Goal: Transaction & Acquisition: Book appointment/travel/reservation

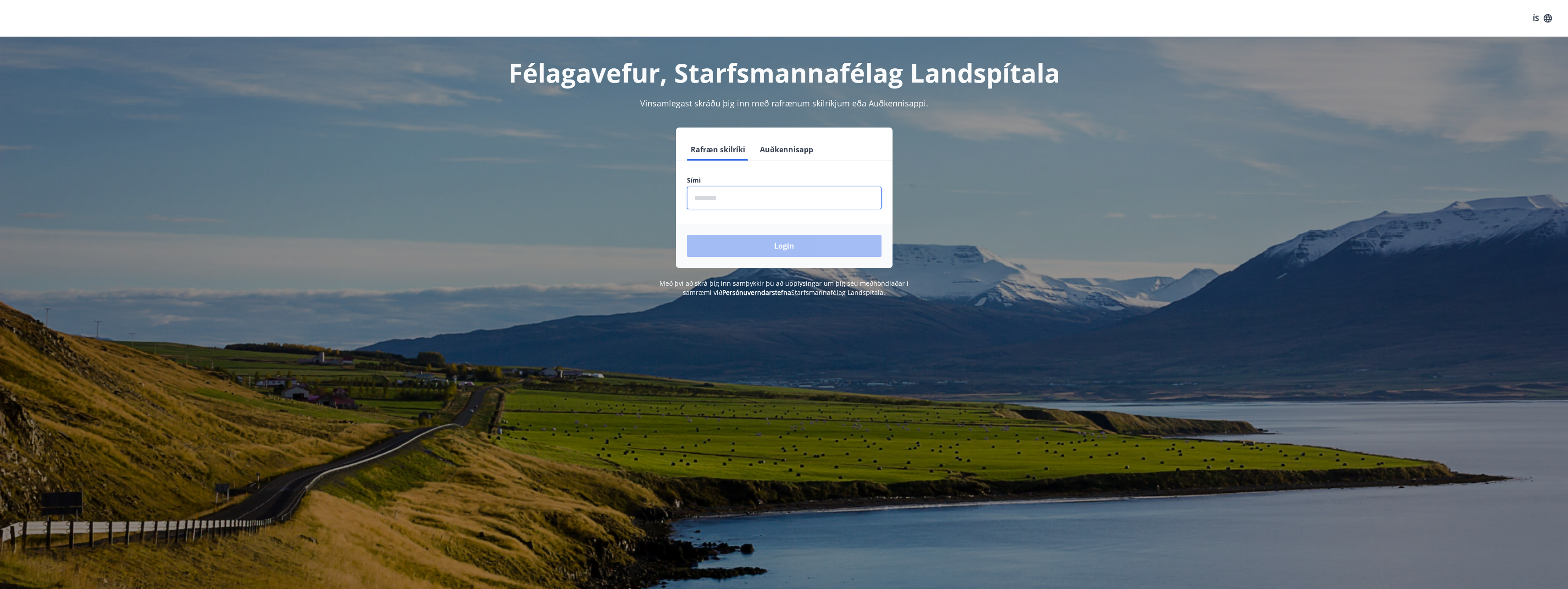
click at [792, 195] on input "phone" at bounding box center [784, 198] width 195 height 22
type input "********"
click at [776, 246] on button "Login" at bounding box center [784, 246] width 195 height 22
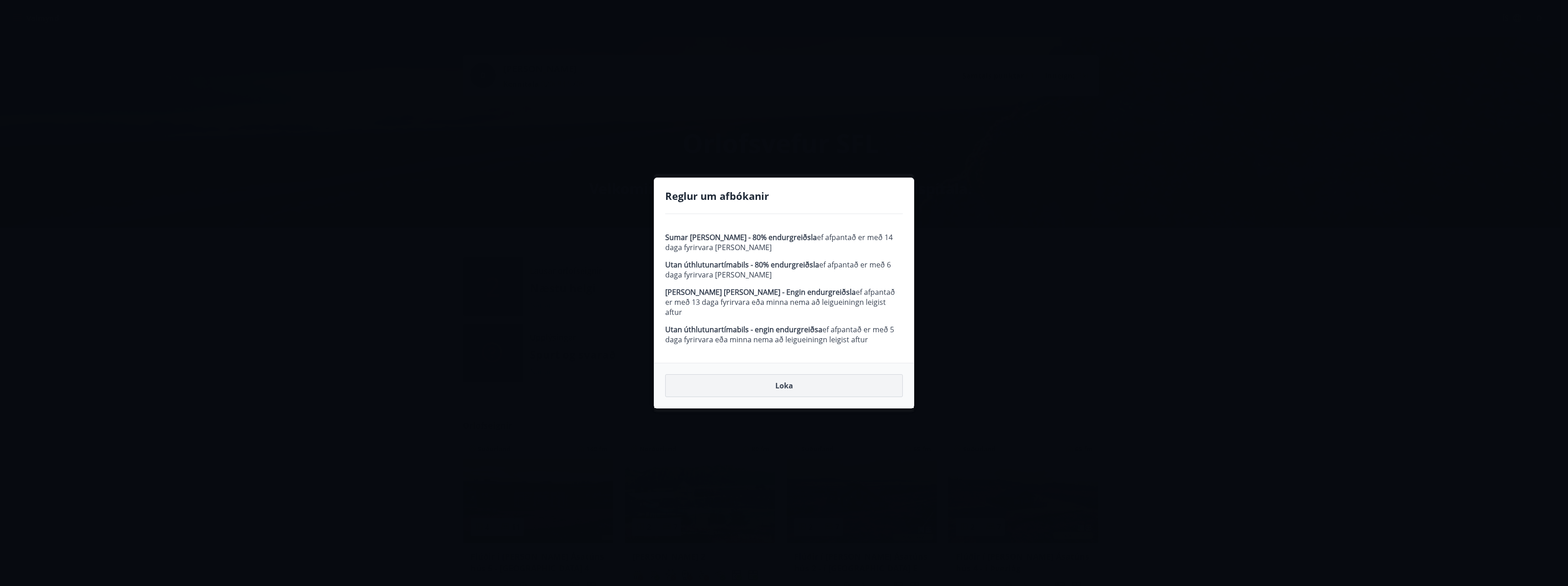
click at [785, 380] on button "Loka" at bounding box center [783, 386] width 237 height 23
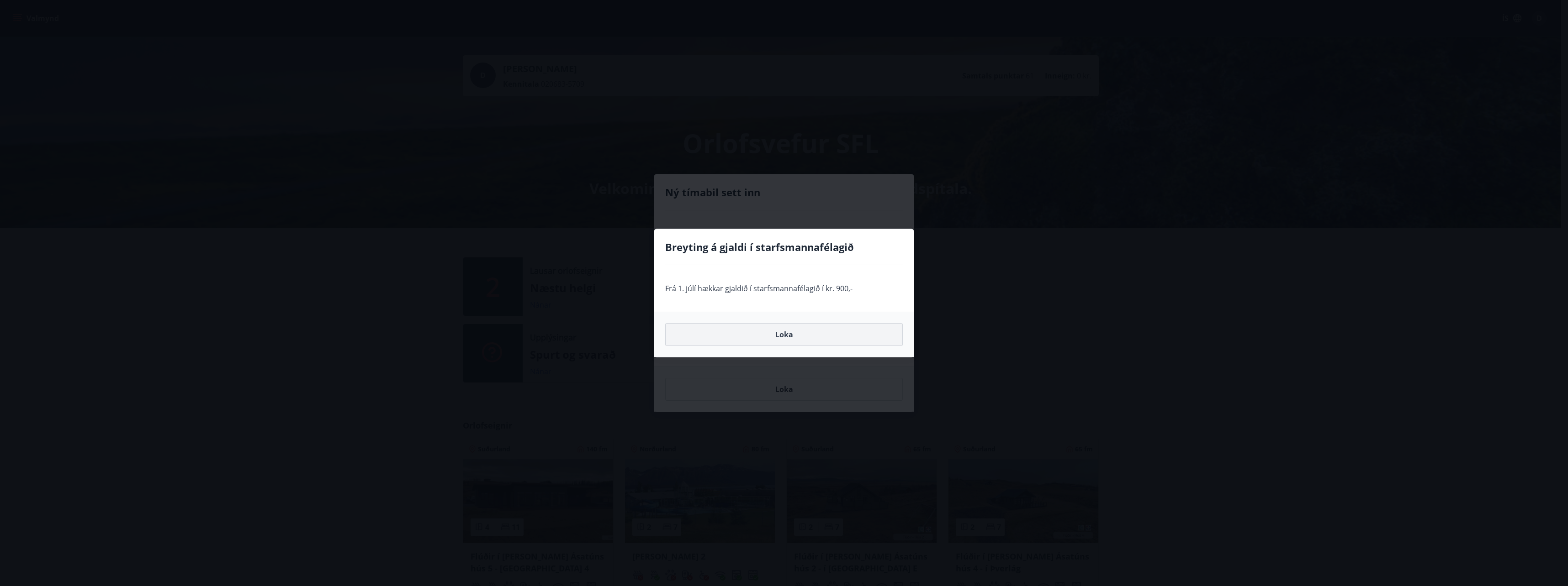
click at [783, 334] on button "Loka" at bounding box center [783, 334] width 237 height 23
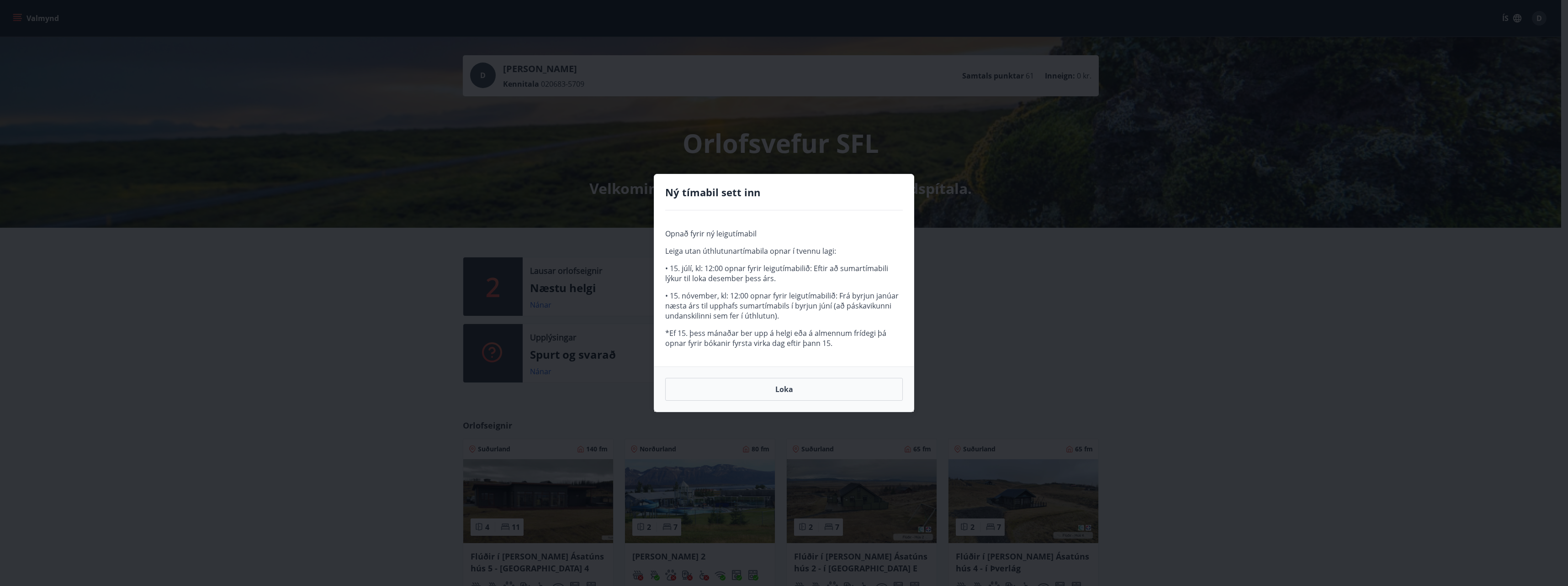
drag, startPoint x: 792, startPoint y: 388, endPoint x: 1110, endPoint y: 322, distance: 324.8
drag, startPoint x: 1110, startPoint y: 322, endPoint x: 806, endPoint y: 391, distance: 311.7
click at [806, 391] on button "Loka" at bounding box center [783, 389] width 237 height 23
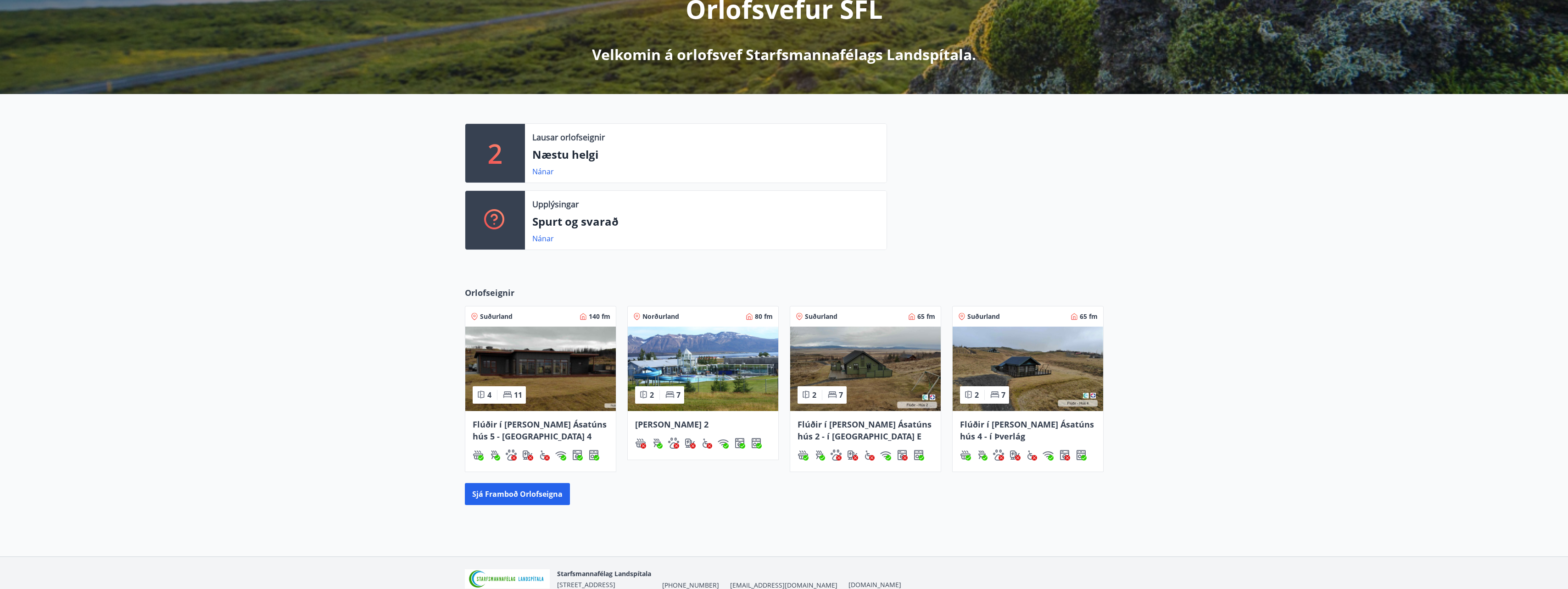
scroll to position [138, 0]
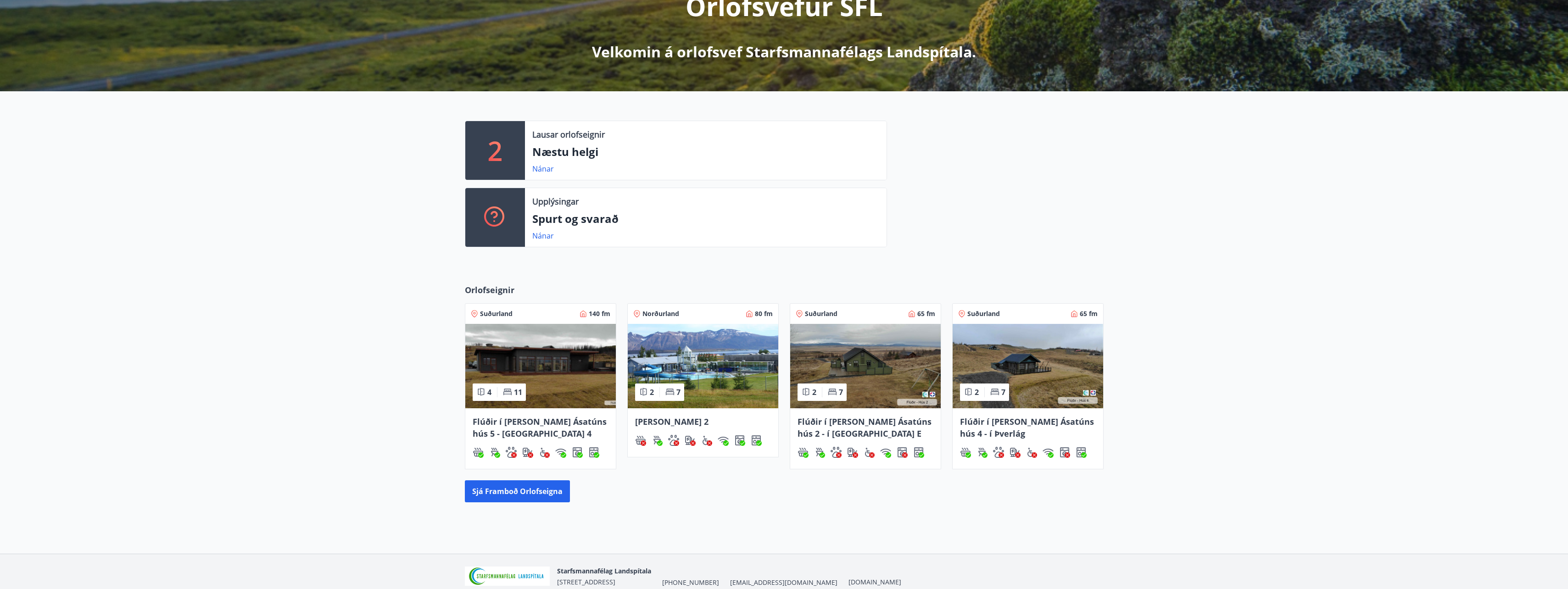
click at [672, 314] on span "Norðurland" at bounding box center [661, 314] width 37 height 9
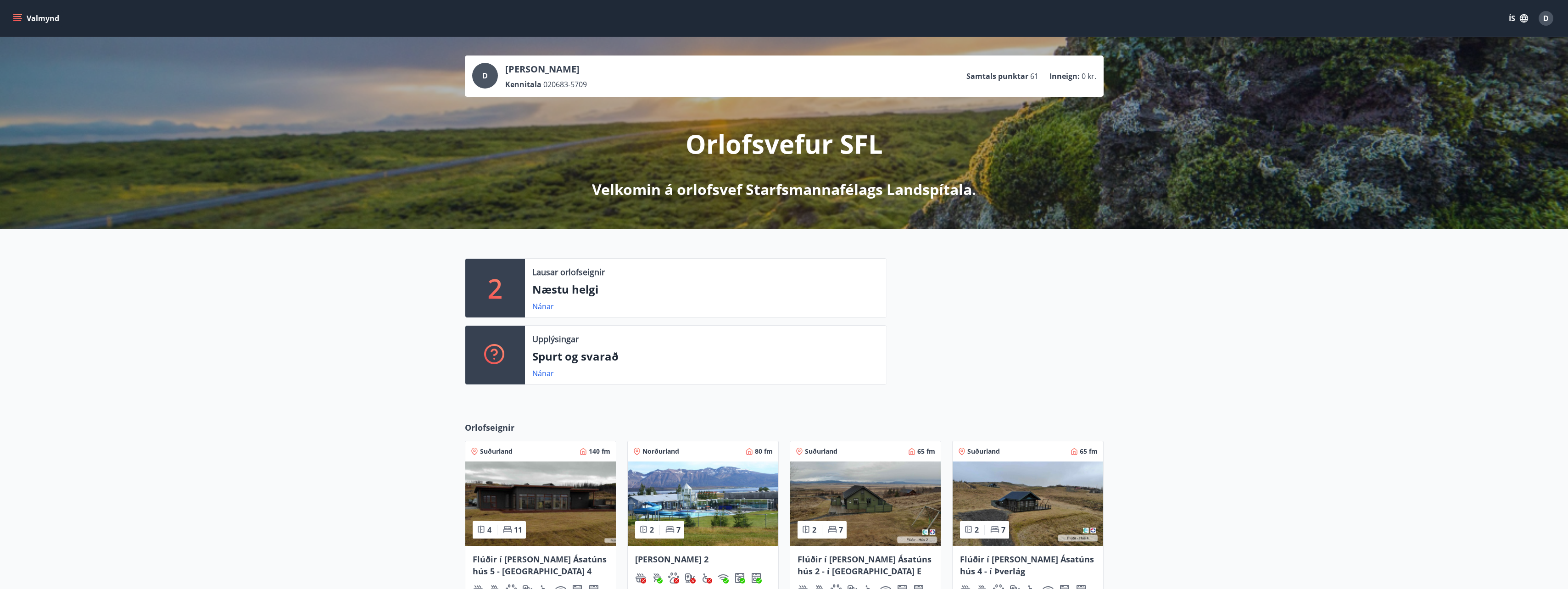
click at [32, 4] on div "Valmynd ÍS D" at bounding box center [784, 18] width 1568 height 37
click at [25, 15] on button "Valmynd" at bounding box center [37, 18] width 52 height 16
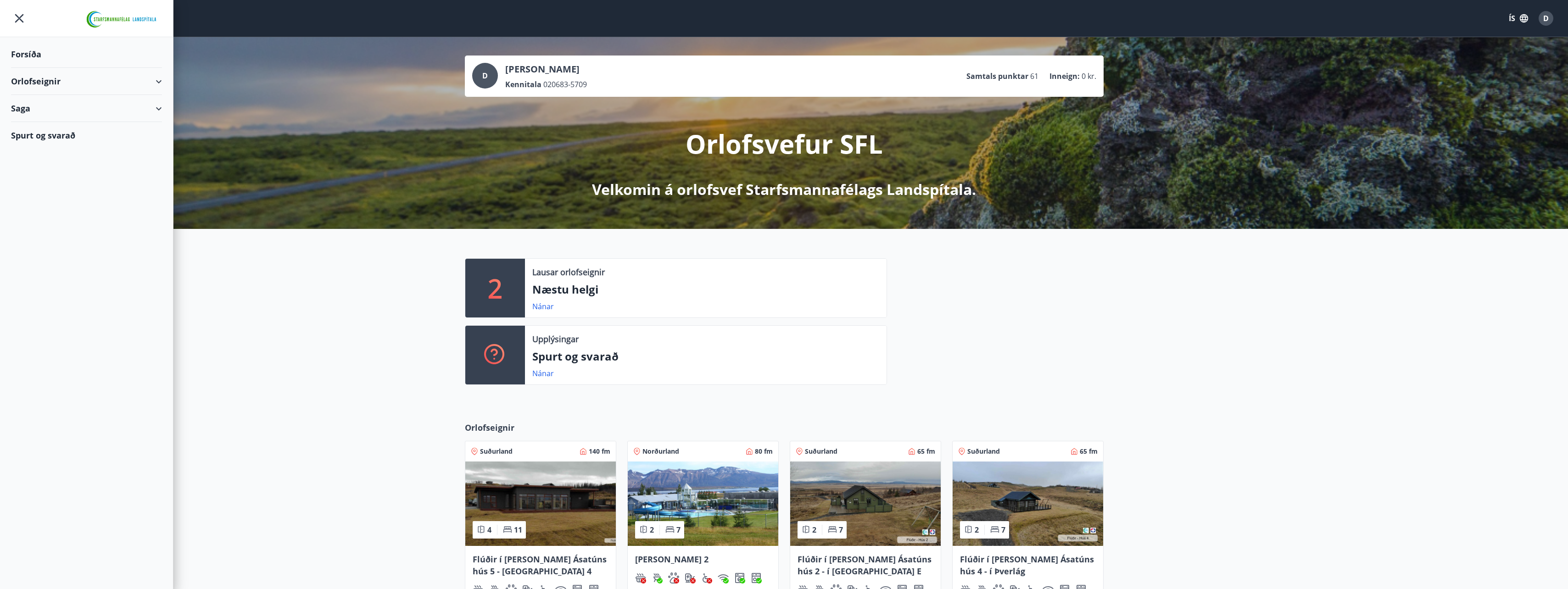
click at [161, 81] on div "Orlofseignir" at bounding box center [86, 81] width 151 height 27
click at [90, 121] on div "Bókunardagatal" at bounding box center [86, 124] width 137 height 19
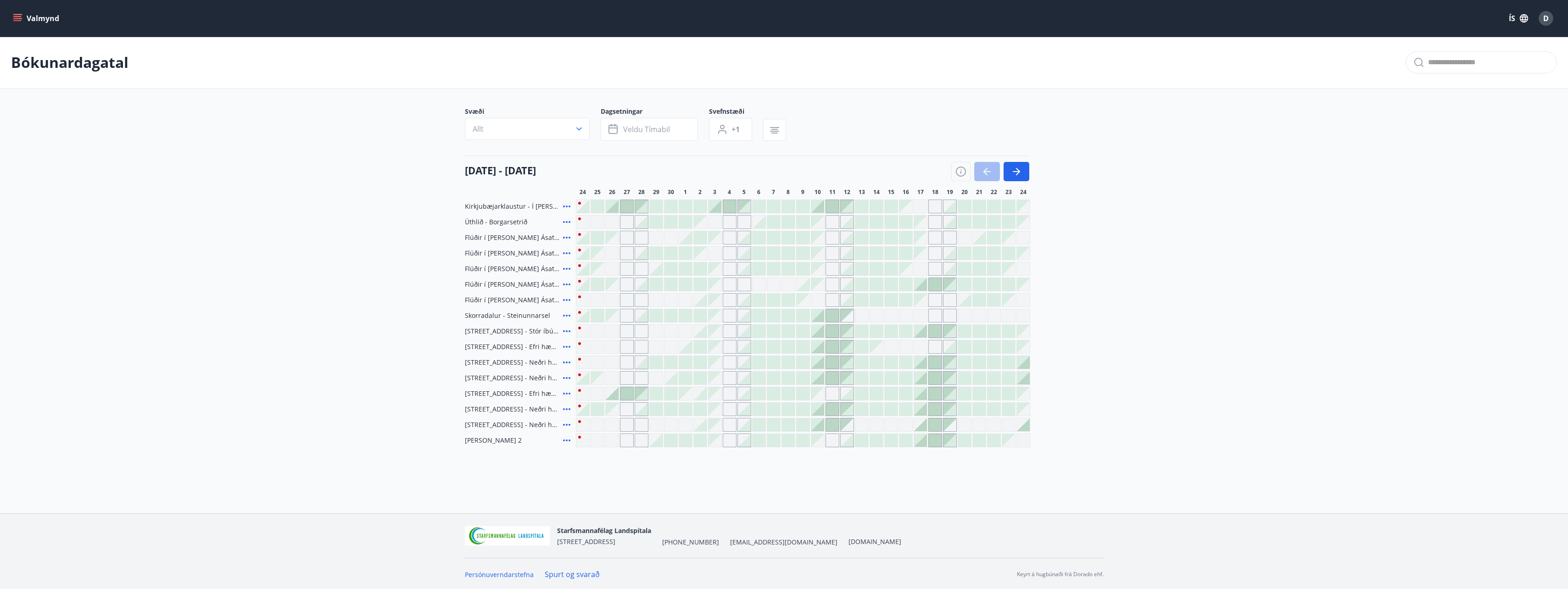
click at [417, 272] on main "Bókunardagatal Svæði Allt Dagsetningar Veldu tímabil Svefnstæði +1 24 september…" at bounding box center [784, 242] width 1568 height 411
click at [581, 128] on icon "button" at bounding box center [578, 129] width 5 height 3
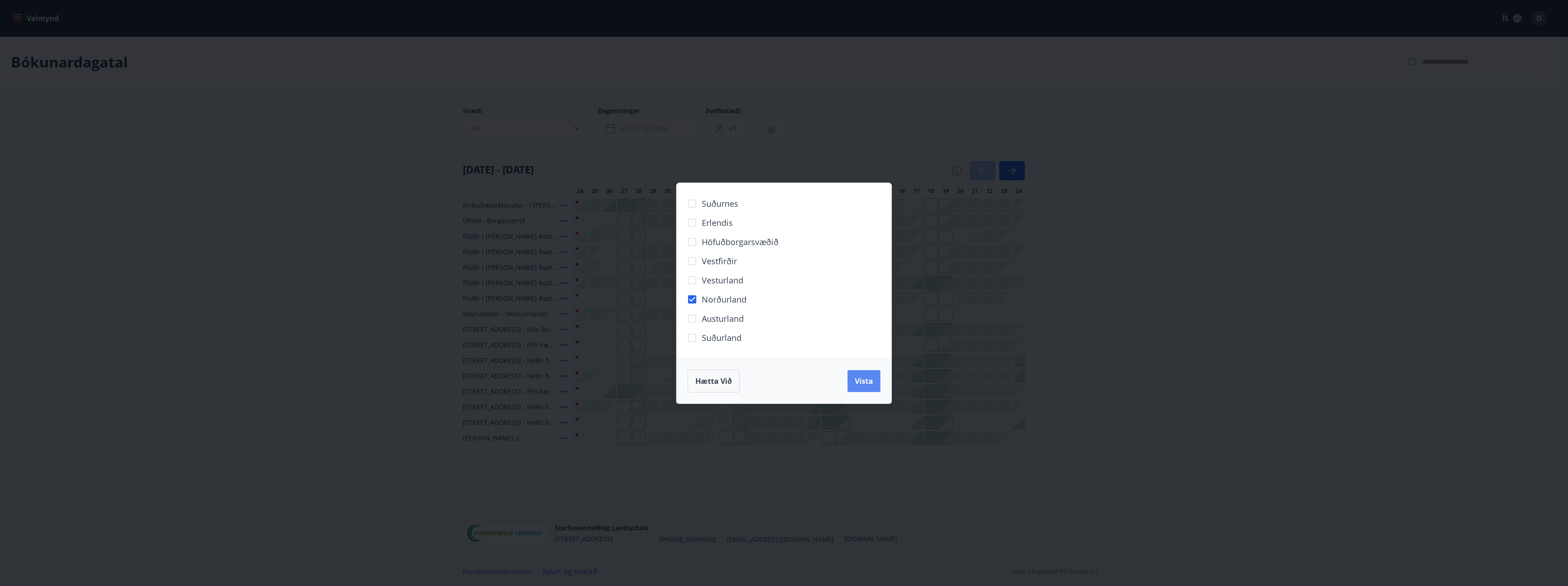
click at [862, 380] on span "Vista" at bounding box center [863, 381] width 18 height 10
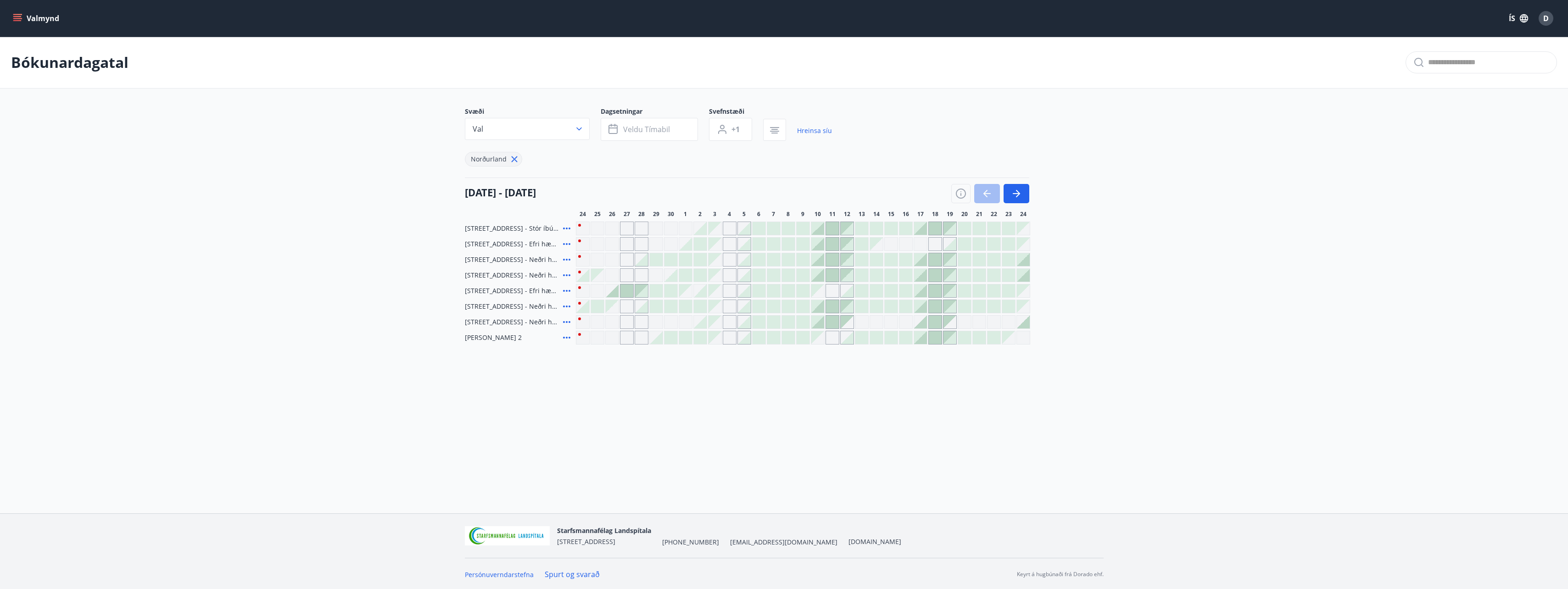
click at [733, 227] on div "Gráir dagar eru ekki bókanlegir" at bounding box center [729, 228] width 14 height 14
click at [833, 225] on div at bounding box center [832, 228] width 13 height 13
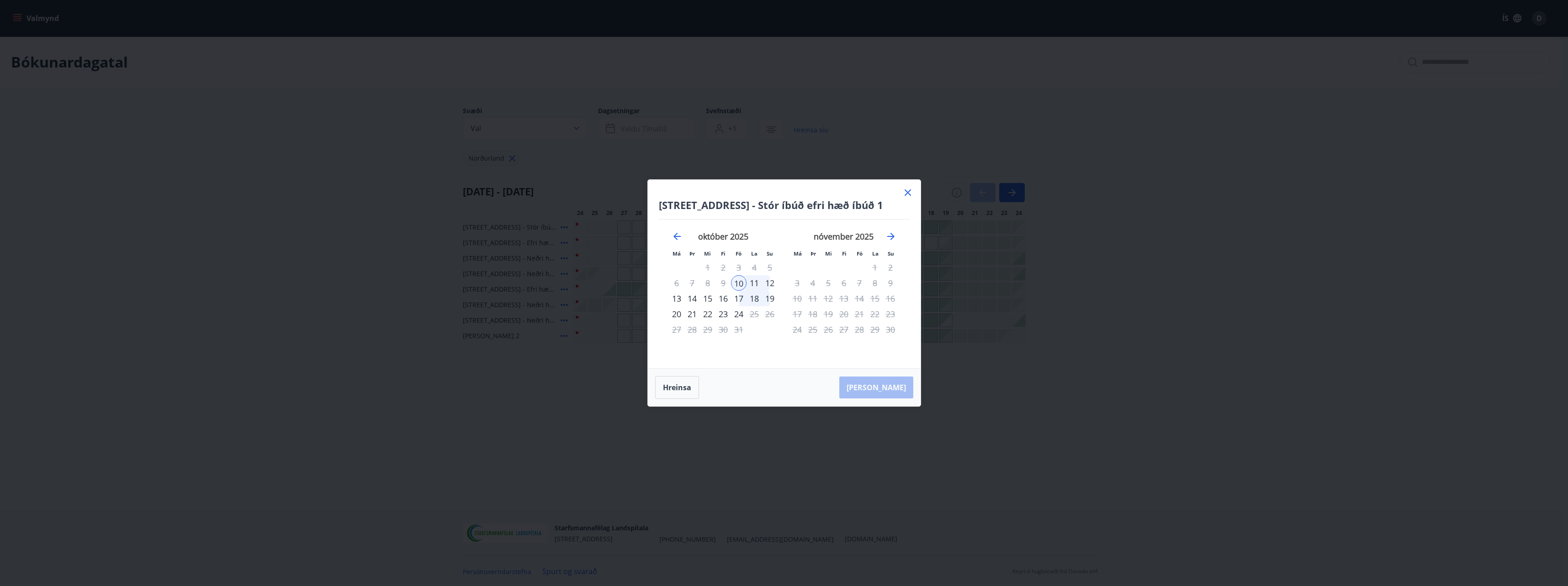
click at [907, 189] on icon at bounding box center [907, 192] width 11 height 11
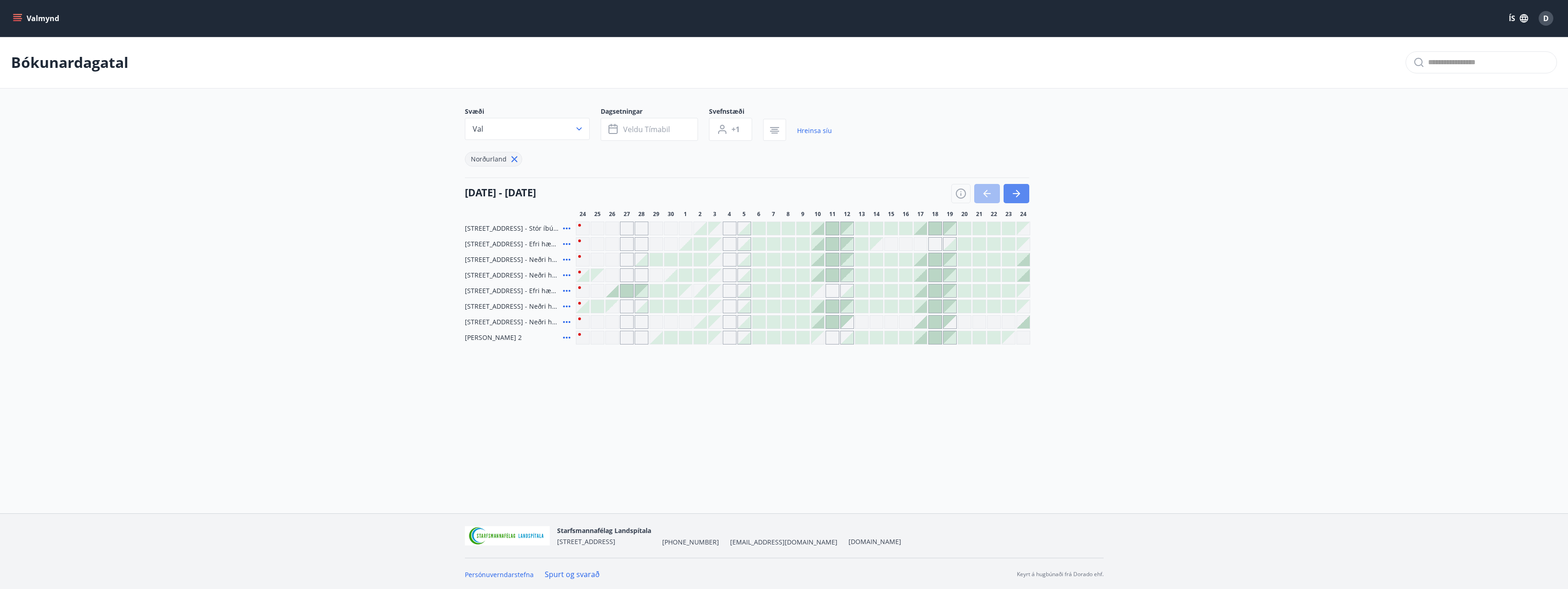
click at [1026, 189] on button "button" at bounding box center [1016, 193] width 26 height 19
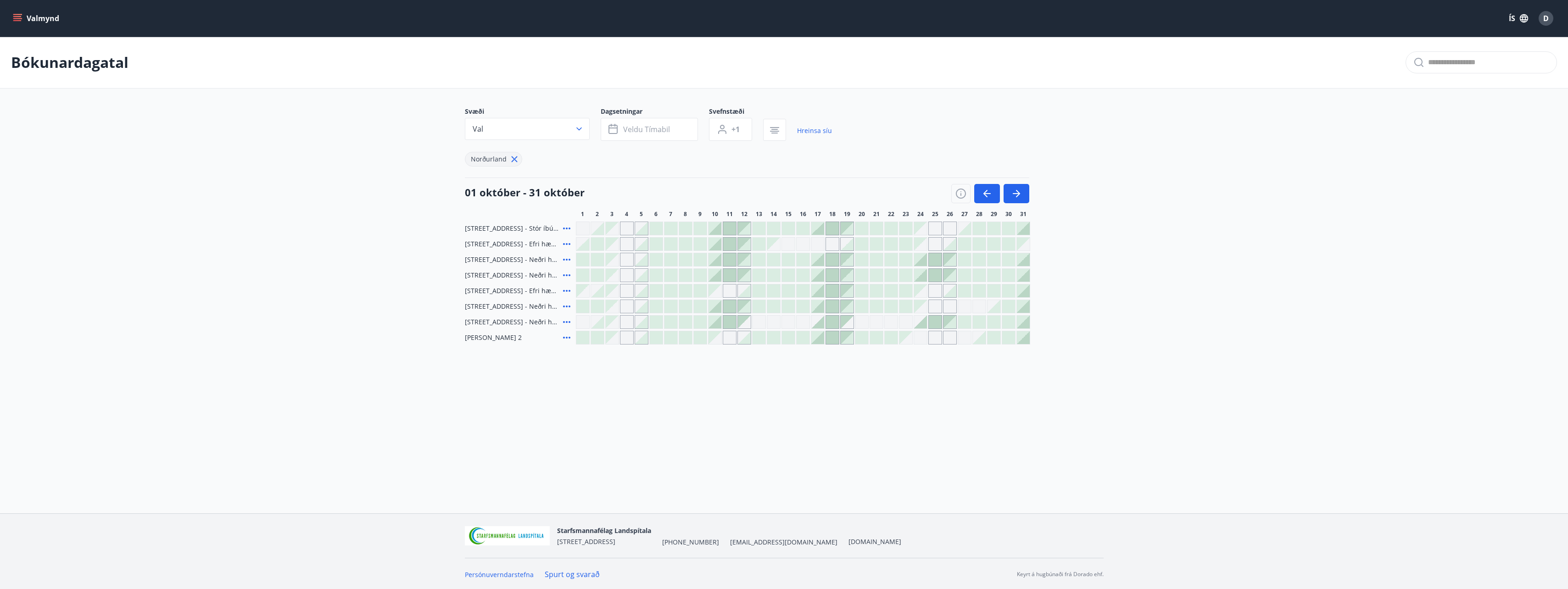
drag, startPoint x: 1026, startPoint y: 189, endPoint x: 1117, endPoint y: 152, distance: 98.2
click at [1113, 148] on div "Svæði Val Dagsetningar Veldu tímabil Svefnstæði +1 Hreinsa síu Norðurland 01 ok…" at bounding box center [784, 226] width 660 height 238
click at [629, 227] on div "Gráir dagar eru ekki bókanlegir" at bounding box center [626, 228] width 14 height 14
click at [732, 232] on div at bounding box center [729, 228] width 13 height 13
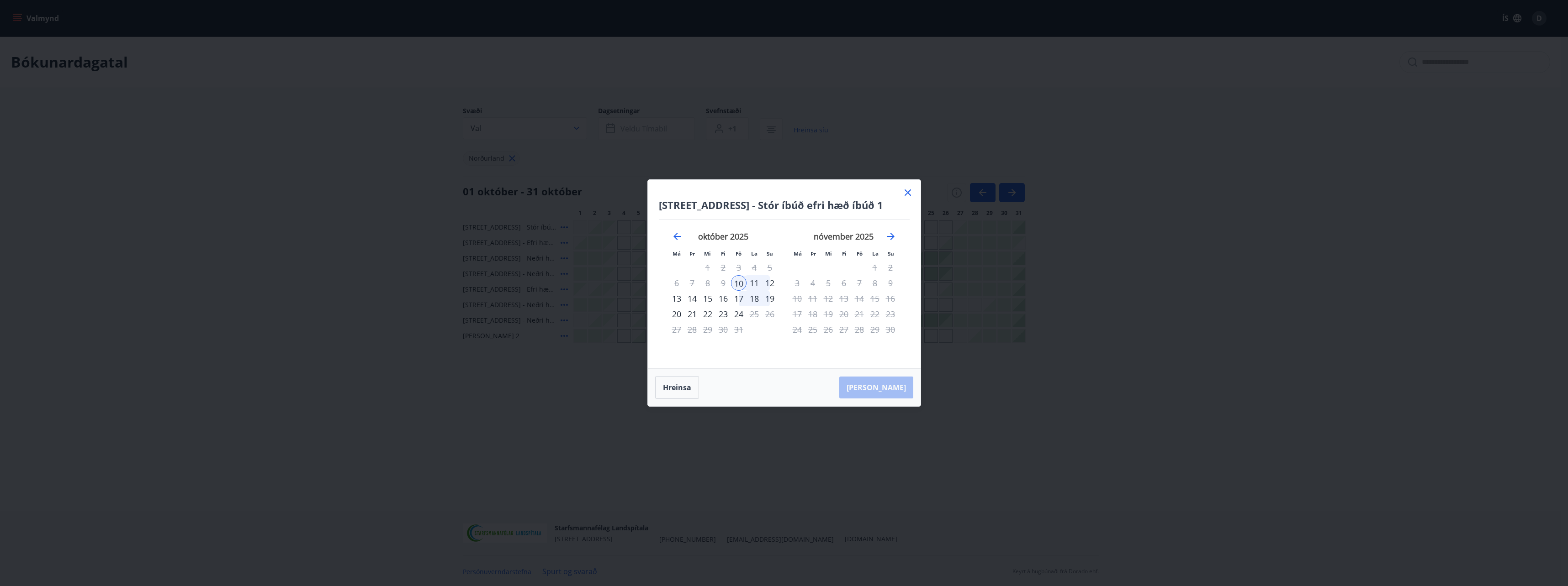
click at [912, 192] on icon at bounding box center [907, 192] width 11 height 11
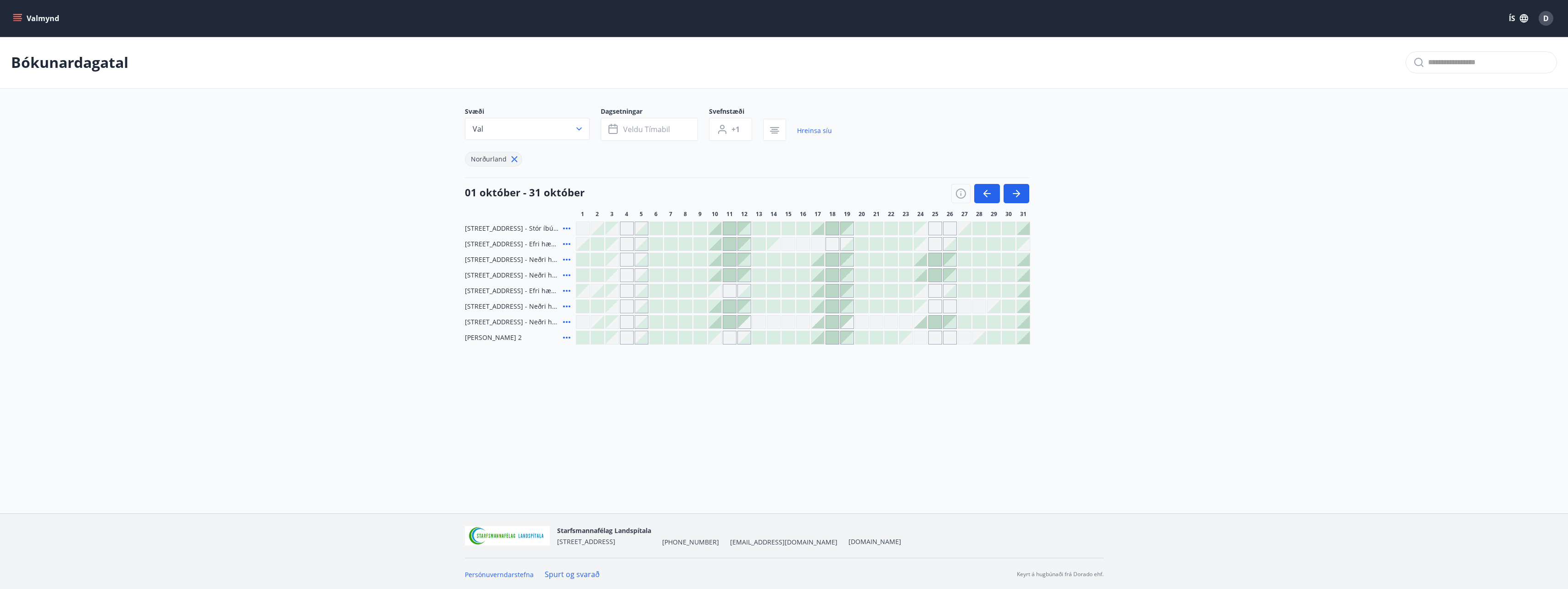
click at [640, 258] on div at bounding box center [641, 259] width 13 height 13
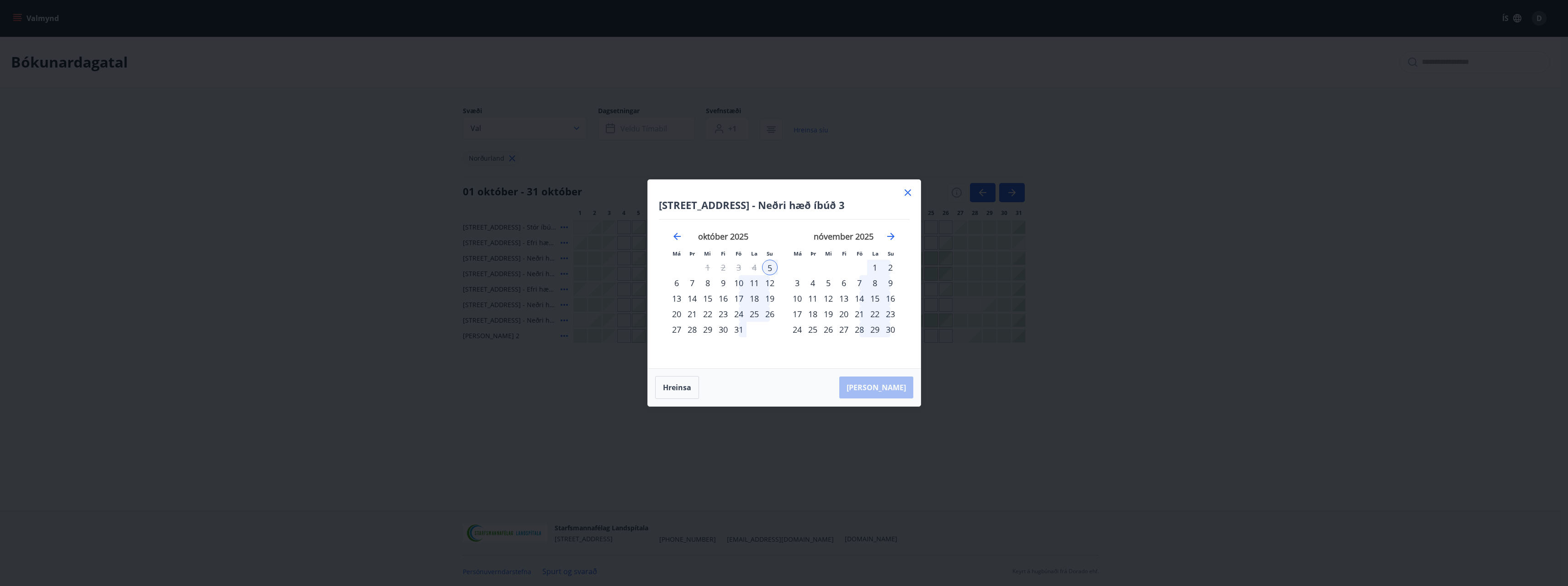
click at [910, 194] on icon at bounding box center [907, 192] width 11 height 11
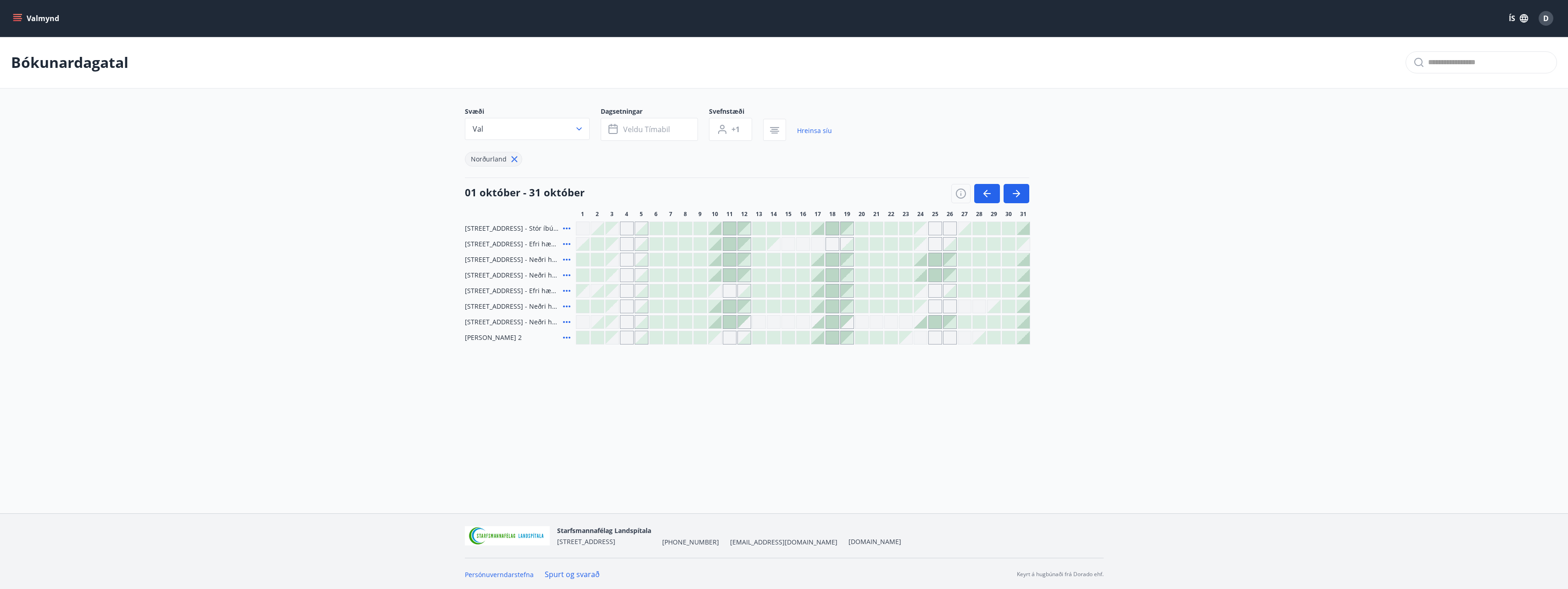
drag, startPoint x: 914, startPoint y: 195, endPoint x: 858, endPoint y: 189, distance: 56.3
click at [858, 189] on div "01 október - 31 október" at bounding box center [747, 190] width 564 height 26
click at [987, 199] on icon "button" at bounding box center [987, 193] width 11 height 11
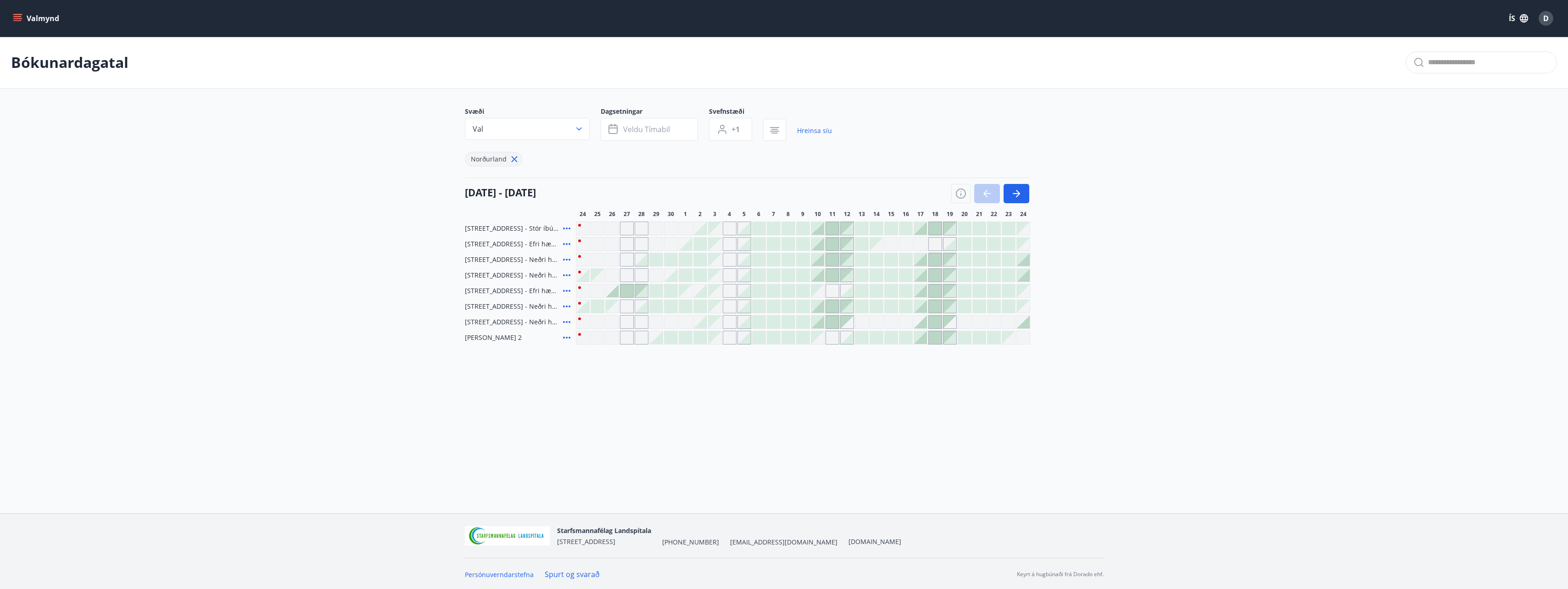
click at [987, 199] on div at bounding box center [990, 193] width 78 height 19
click at [580, 258] on div "Gráir dagar eru ekki bókanlegir" at bounding box center [582, 260] width 14 height 14
click at [561, 259] on icon at bounding box center [566, 259] width 11 height 11
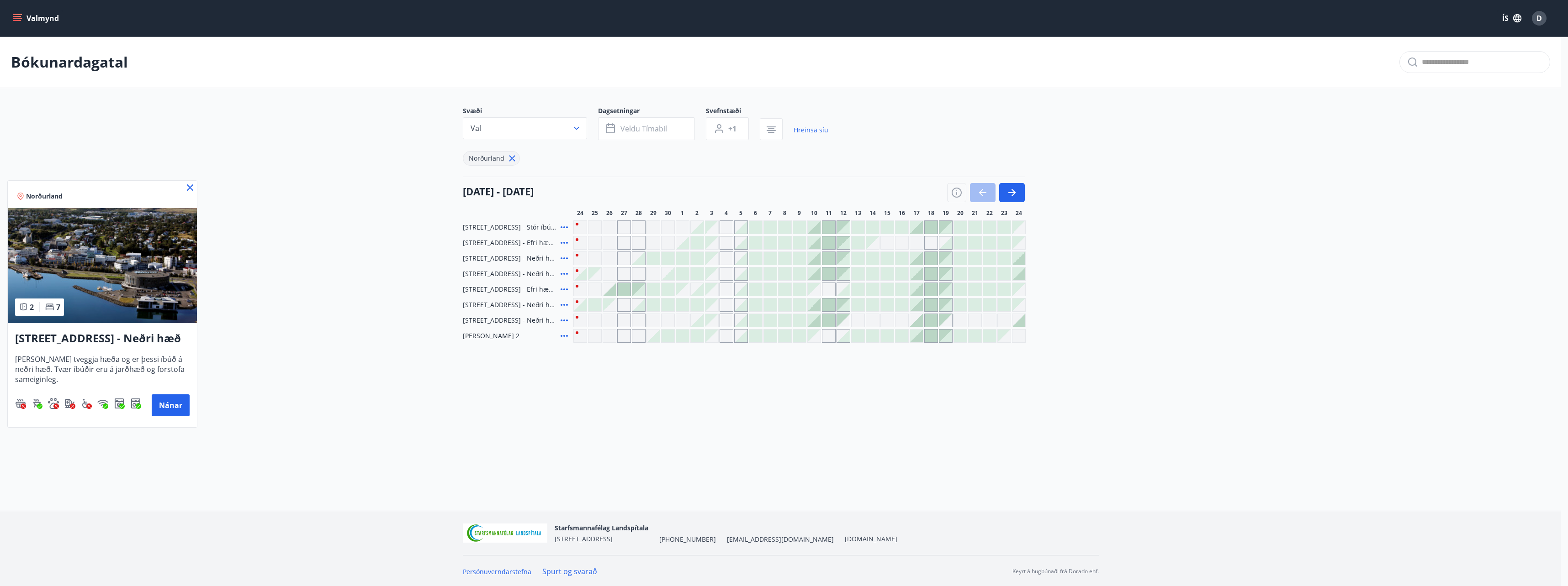
click at [187, 189] on icon at bounding box center [190, 187] width 11 height 11
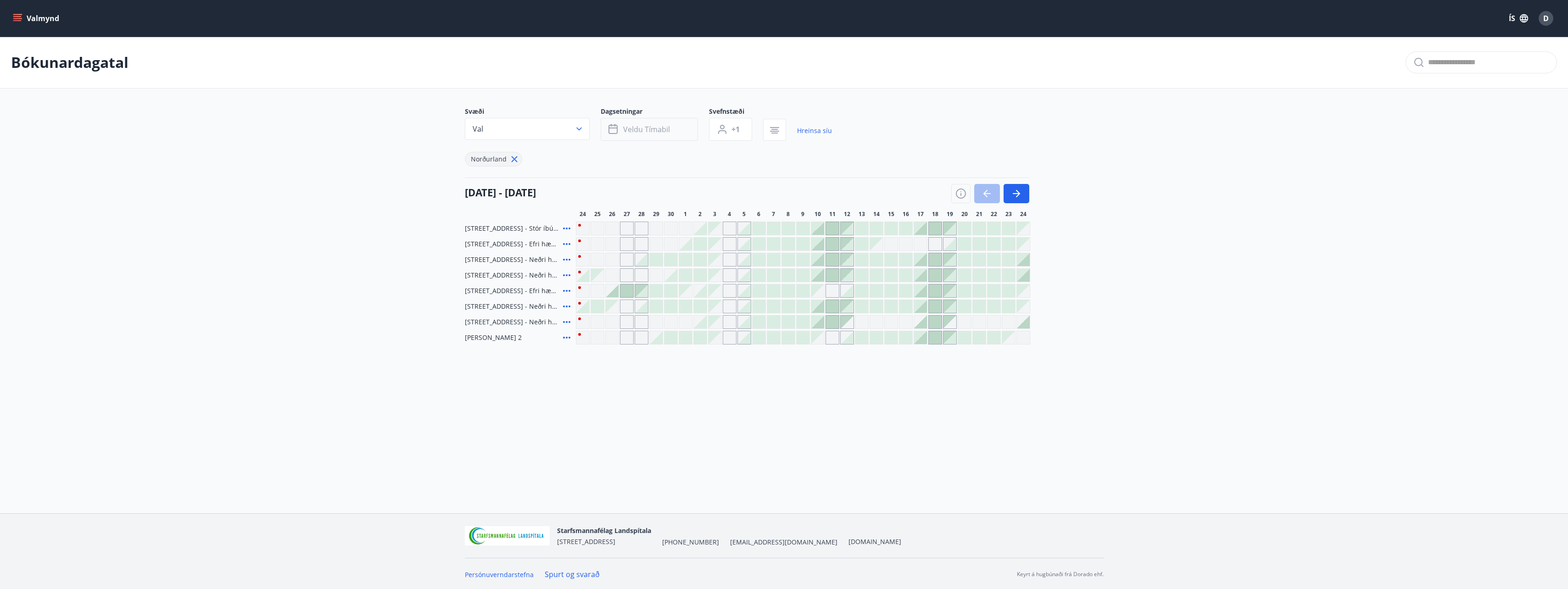
click at [644, 125] on span "Veldu tímabil" at bounding box center [646, 130] width 46 height 10
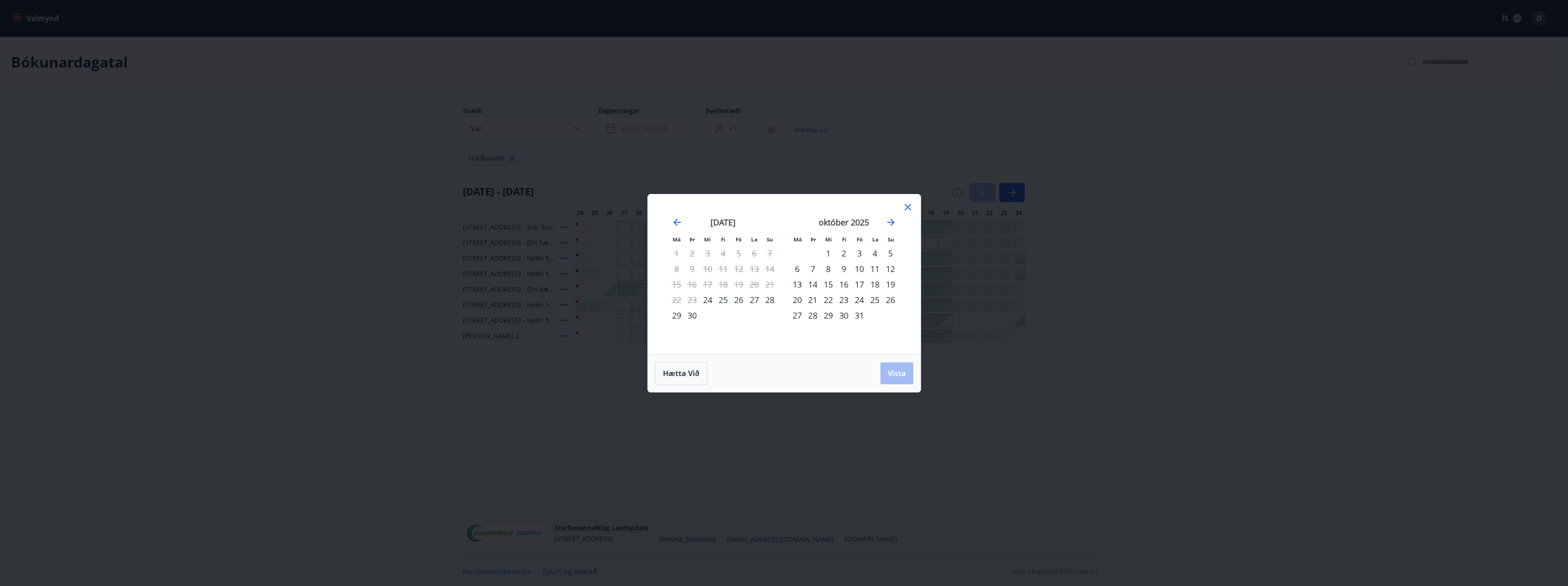
click at [844, 251] on div "2" at bounding box center [844, 253] width 15 height 15
click at [890, 252] on div "5" at bounding box center [890, 253] width 15 height 15
click at [893, 372] on span "Vista" at bounding box center [896, 374] width 18 height 10
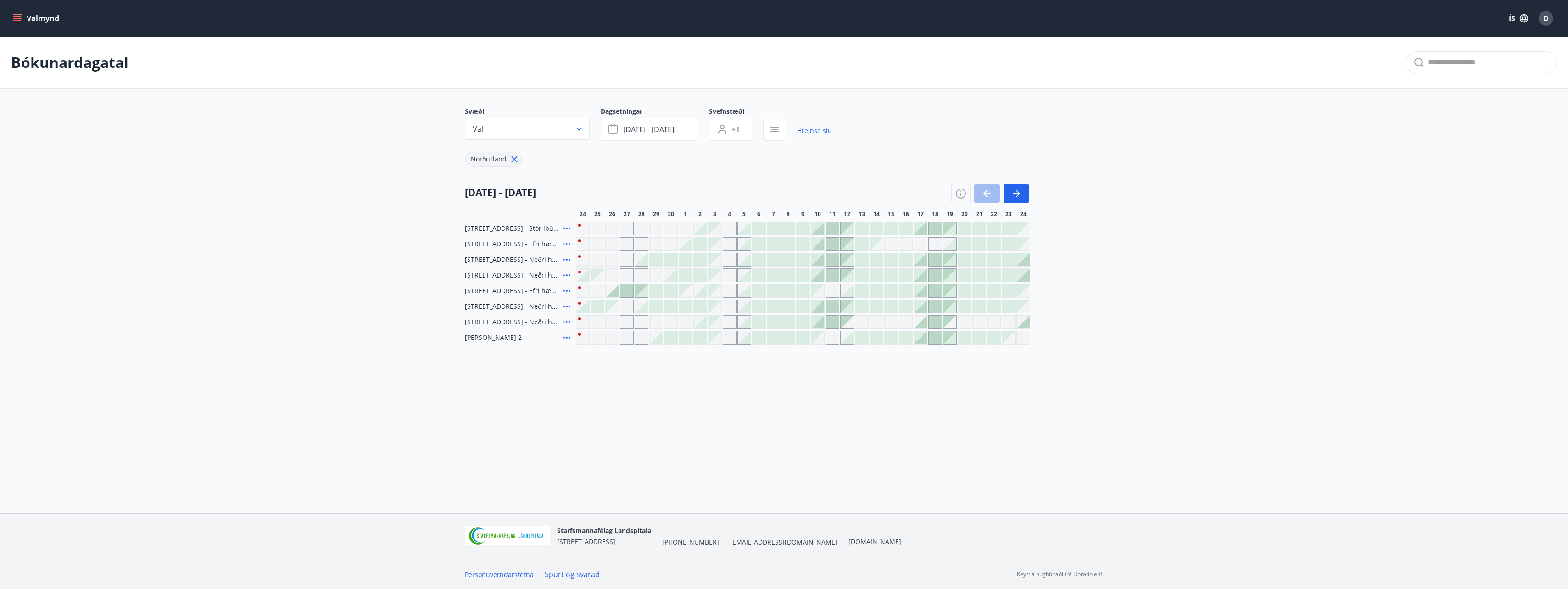
scroll to position [1, 0]
click at [742, 229] on div at bounding box center [744, 227] width 13 height 13
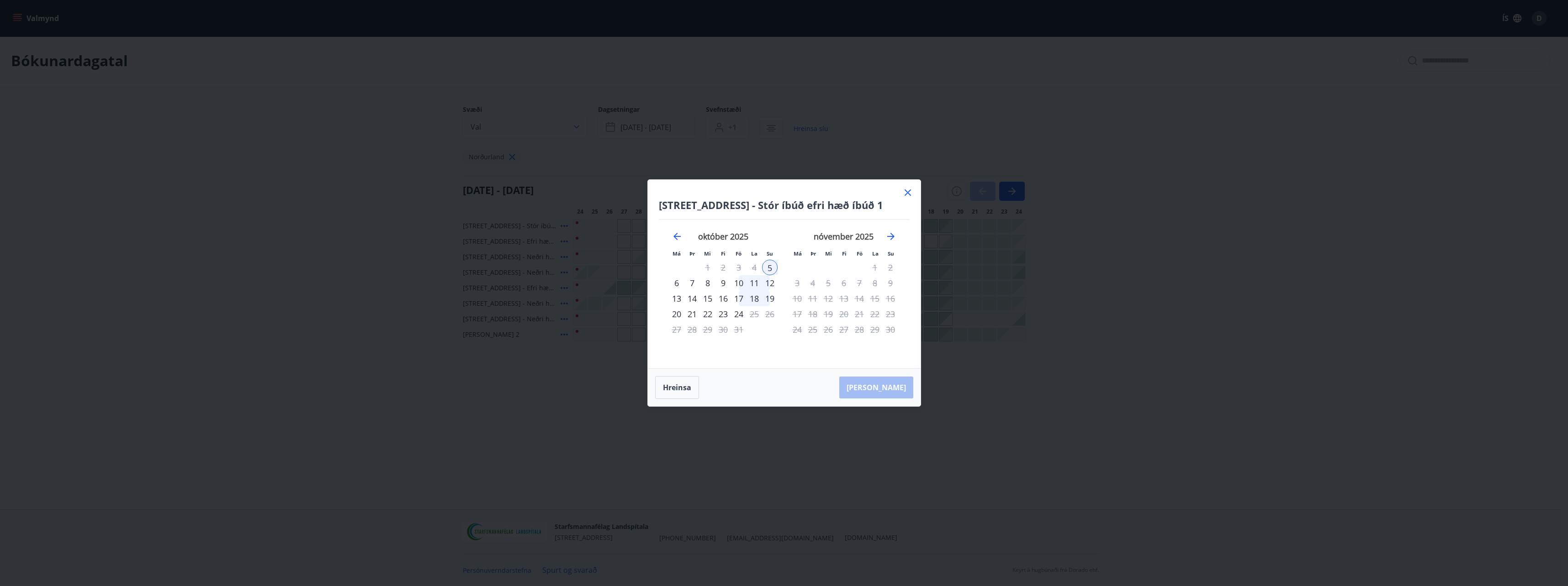
click at [910, 192] on icon at bounding box center [907, 192] width 11 height 11
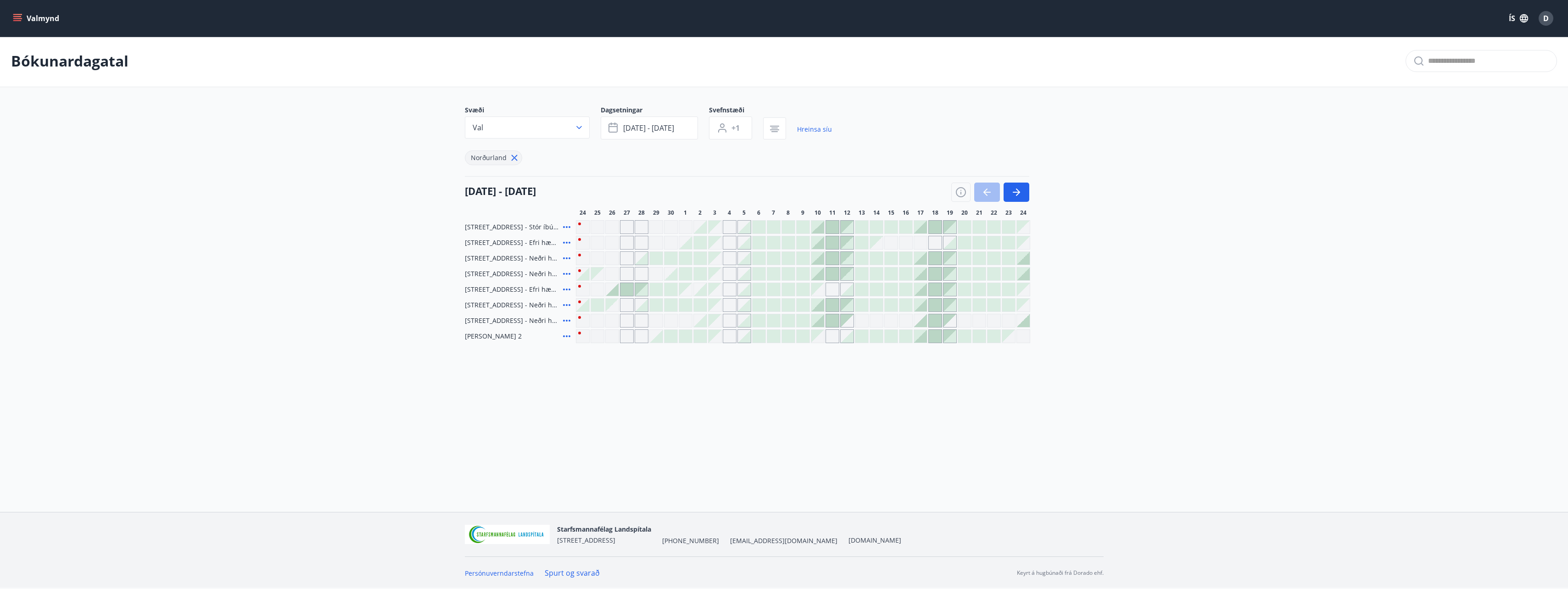
click at [568, 289] on icon at bounding box center [567, 289] width 7 height 1
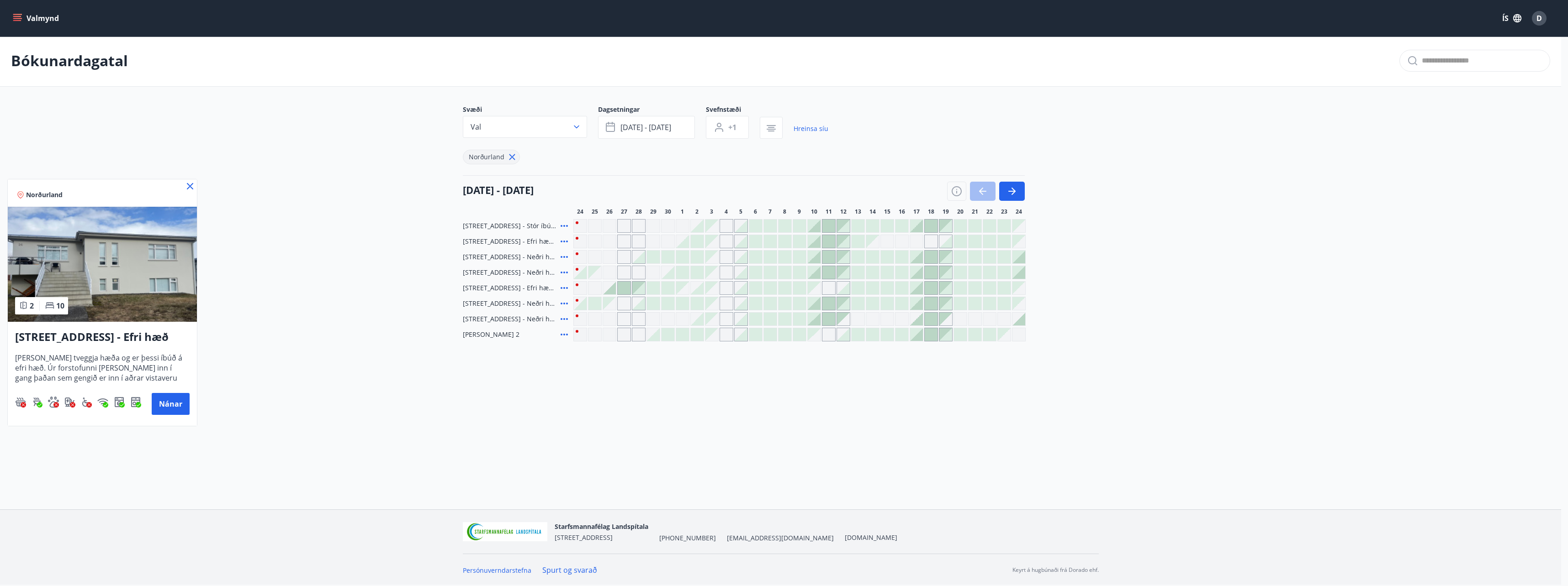
click at [566, 272] on div at bounding box center [784, 293] width 1568 height 586
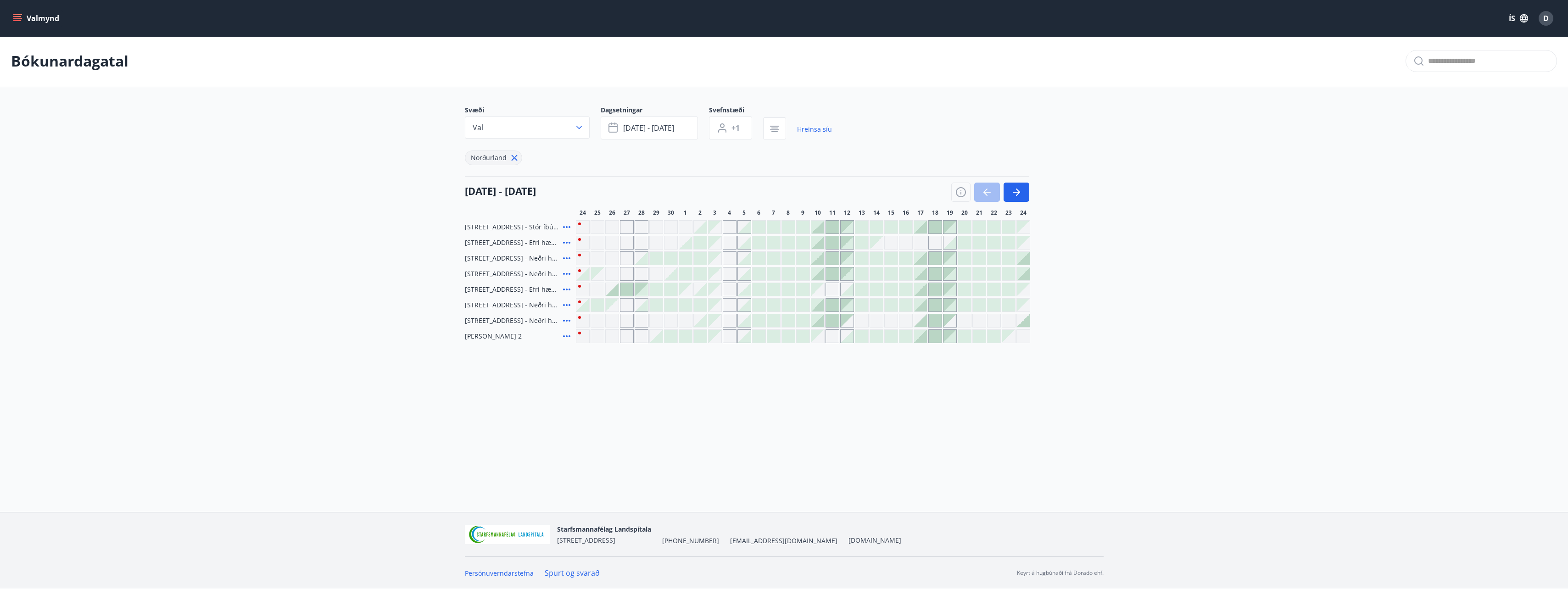
click at [566, 272] on icon at bounding box center [566, 274] width 11 height 11
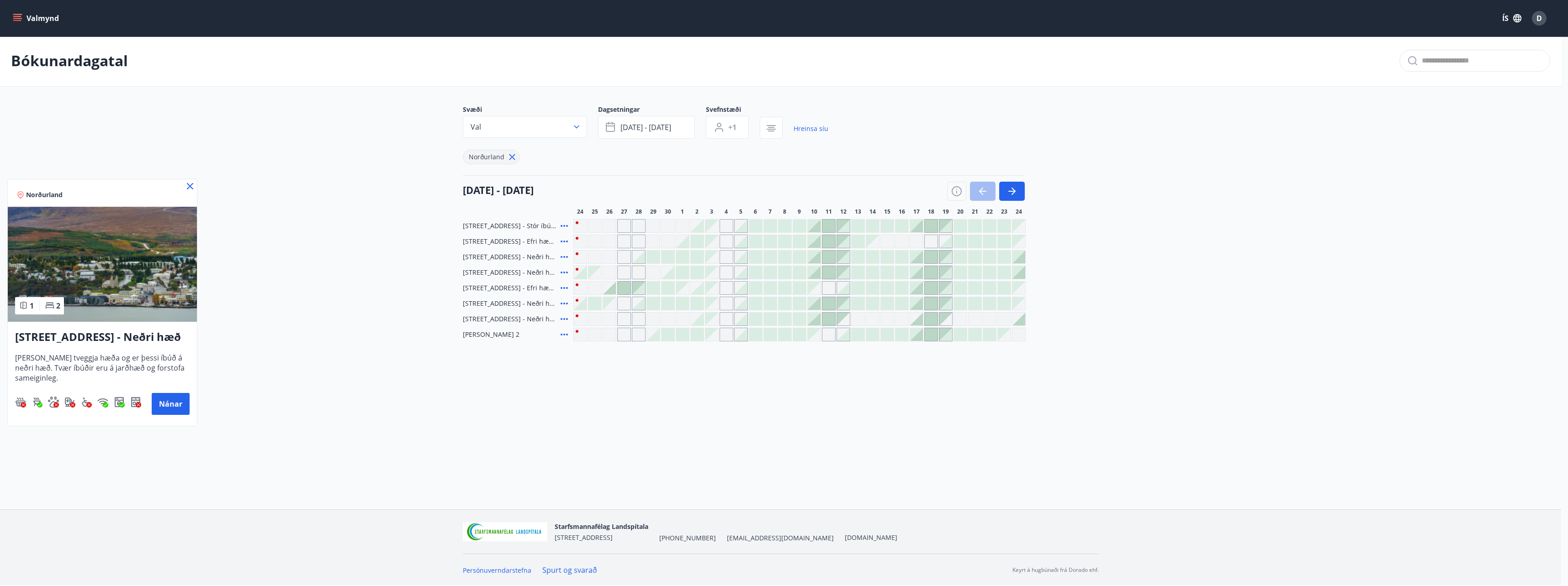
click at [293, 333] on div at bounding box center [784, 293] width 1568 height 586
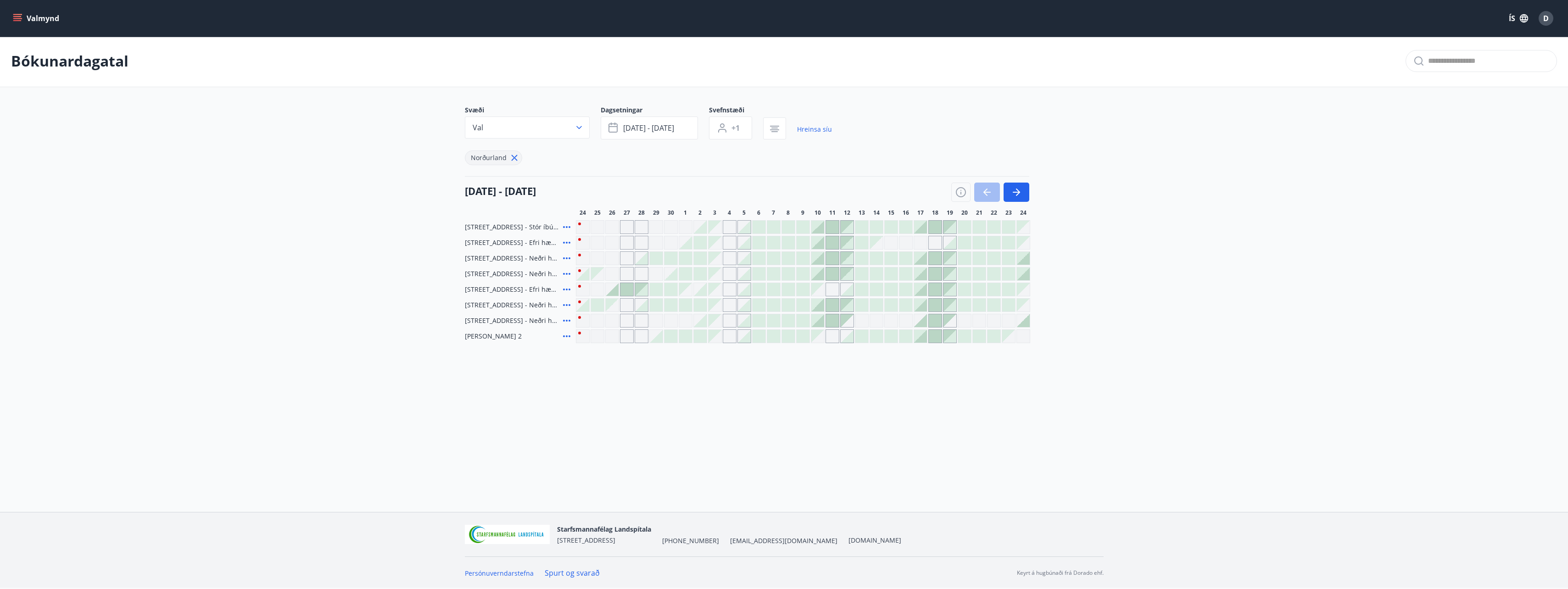
click at [698, 410] on div "Valmynd ÍS D Bókunardagatal Svæði Val Dagsetningar okt 02 - okt 05 Svefnstæði +…" at bounding box center [784, 255] width 1568 height 514
click at [573, 127] on button "Val" at bounding box center [527, 128] width 125 height 22
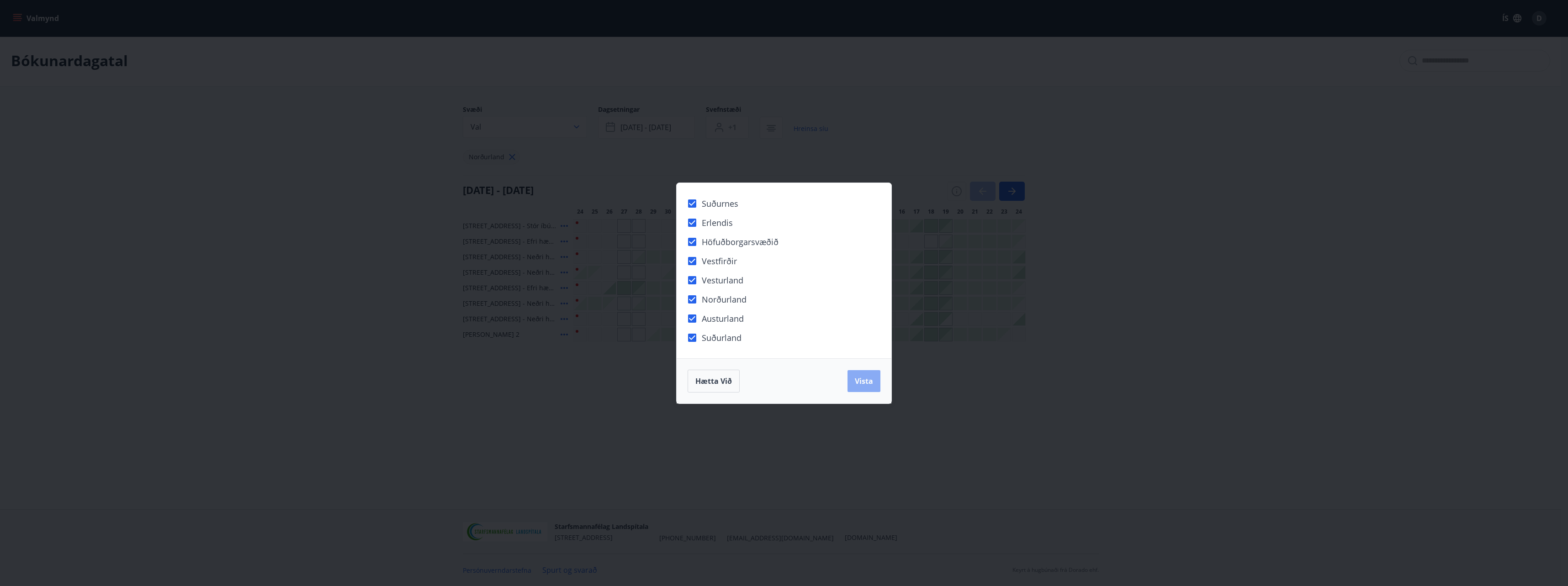
click at [864, 380] on span "Vista" at bounding box center [863, 381] width 18 height 10
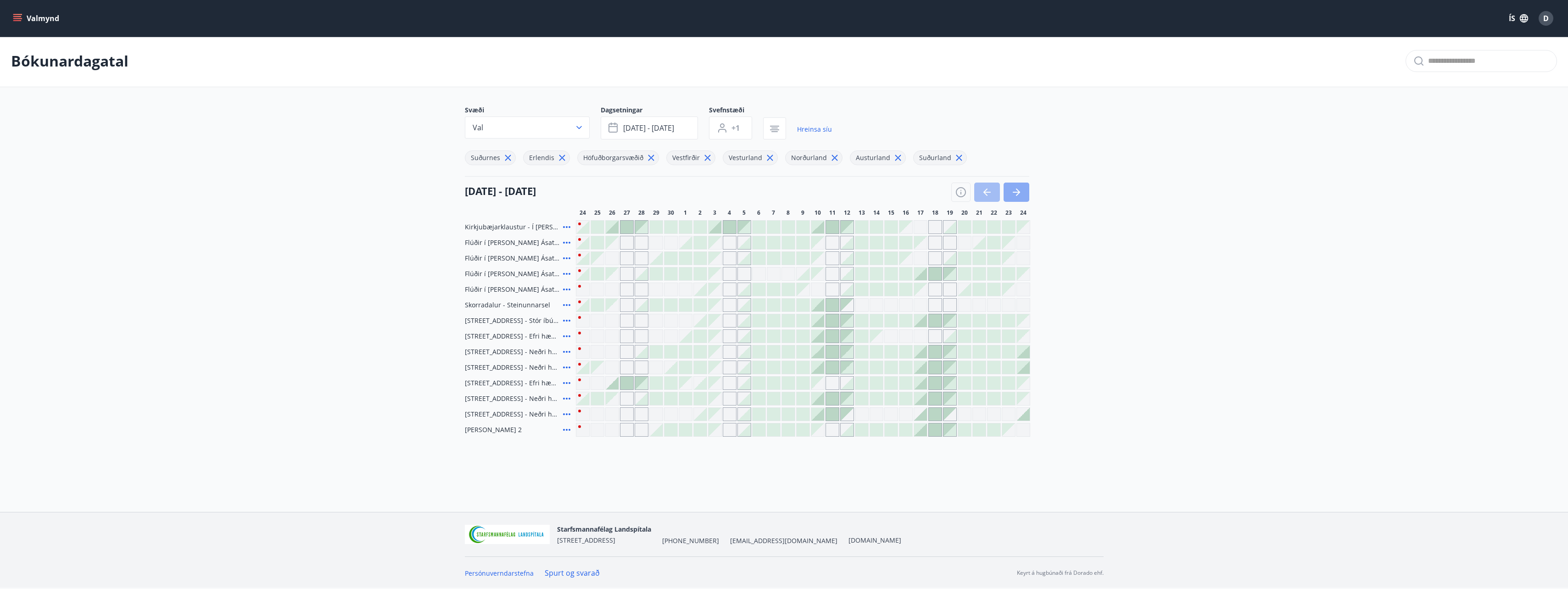
click at [1014, 193] on icon "button" at bounding box center [1016, 192] width 7 height 1
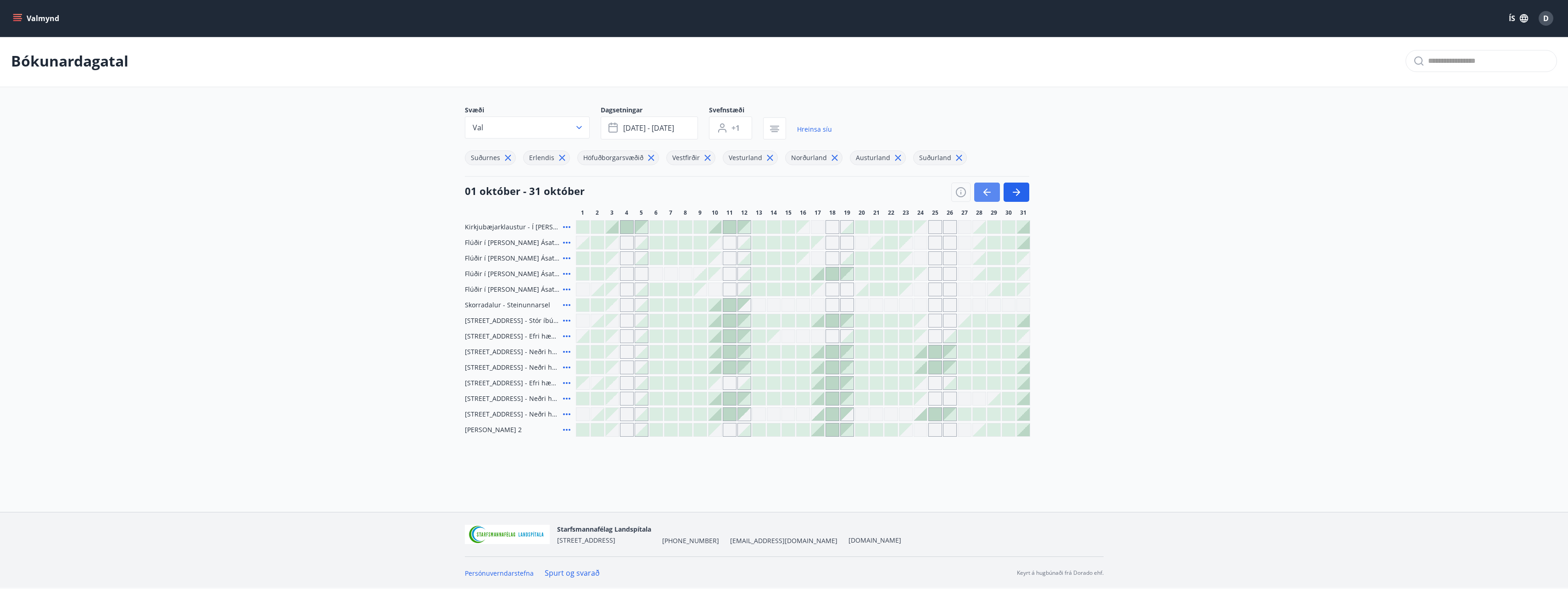
click at [986, 196] on icon "button" at bounding box center [987, 192] width 11 height 11
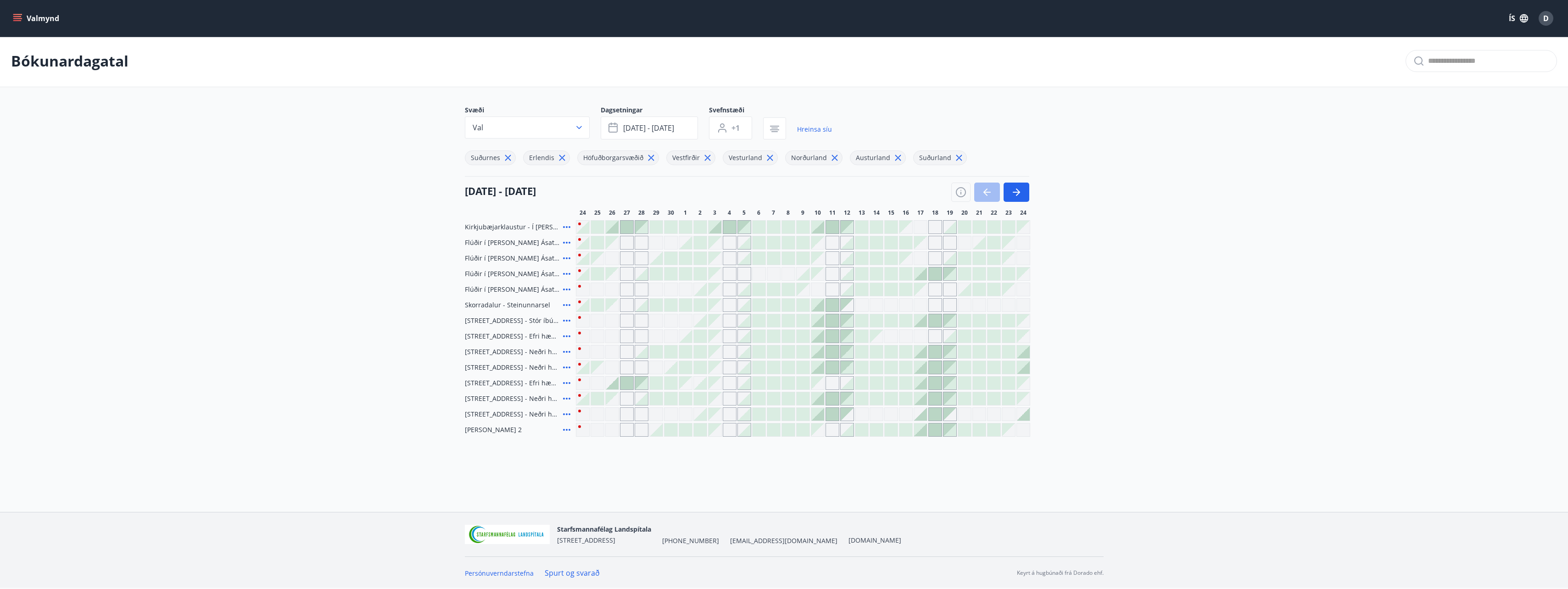
click at [566, 413] on icon at bounding box center [566, 414] width 11 height 11
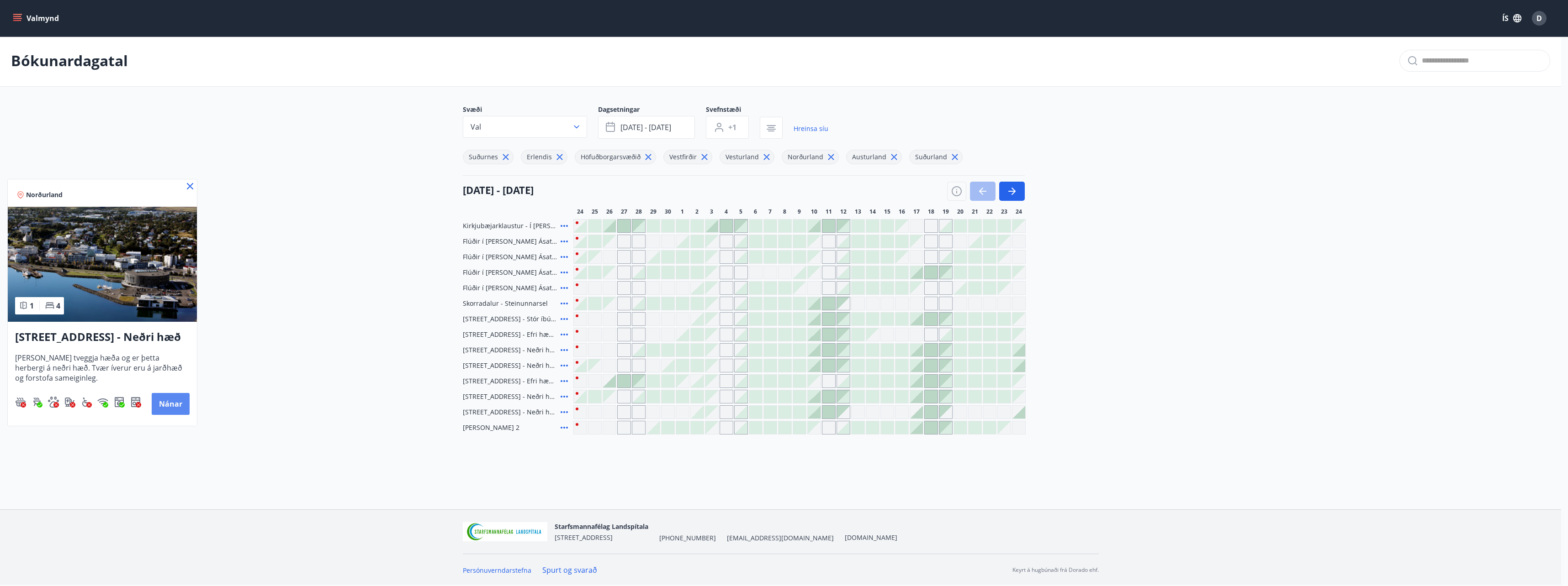
click at [164, 400] on button "Nánar" at bounding box center [170, 404] width 38 height 22
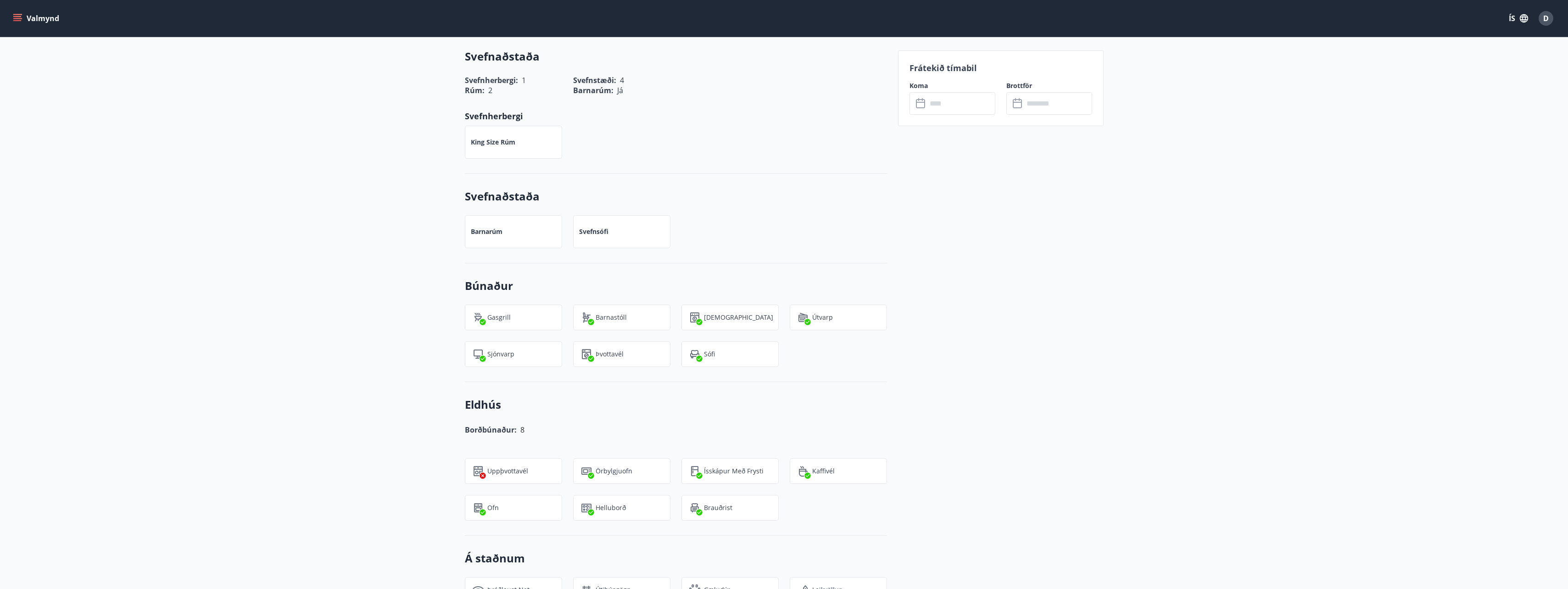
scroll to position [343, 0]
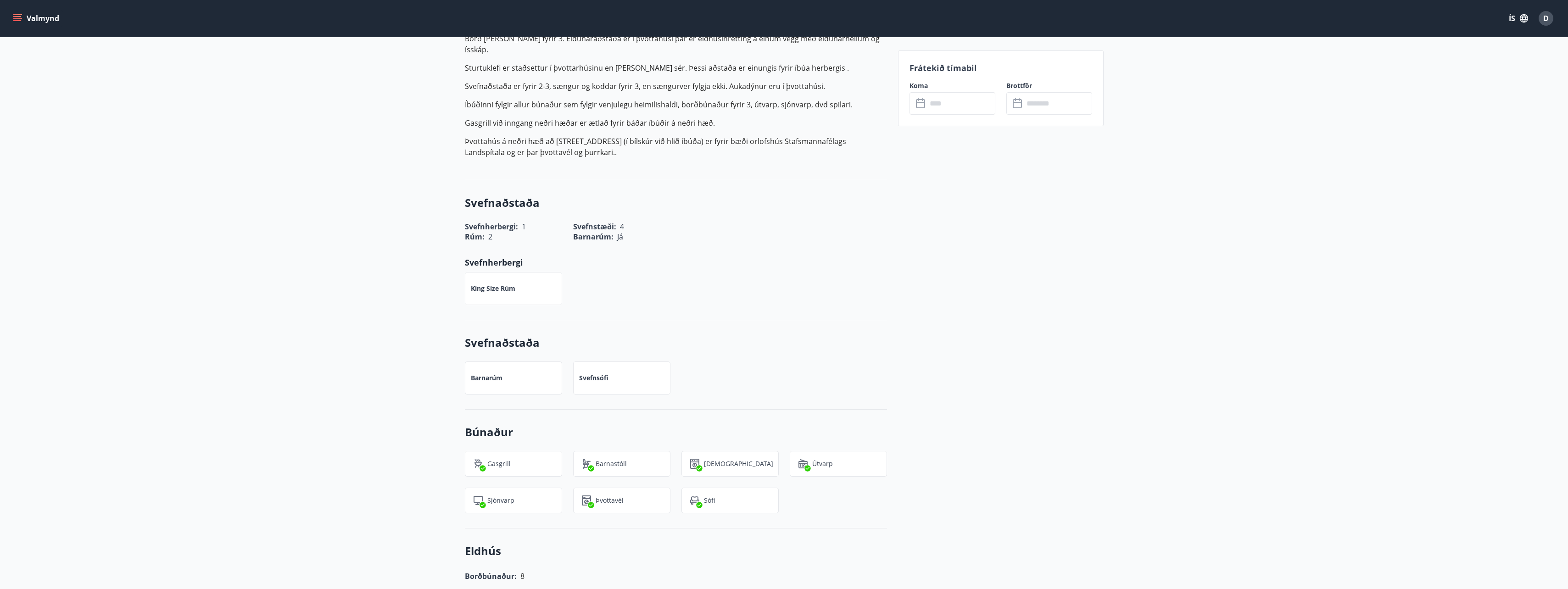
drag, startPoint x: 562, startPoint y: 382, endPoint x: 562, endPoint y: 376, distance: 6.0
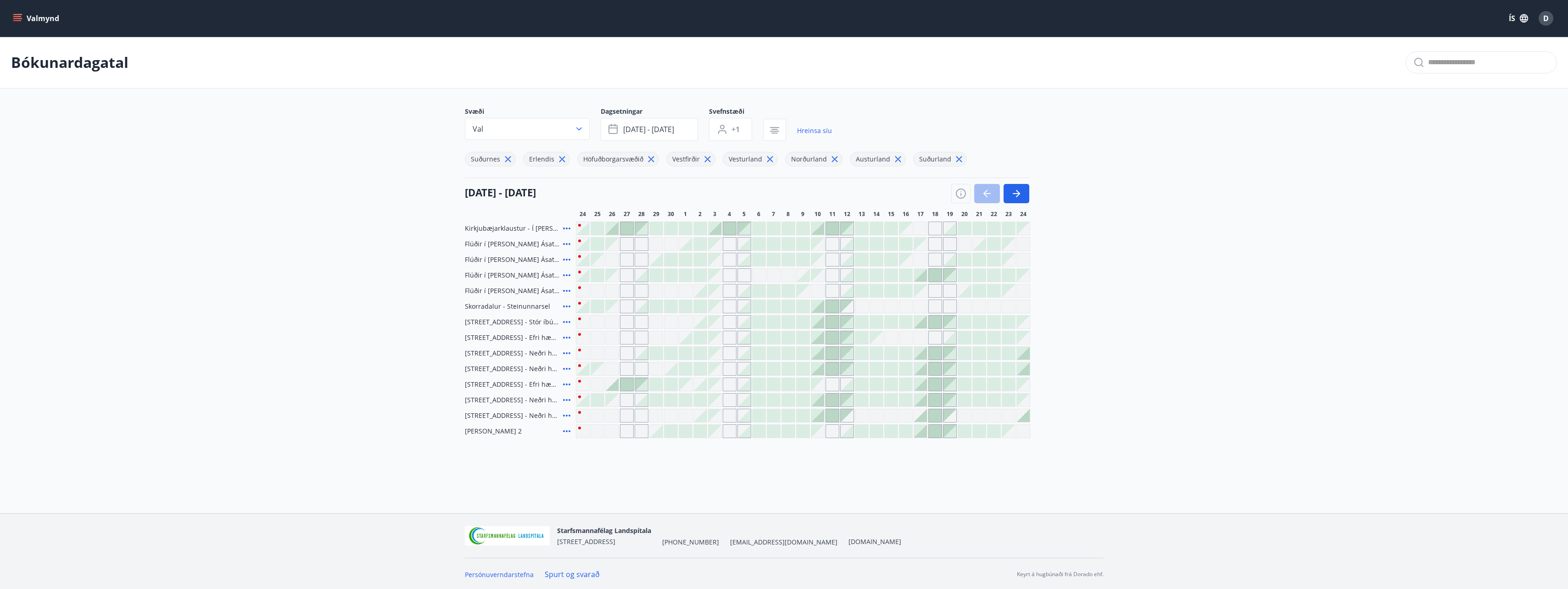
scroll to position [1, 0]
click at [570, 241] on icon at bounding box center [566, 242] width 11 height 11
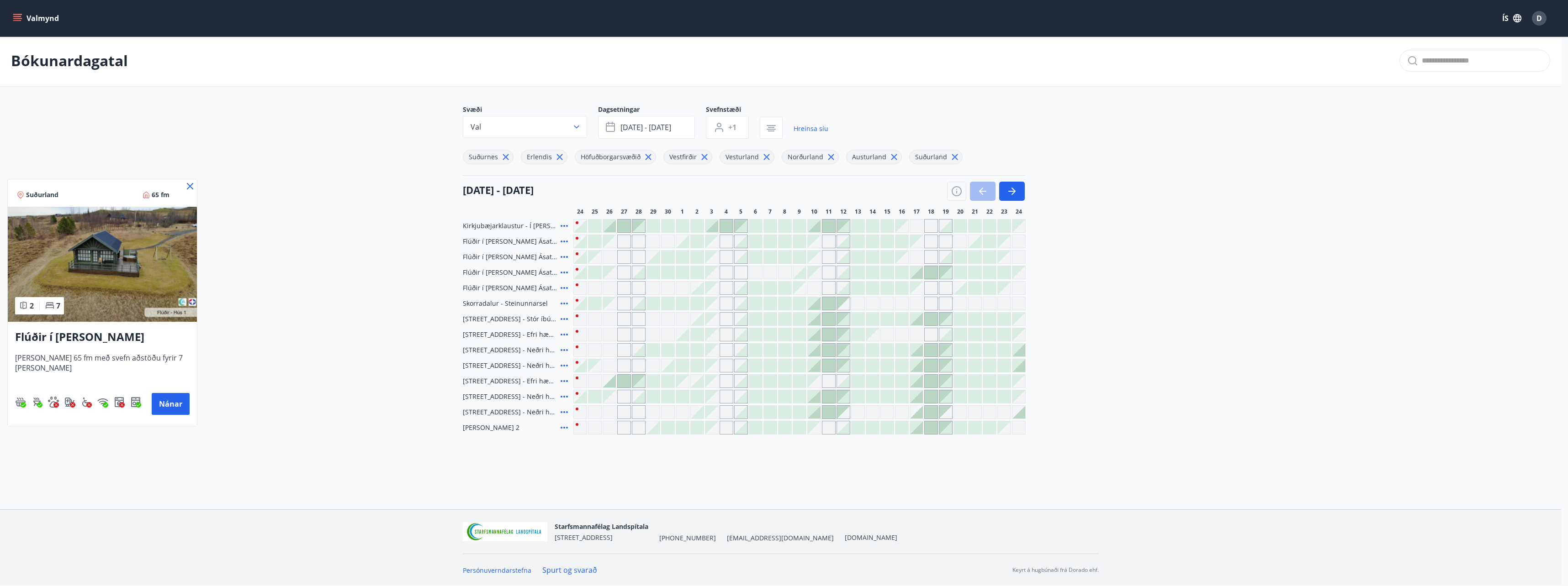
click at [564, 305] on div at bounding box center [784, 293] width 1568 height 586
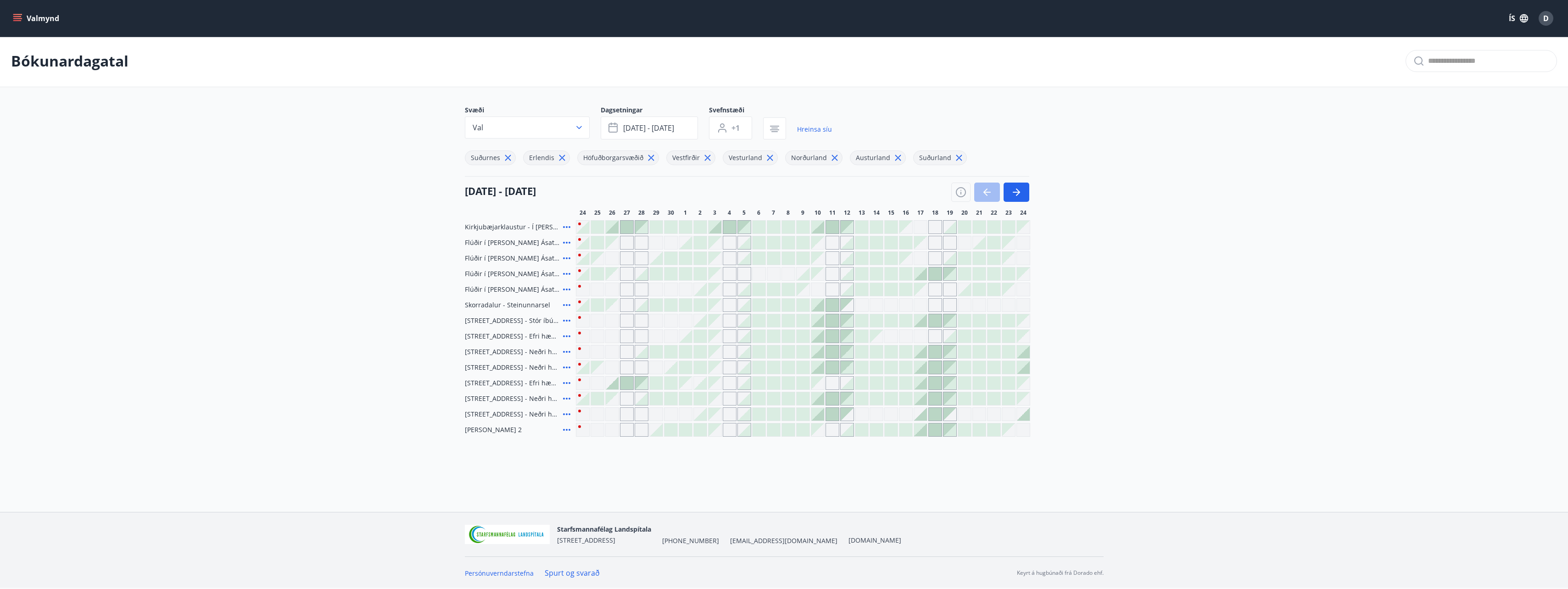
click at [567, 304] on icon at bounding box center [566, 305] width 11 height 11
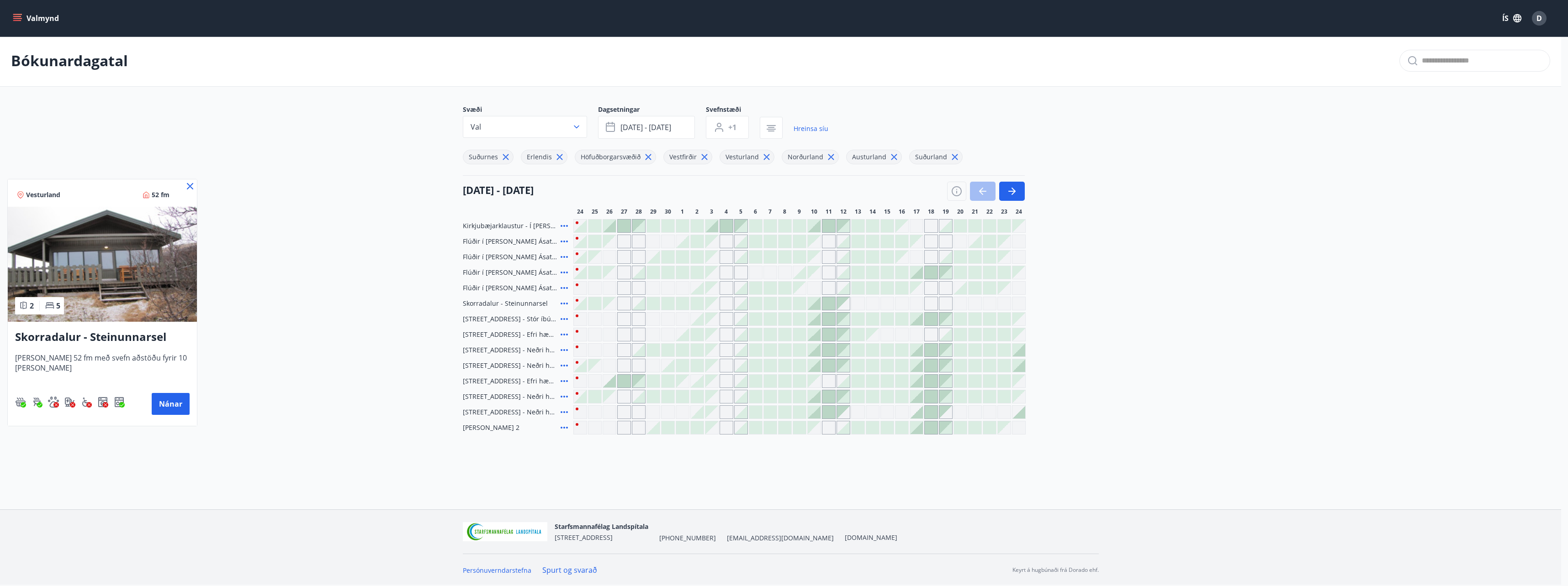
click at [565, 318] on div at bounding box center [784, 293] width 1568 height 586
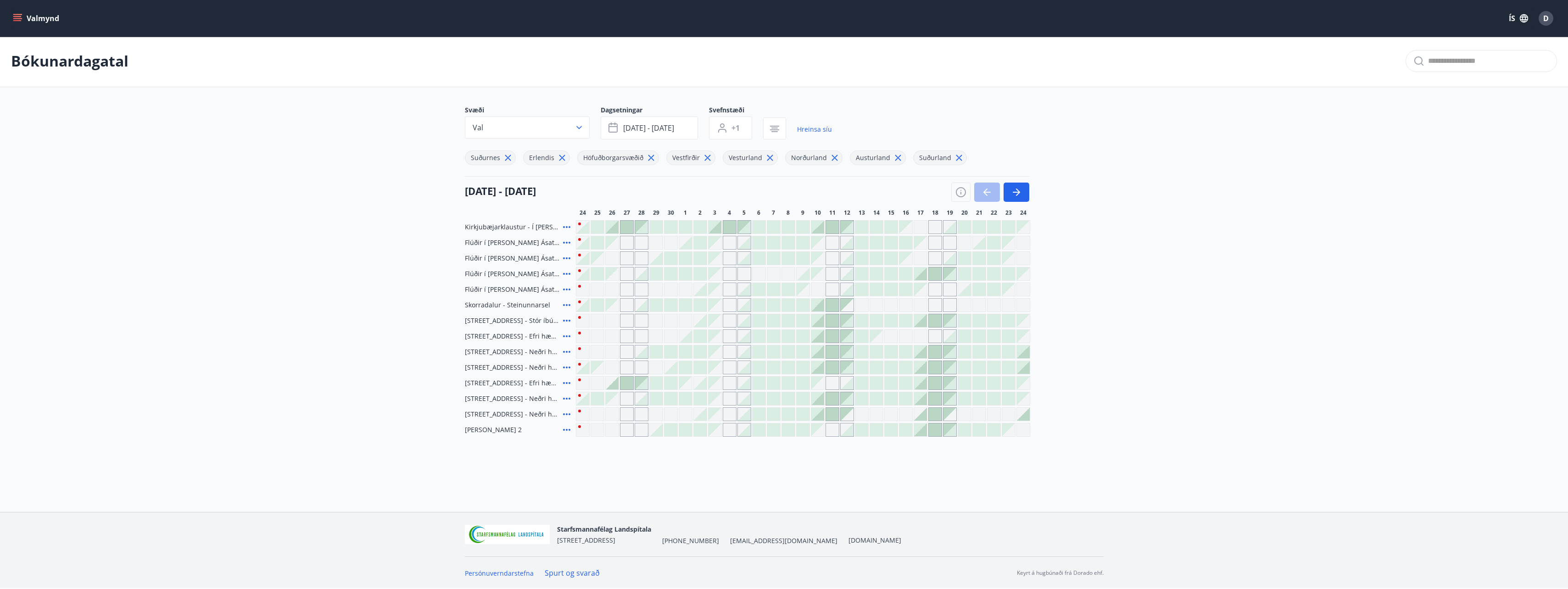
click at [567, 413] on icon at bounding box center [566, 414] width 11 height 11
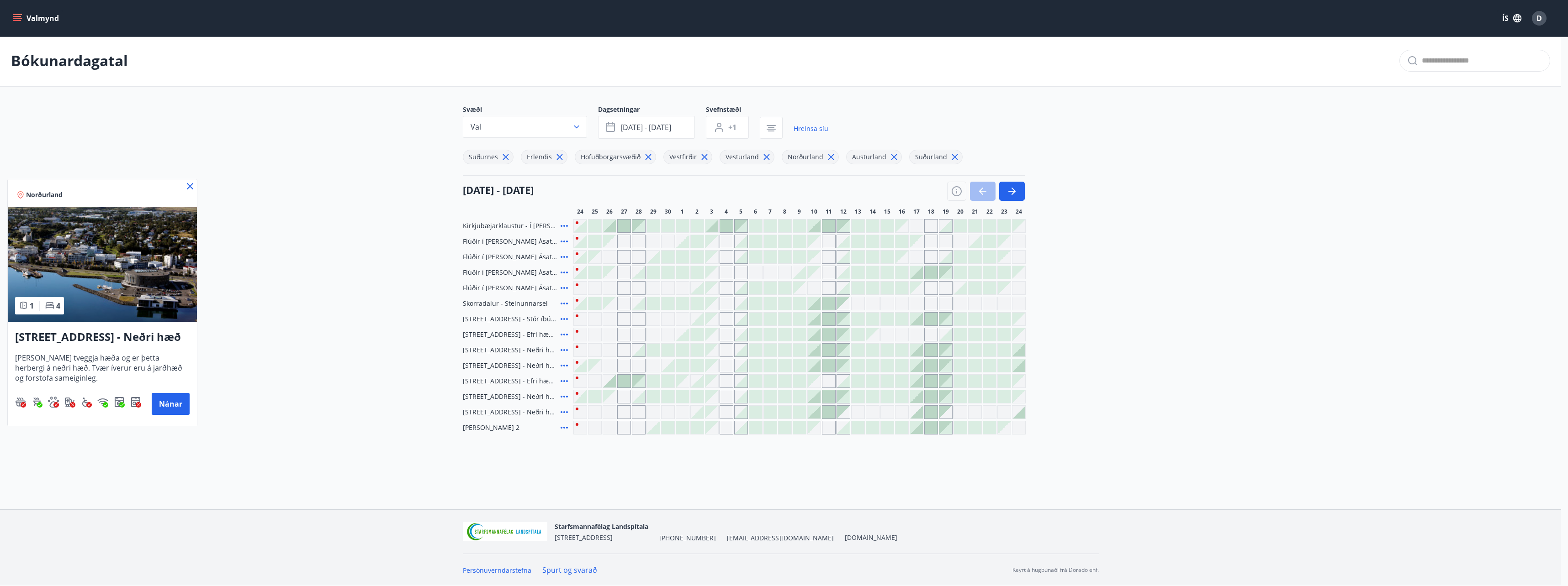
click at [333, 297] on div at bounding box center [784, 293] width 1568 height 586
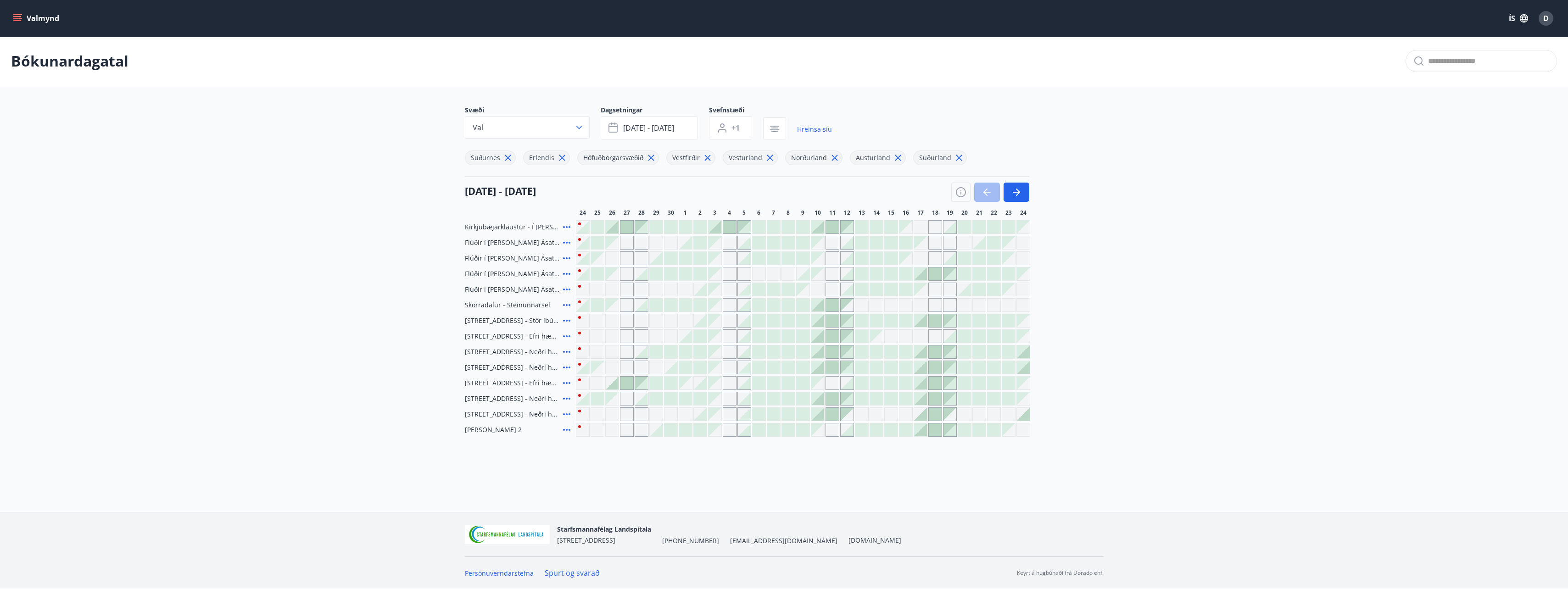
click at [564, 428] on icon at bounding box center [566, 430] width 11 height 11
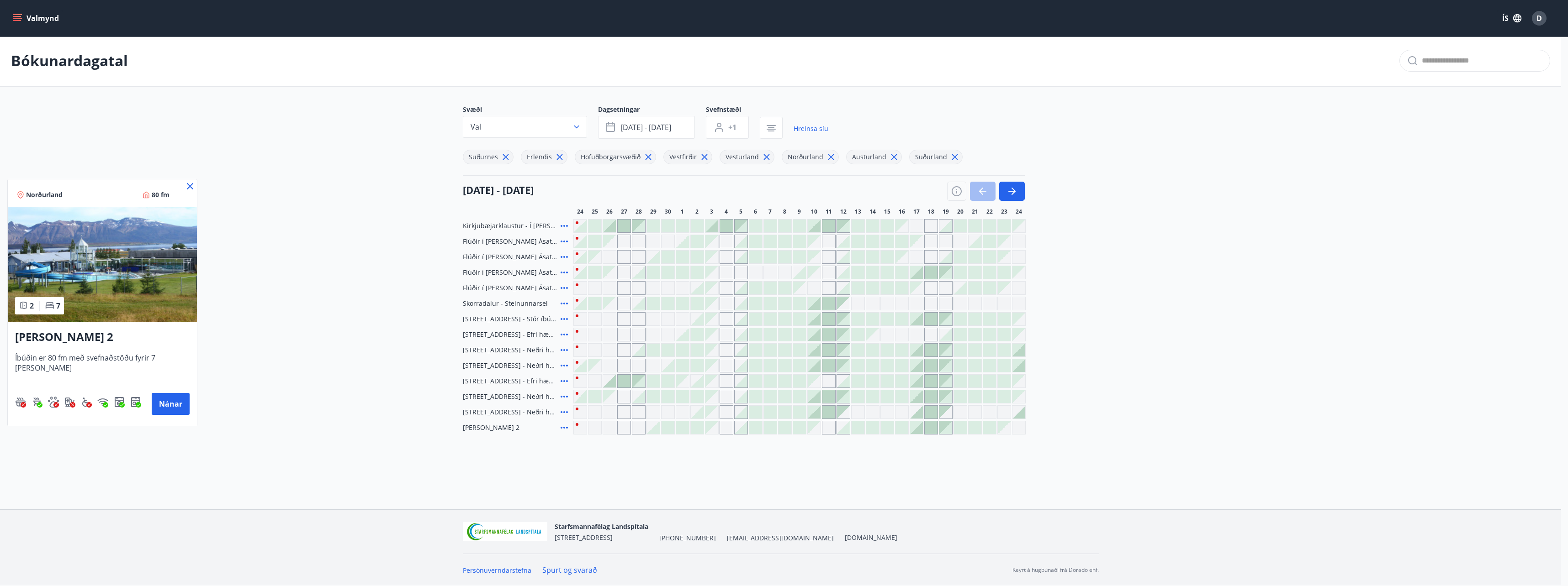
click at [187, 188] on icon at bounding box center [190, 186] width 7 height 7
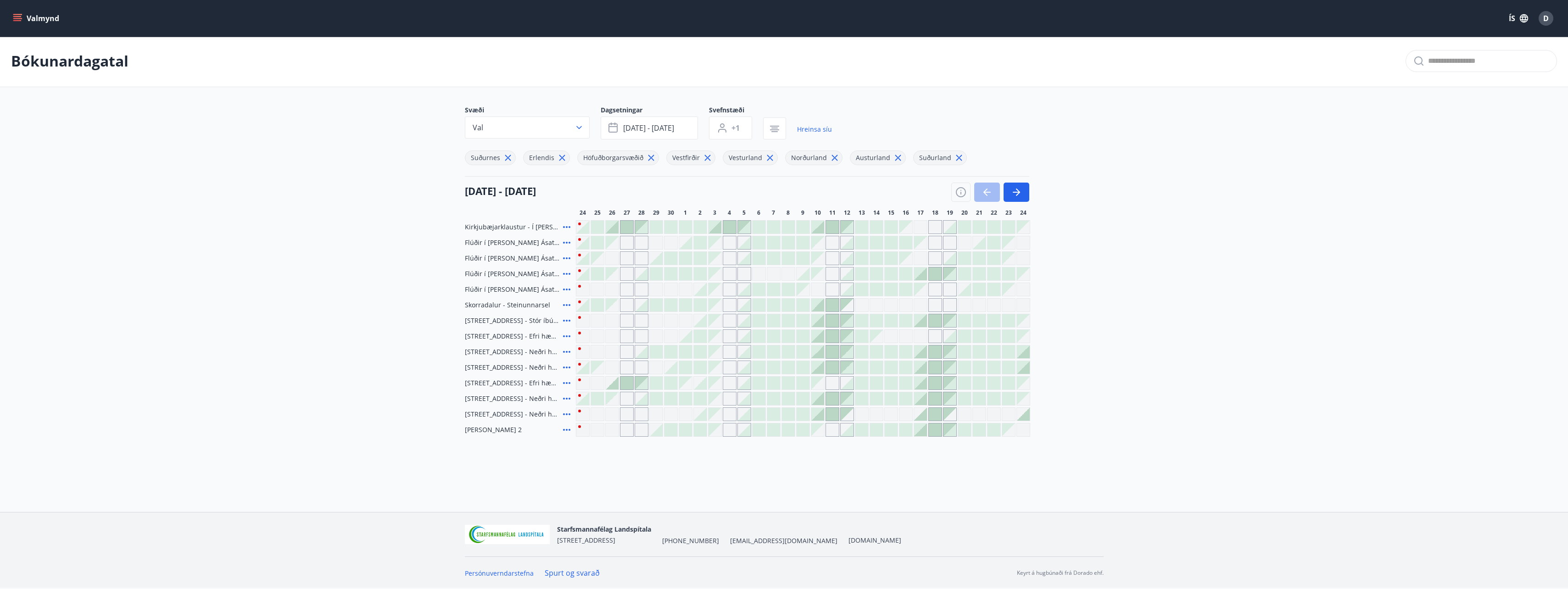
click at [567, 227] on icon at bounding box center [566, 227] width 11 height 11
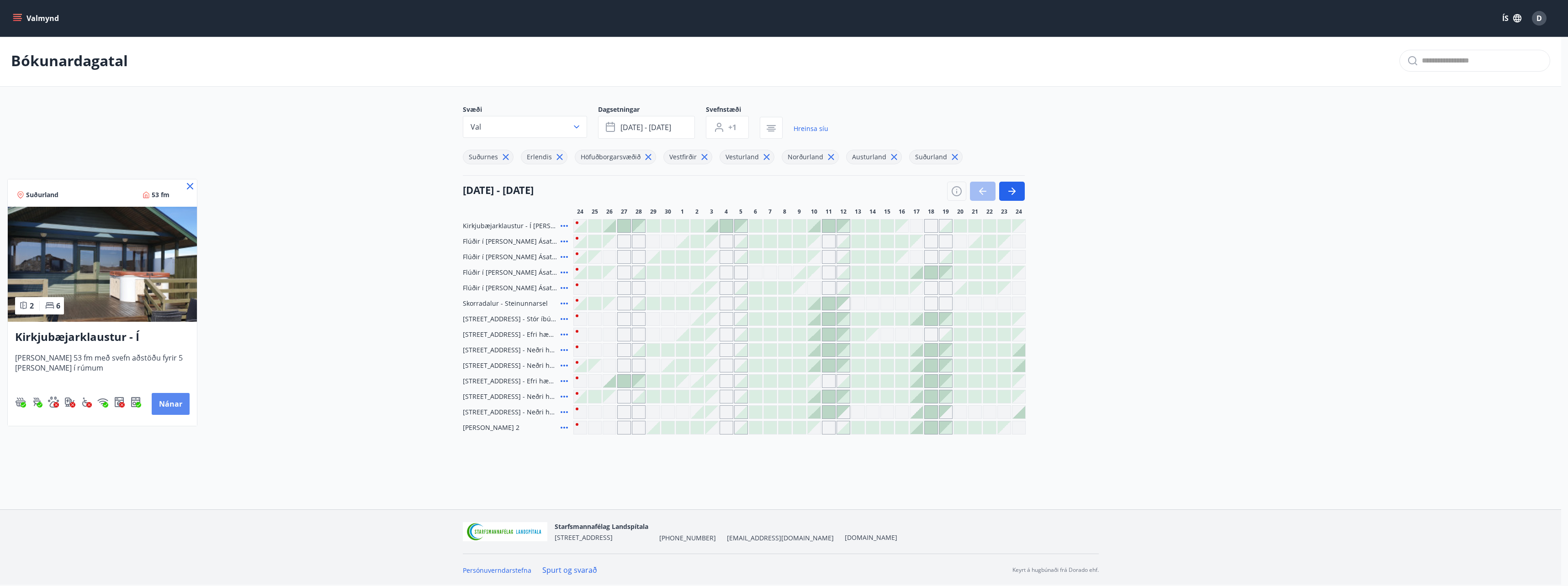
click at [184, 406] on button "Nánar" at bounding box center [170, 404] width 38 height 22
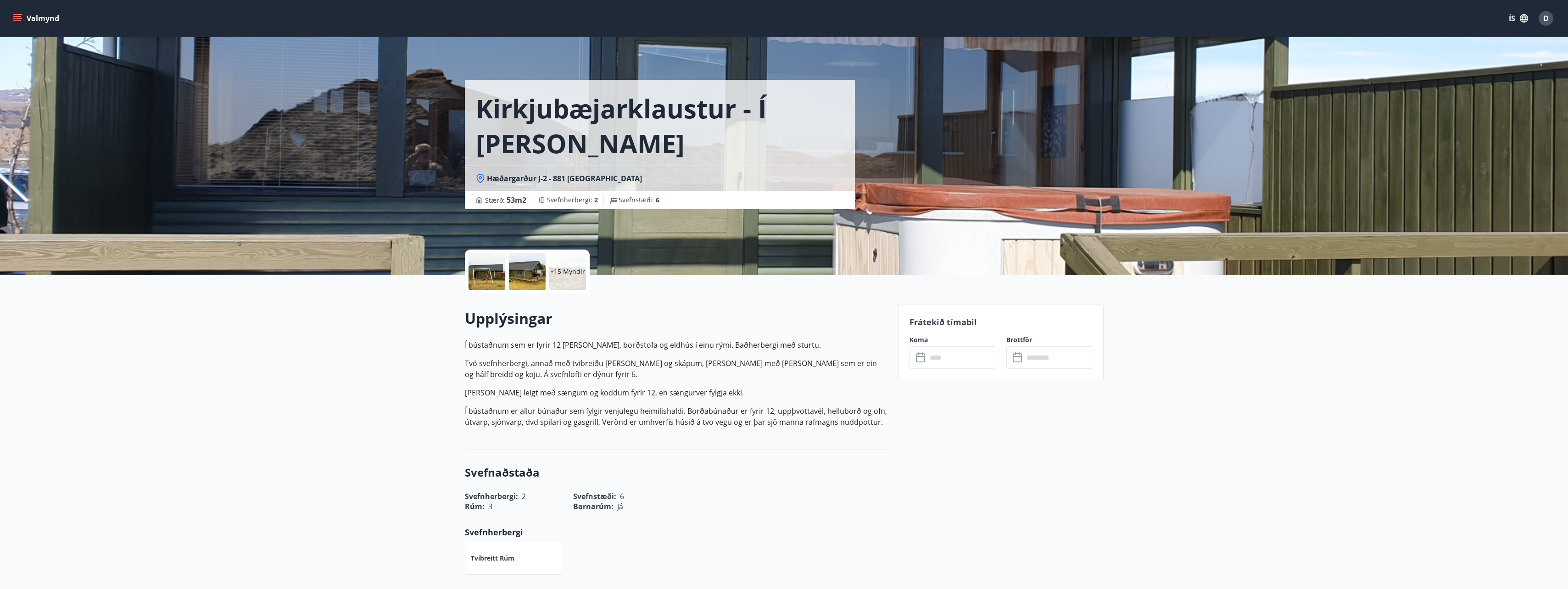
click at [517, 269] on div at bounding box center [528, 272] width 37 height 37
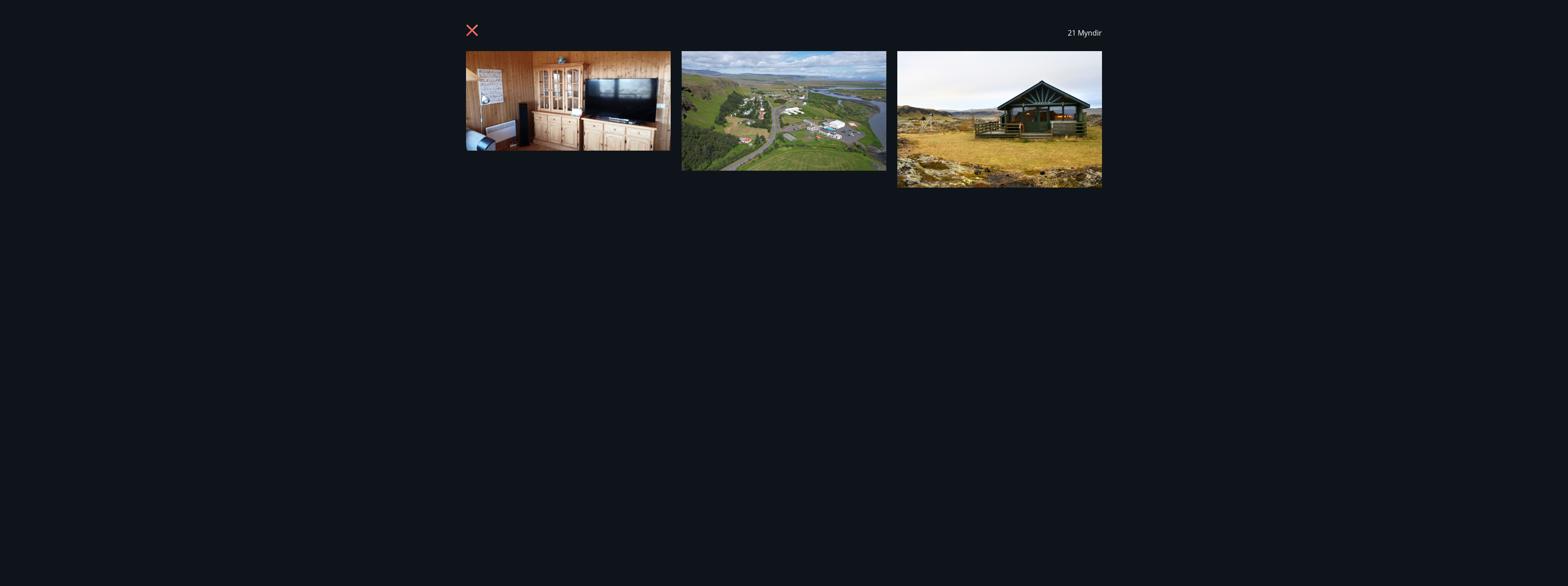
click at [793, 272] on div "21 Myndir" at bounding box center [783, 293] width 658 height 557
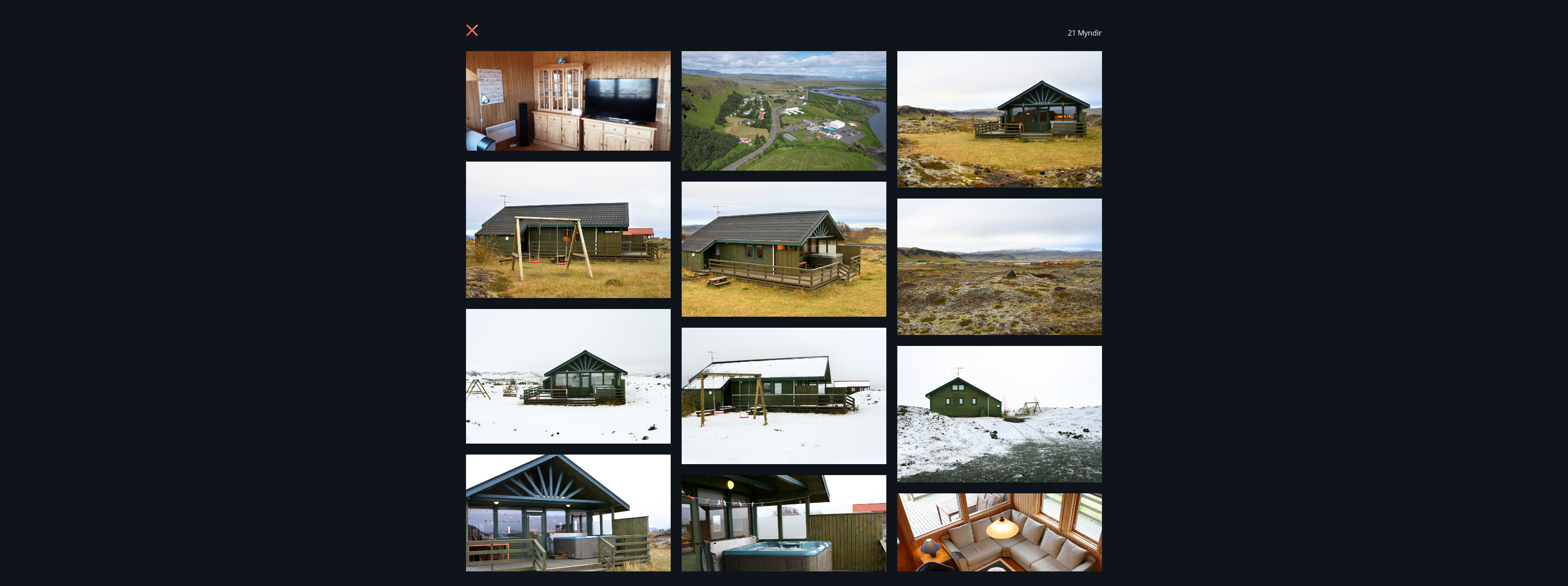
click at [472, 32] on icon at bounding box center [472, 31] width 12 height 12
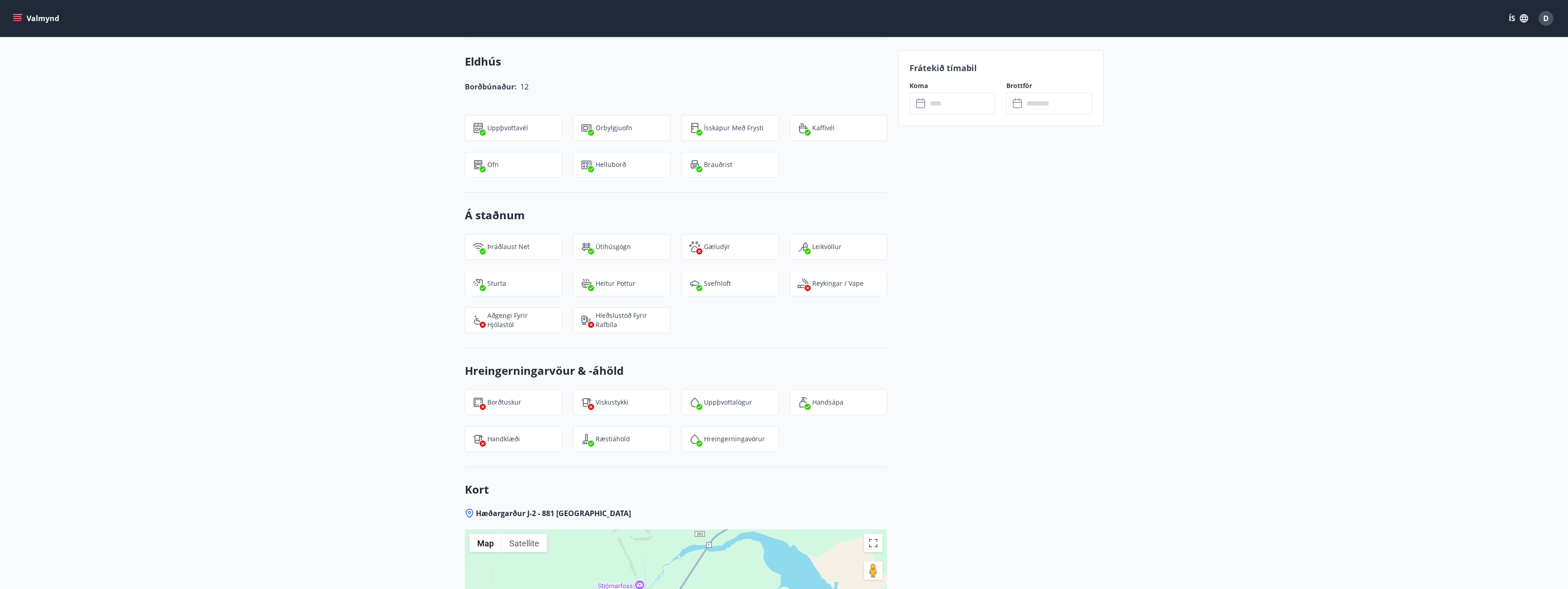
scroll to position [1055, 0]
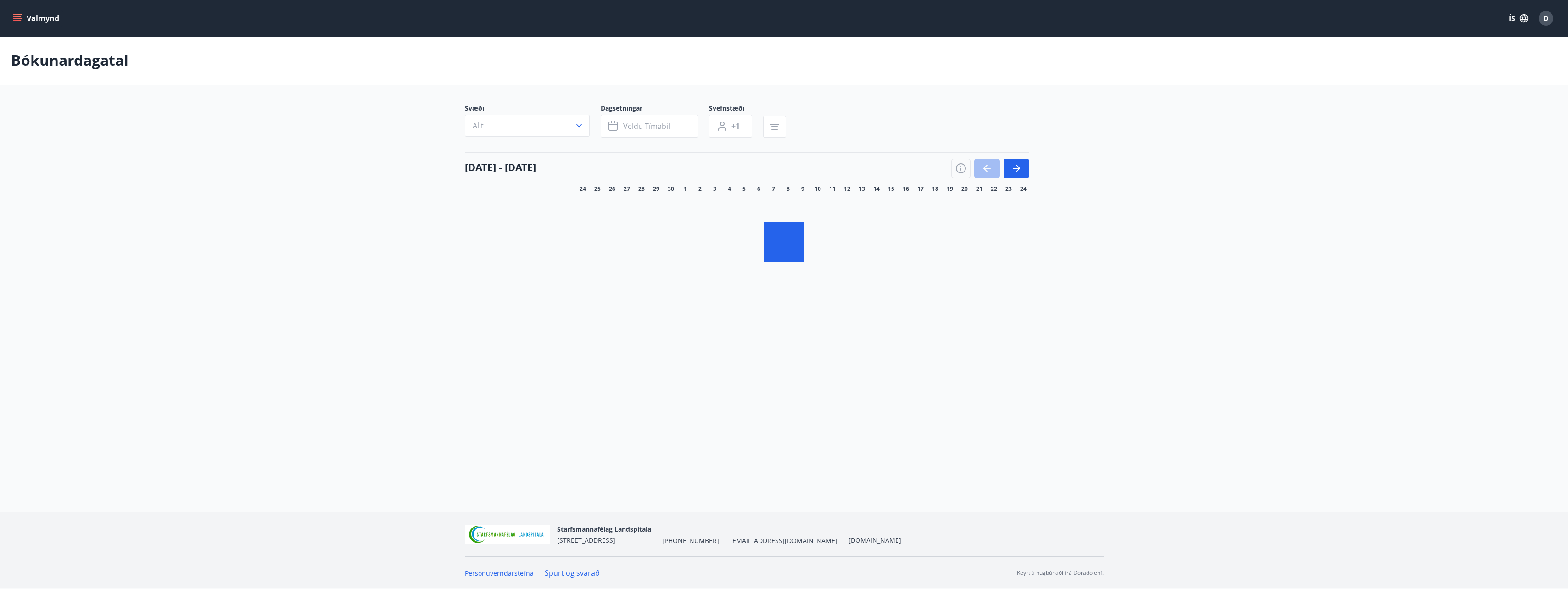
scroll to position [1, 0]
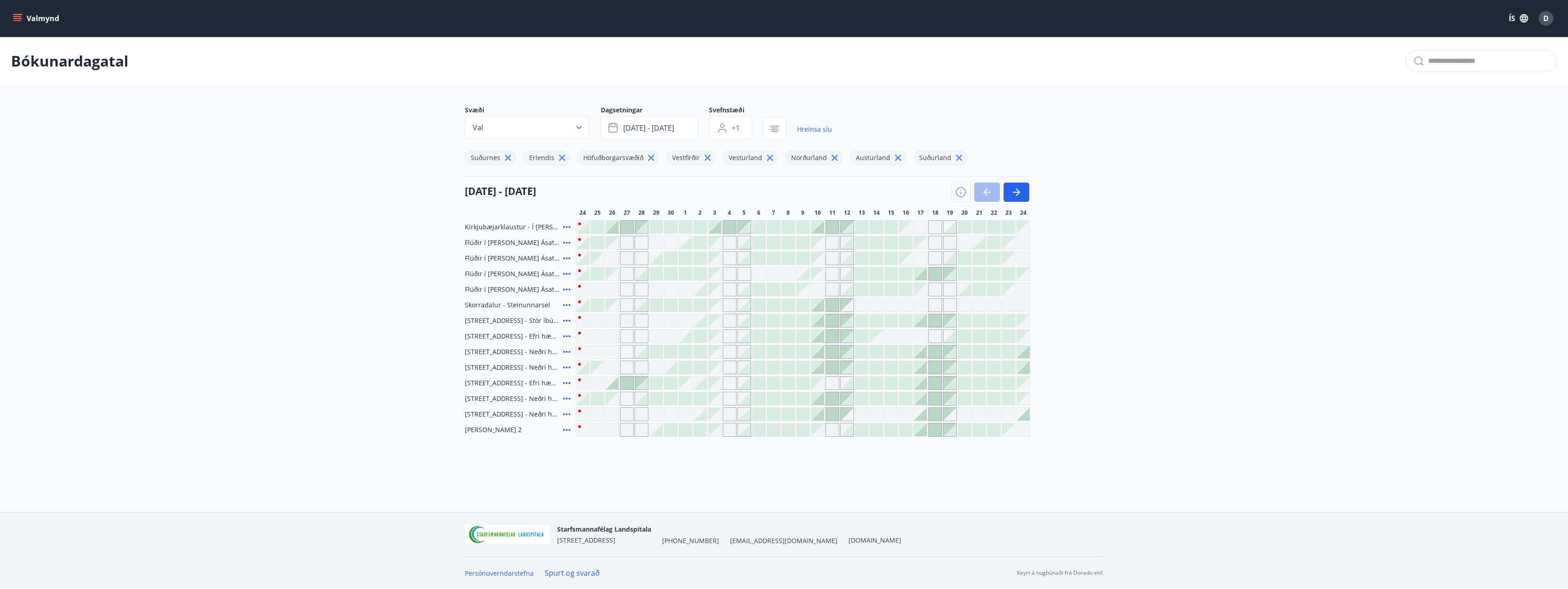
click at [44, 19] on button "Valmynd" at bounding box center [37, 18] width 52 height 16
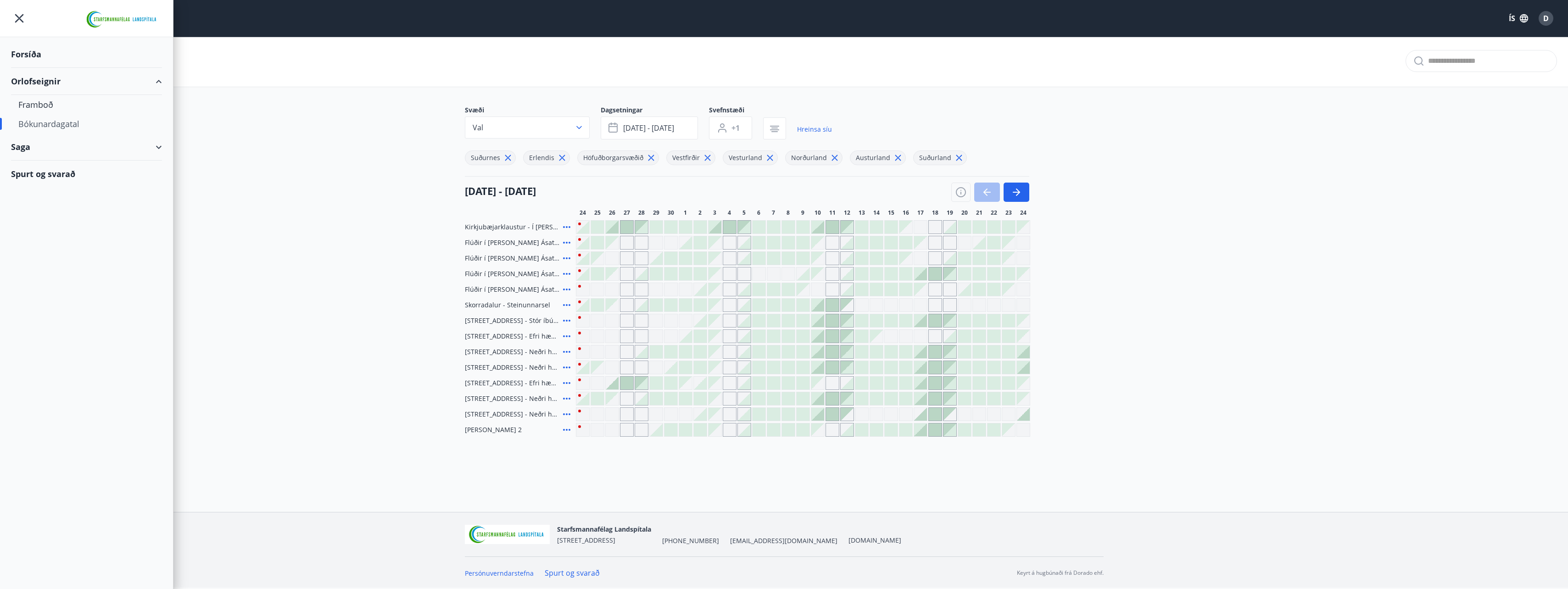
click at [63, 121] on div "Bókunardagatal" at bounding box center [86, 124] width 137 height 19
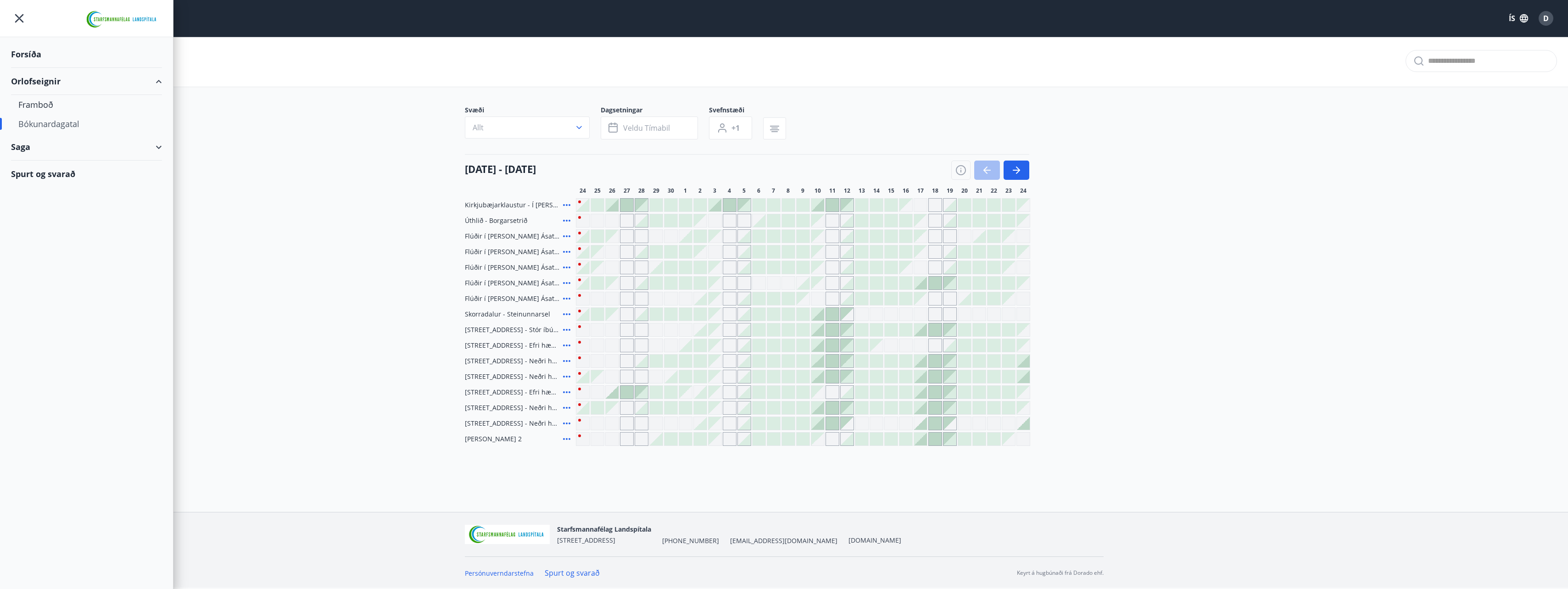
click at [567, 314] on icon at bounding box center [566, 314] width 11 height 11
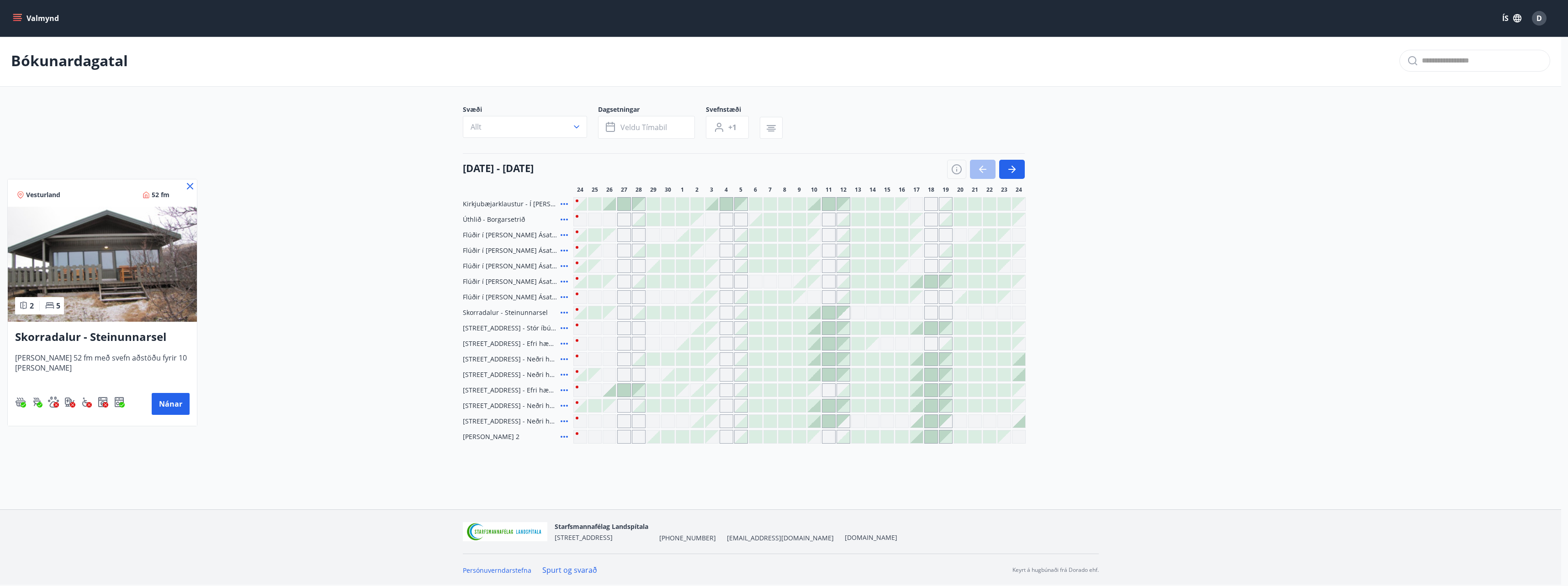
click at [564, 329] on div at bounding box center [784, 293] width 1568 height 586
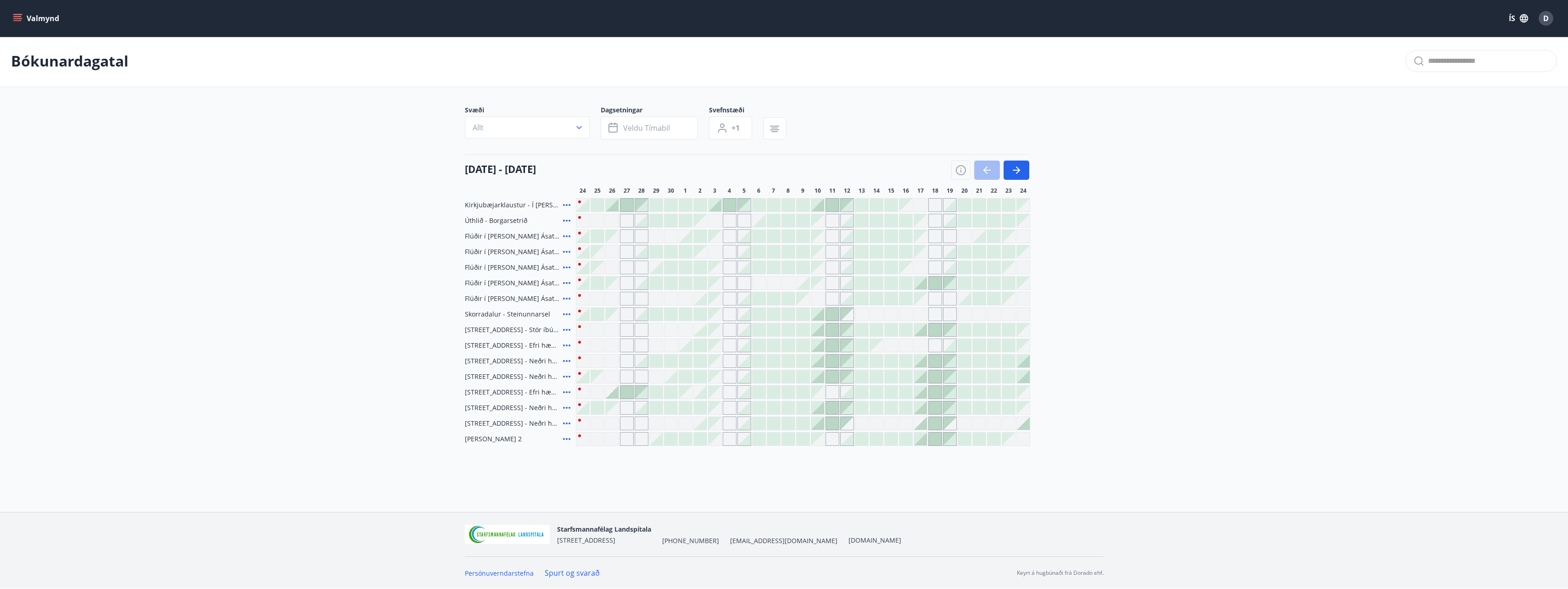
click at [567, 329] on icon at bounding box center [566, 330] width 11 height 11
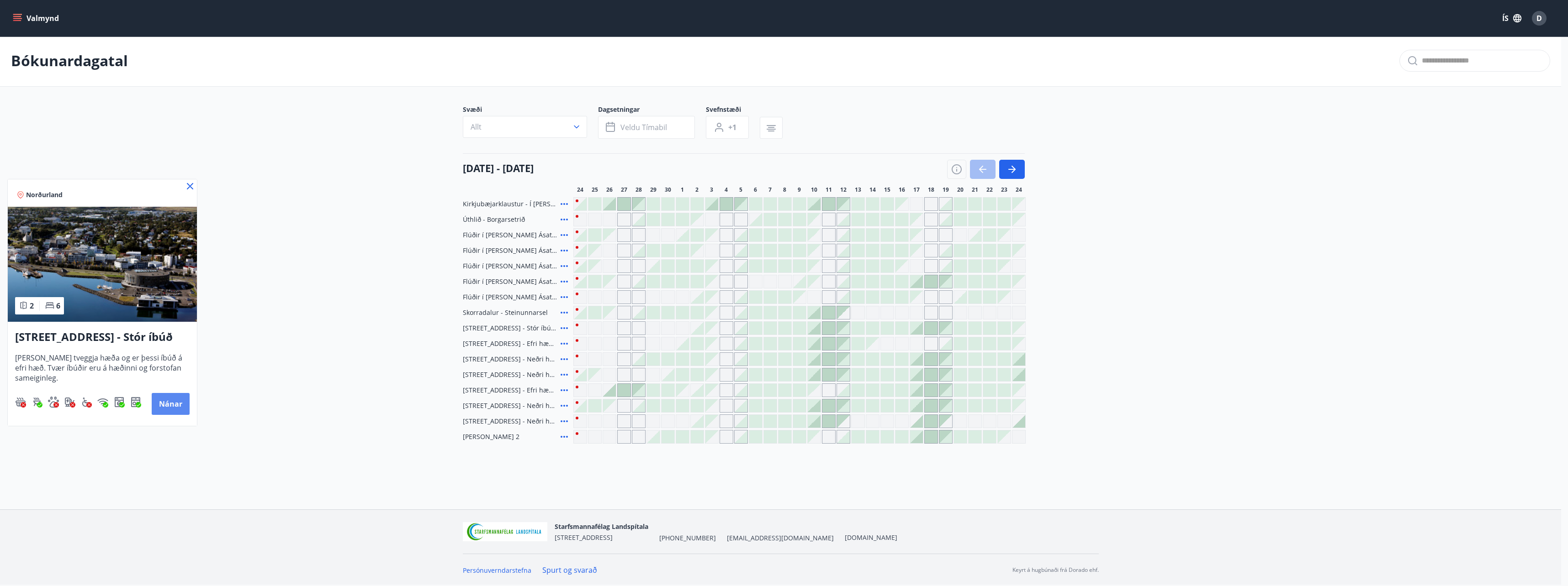
click at [175, 403] on button "Nánar" at bounding box center [170, 404] width 38 height 22
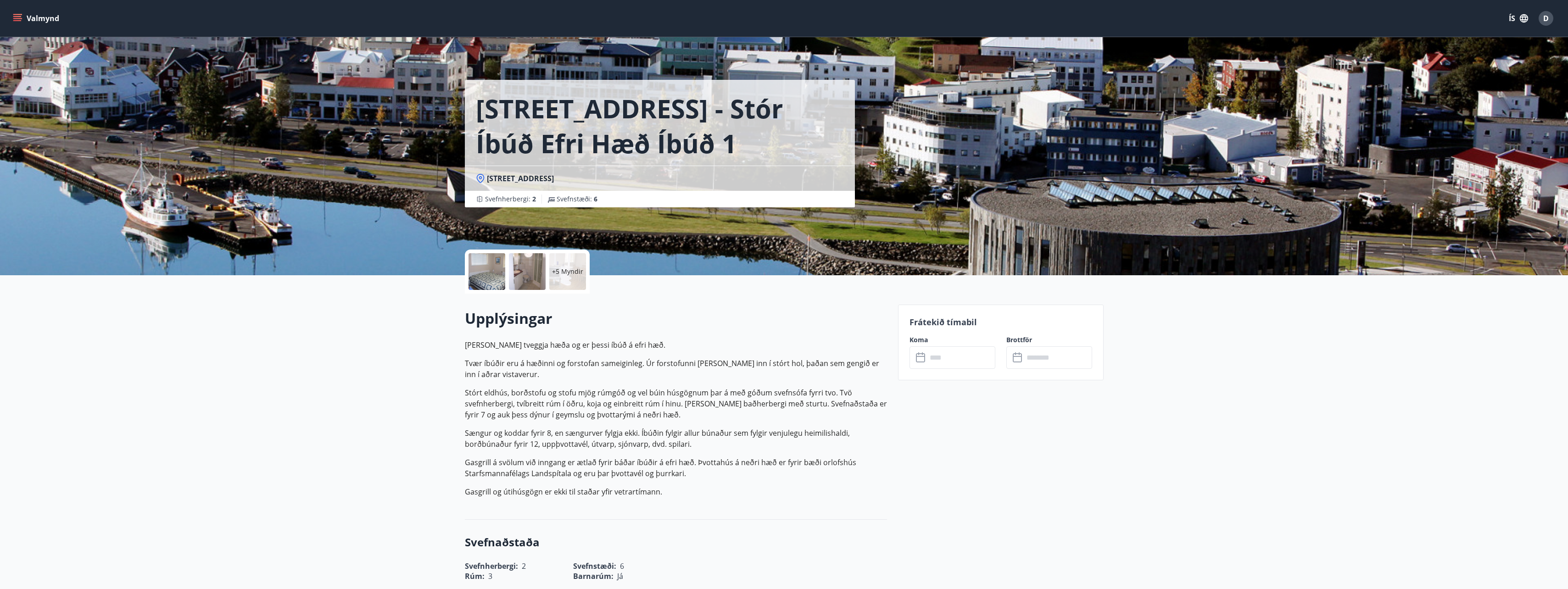
click at [564, 267] on p "+5 Myndir" at bounding box center [567, 272] width 31 height 9
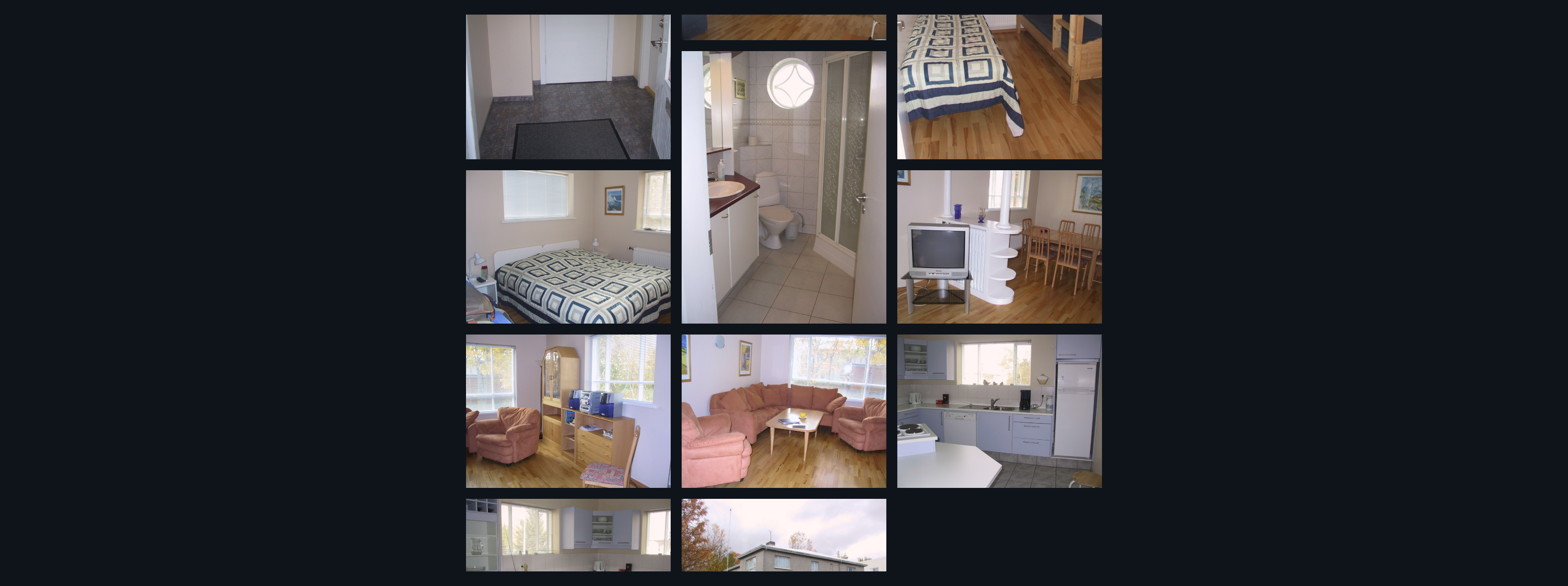
scroll to position [248, 0]
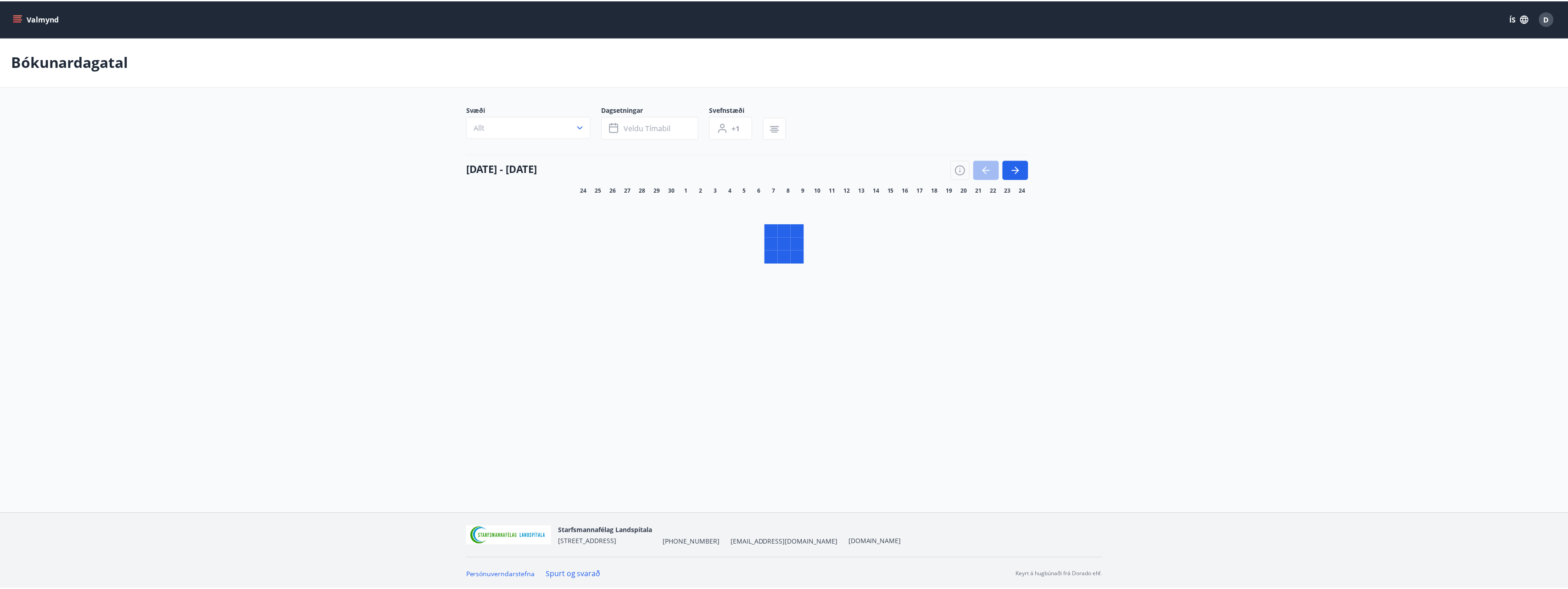
scroll to position [1, 0]
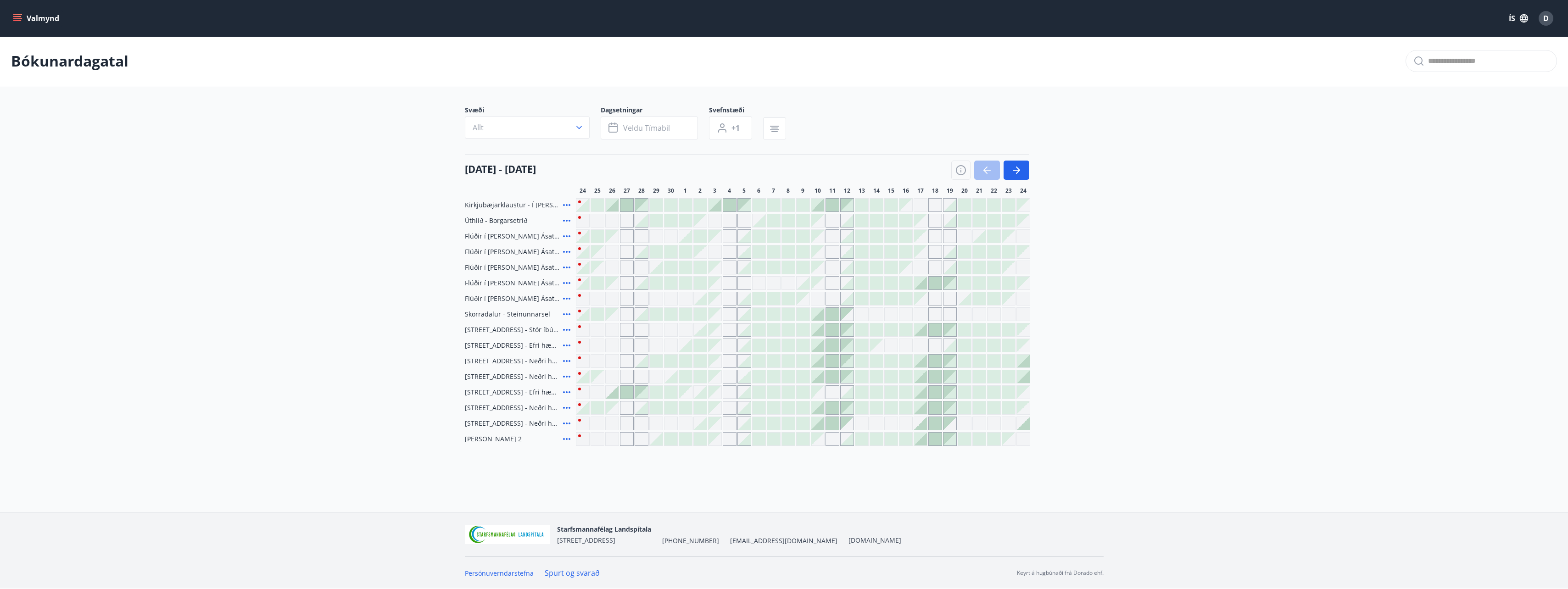
click at [565, 424] on icon at bounding box center [566, 423] width 11 height 11
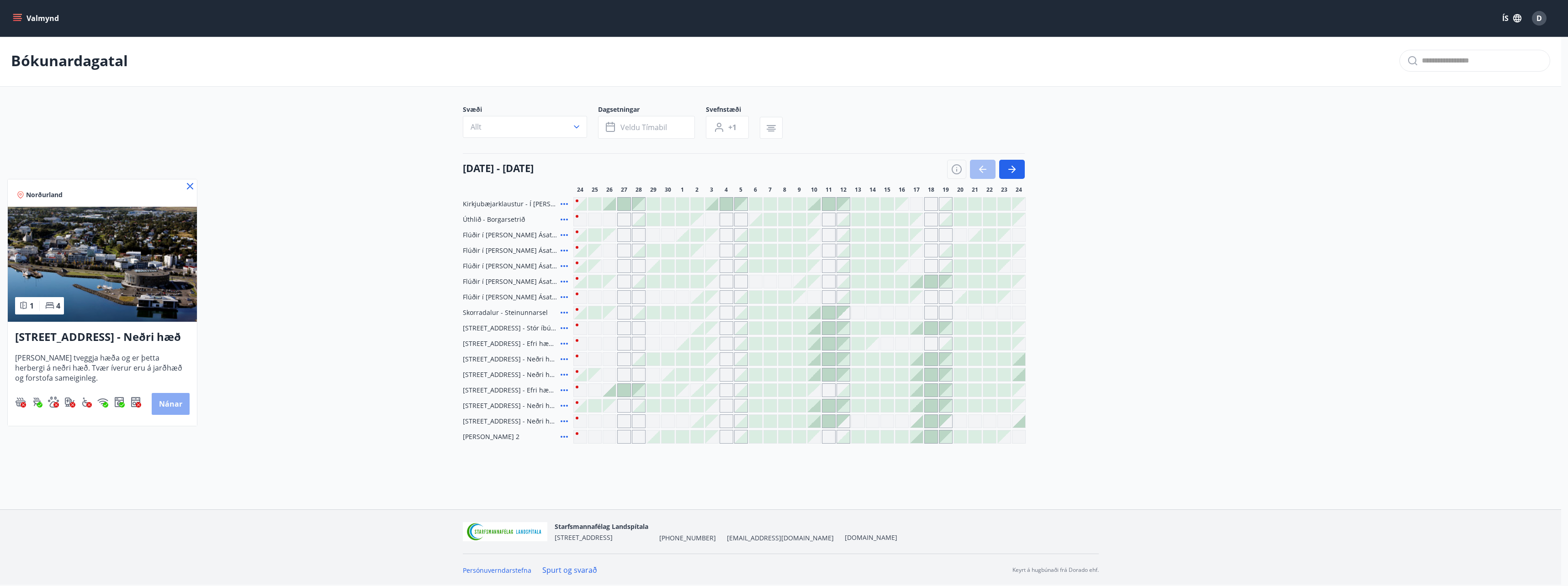
click at [165, 402] on button "Nánar" at bounding box center [170, 404] width 38 height 22
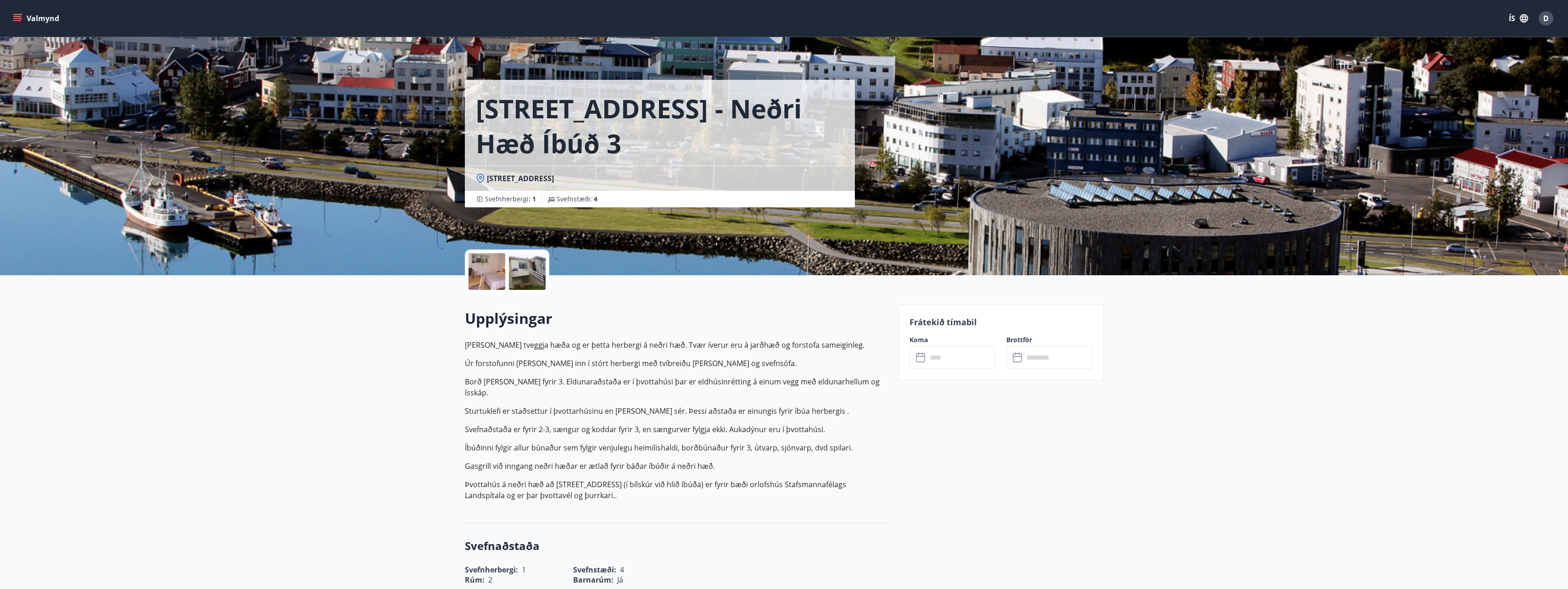
click at [517, 266] on div at bounding box center [528, 272] width 37 height 37
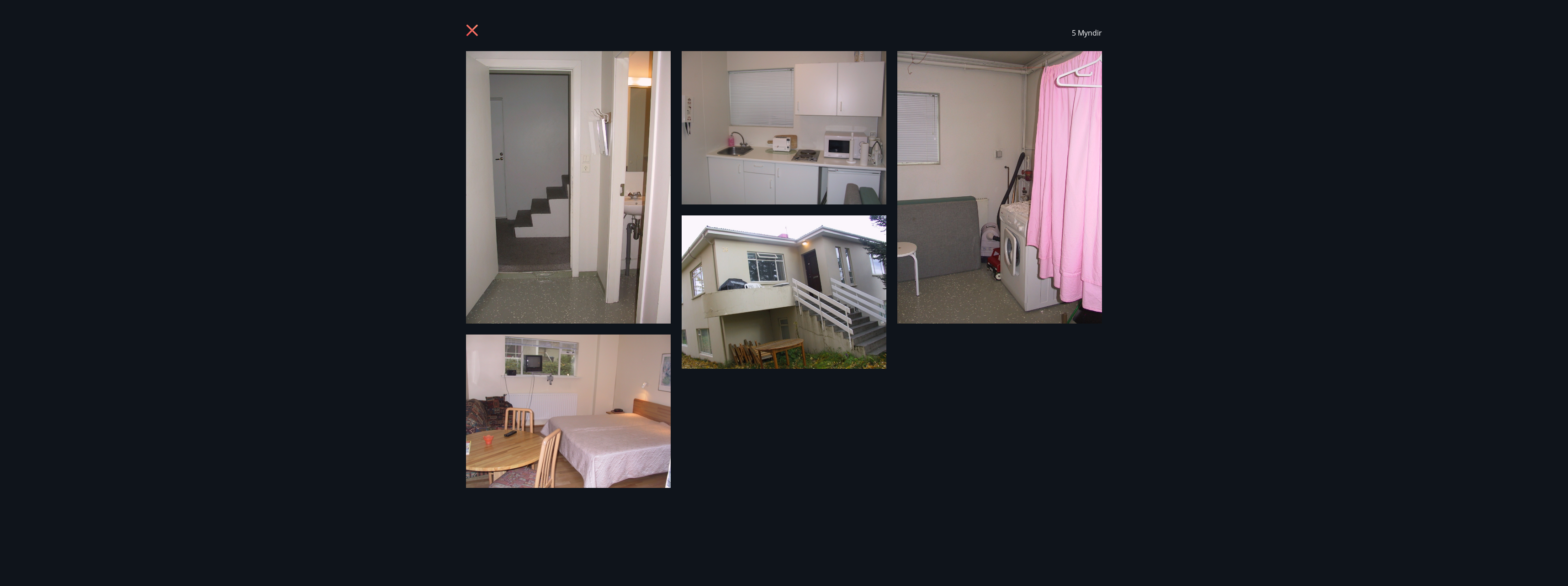
click at [470, 32] on icon at bounding box center [473, 32] width 15 height 15
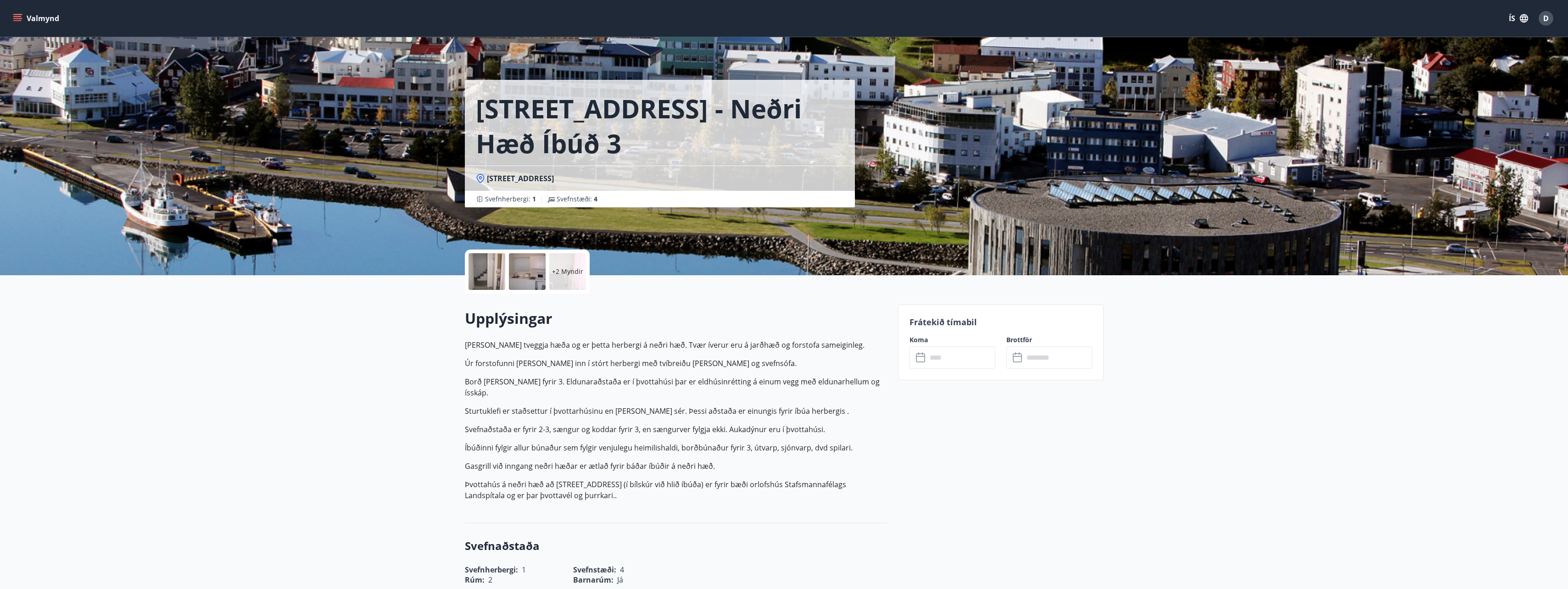
drag, startPoint x: 392, startPoint y: 169, endPoint x: 392, endPoint y: 162, distance: 7.0
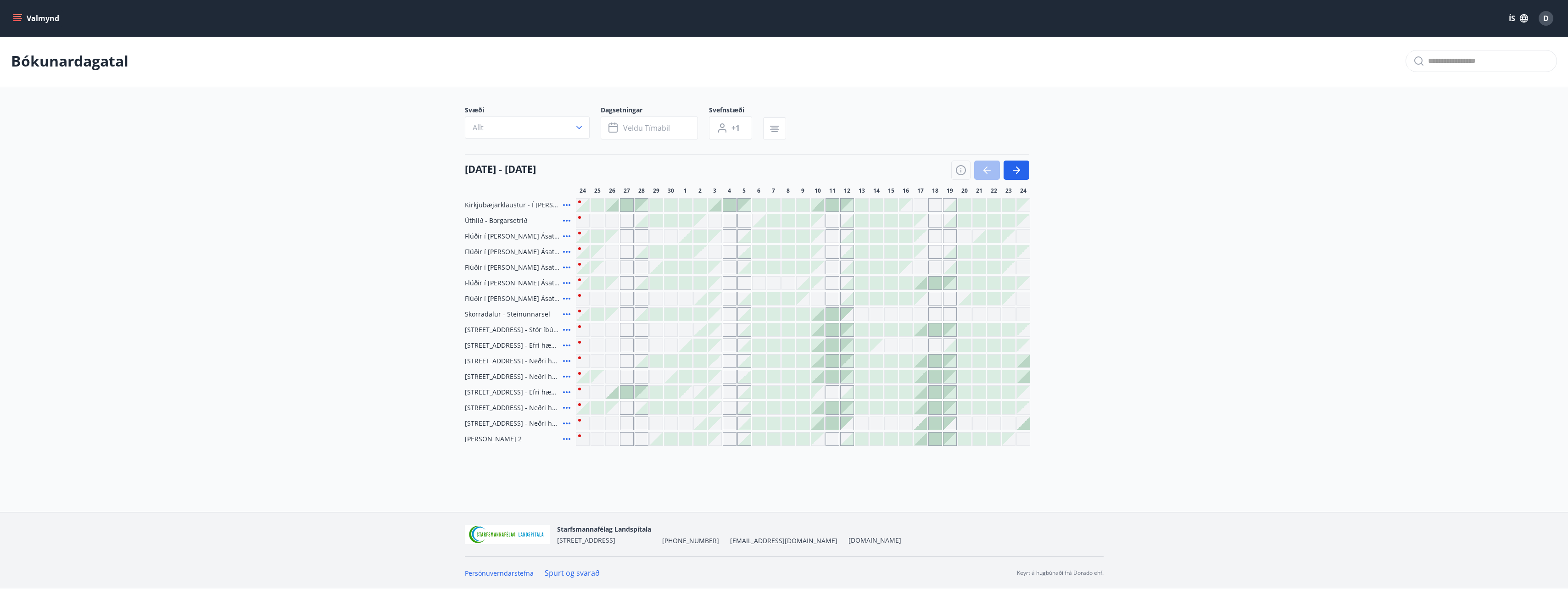
drag, startPoint x: 909, startPoint y: 276, endPoint x: 1234, endPoint y: 271, distance: 325.0
click at [1234, 271] on main "Bókunardagatal Svæði Allt Dagsetningar Veldu tímabil Svefnstæði +1 24 september…" at bounding box center [784, 241] width 1568 height 411
click at [565, 438] on icon at bounding box center [566, 439] width 11 height 11
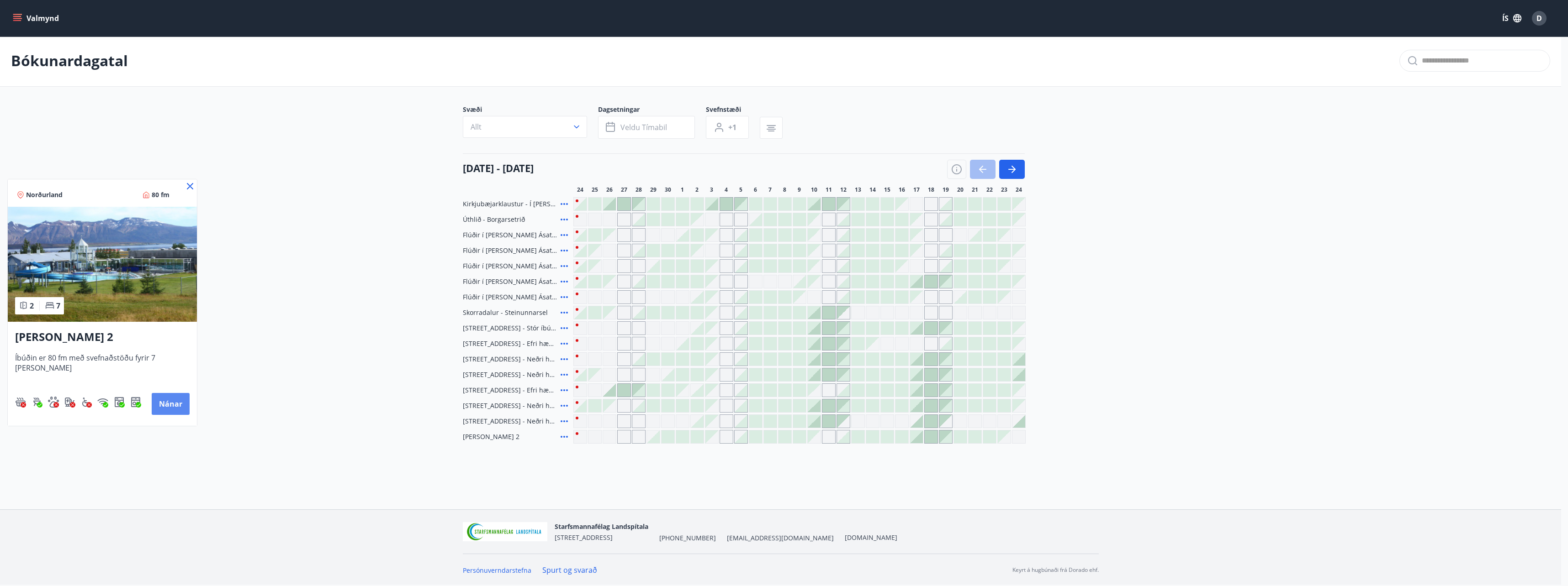
click at [157, 400] on button "Nánar" at bounding box center [170, 404] width 38 height 22
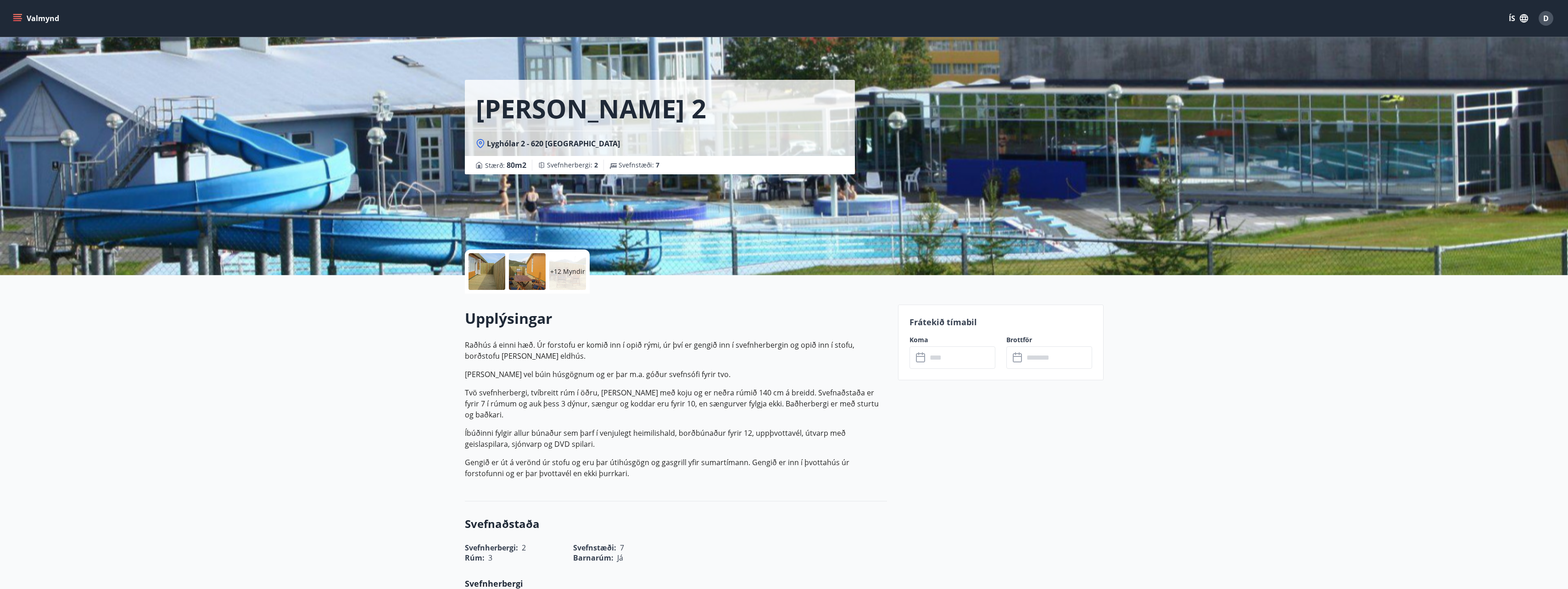
click at [564, 272] on p "+12 Myndir" at bounding box center [567, 272] width 35 height 9
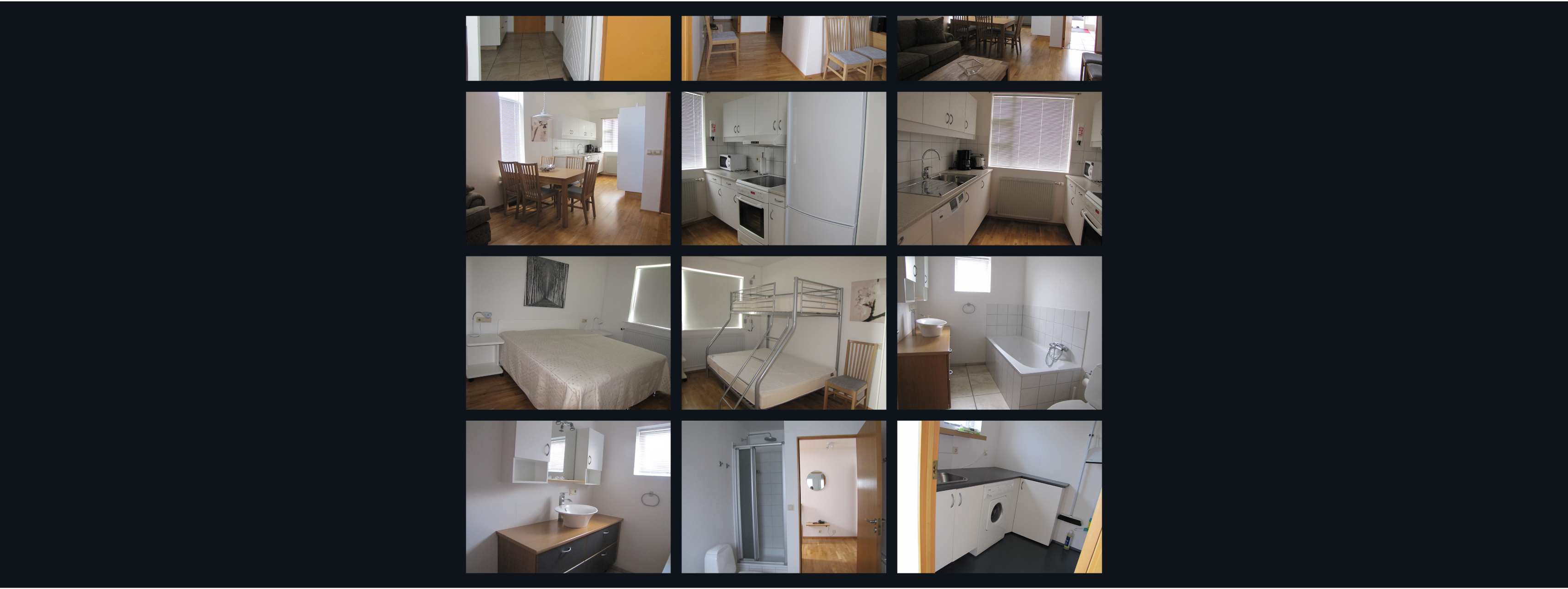
scroll to position [460, 0]
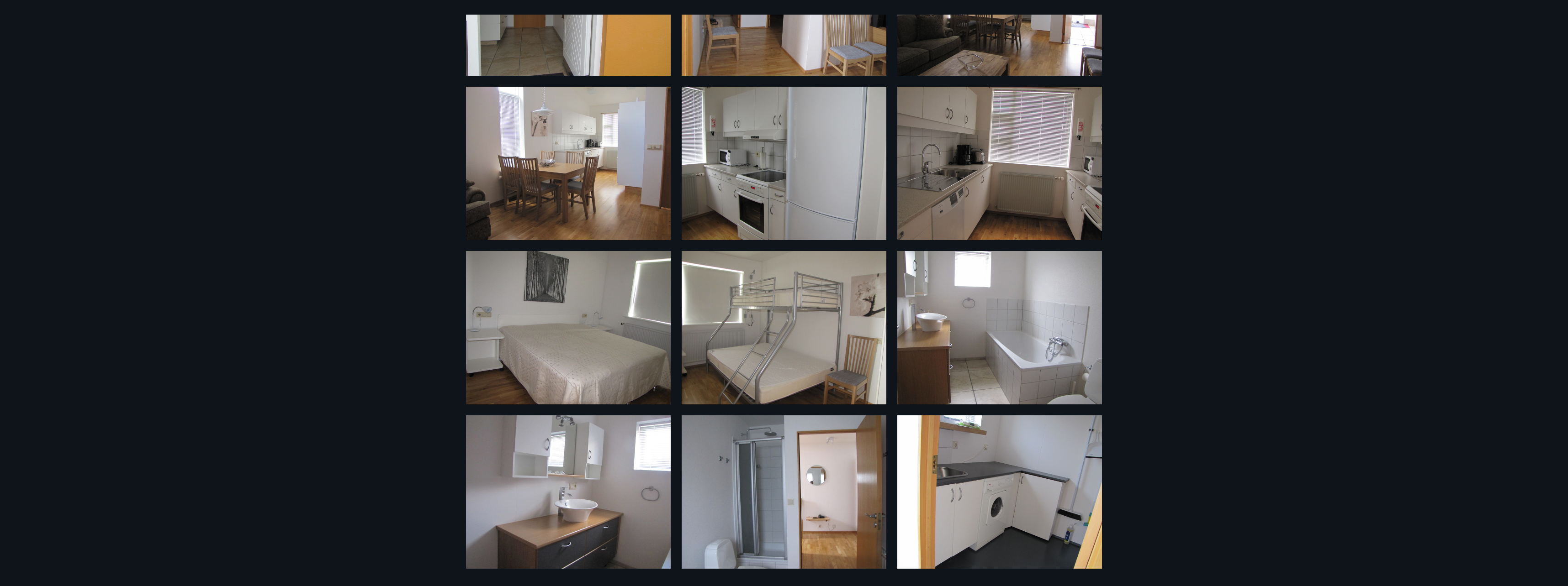
click at [312, 298] on div "18 Myndir" at bounding box center [784, 293] width 1568 height 586
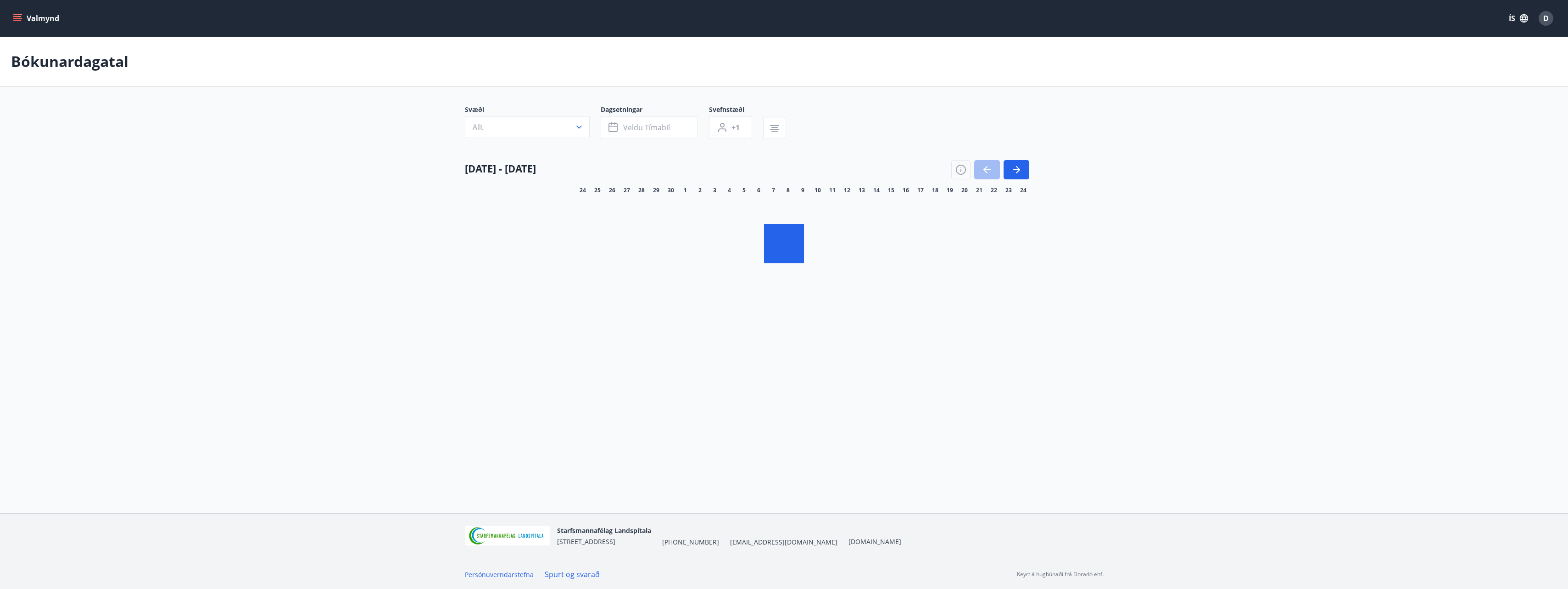
scroll to position [1, 0]
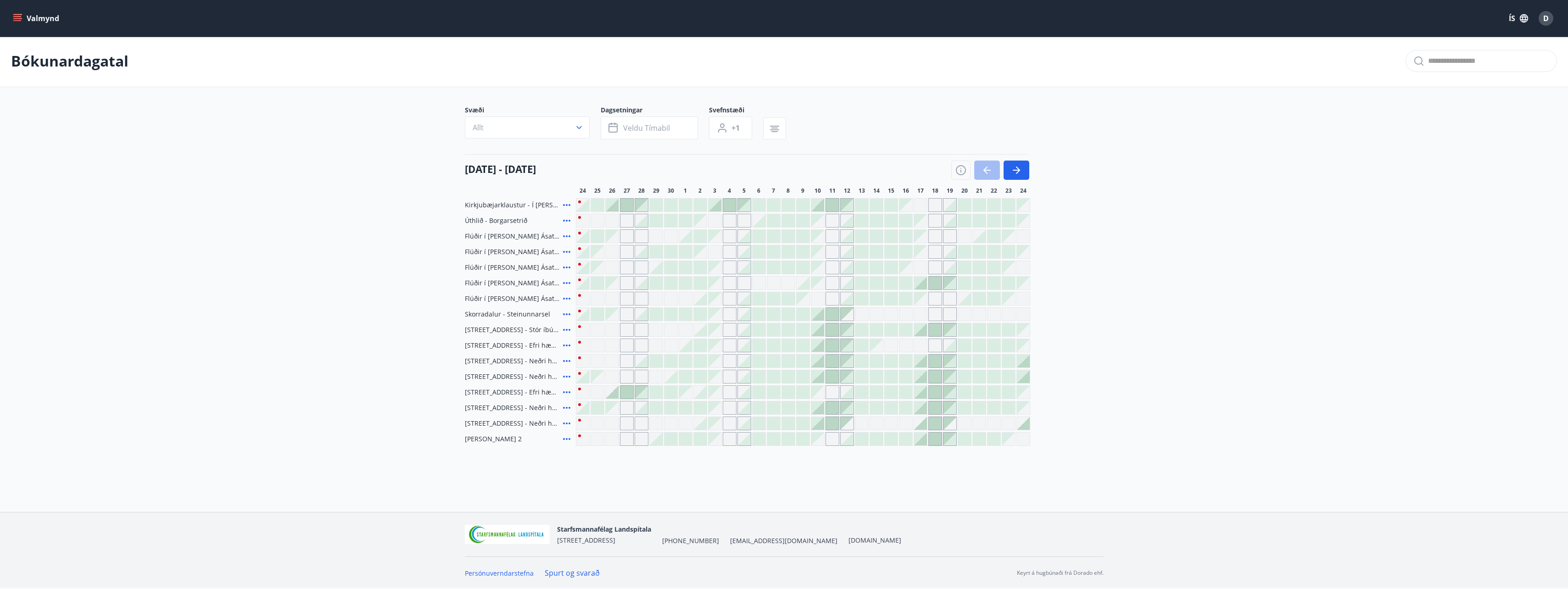
click at [568, 219] on icon at bounding box center [566, 221] width 11 height 11
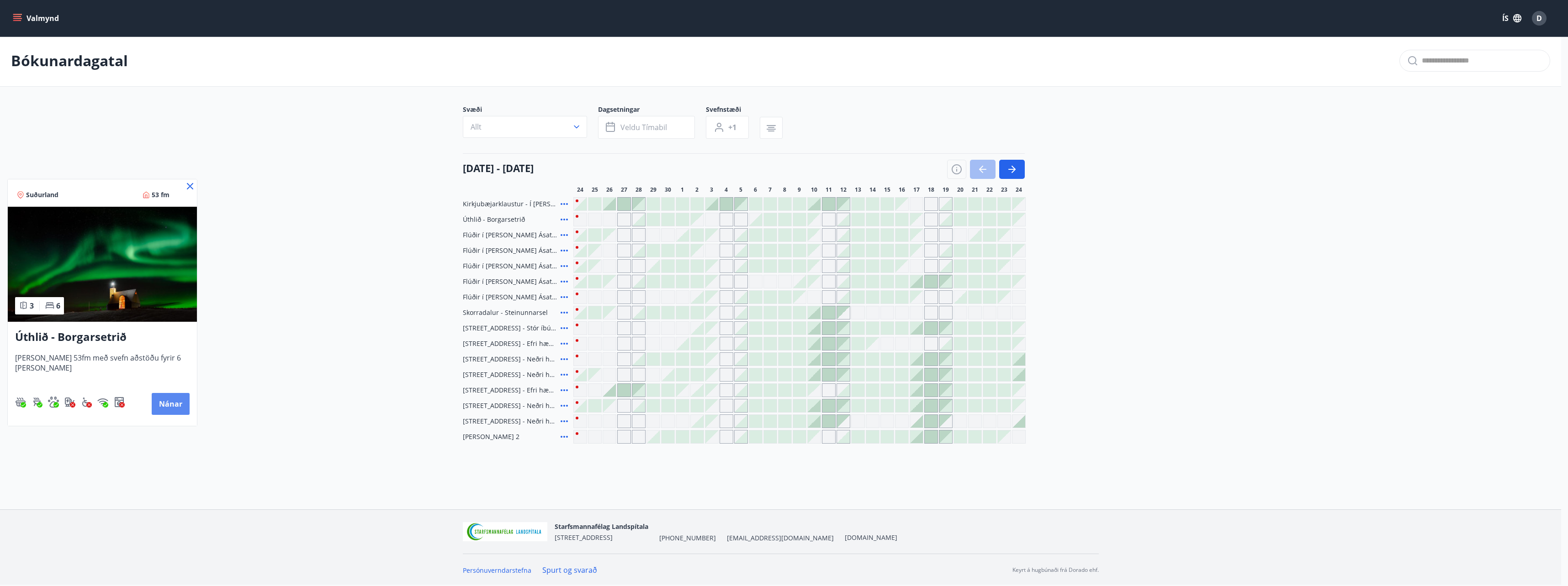
click at [163, 405] on button "Nánar" at bounding box center [170, 404] width 38 height 22
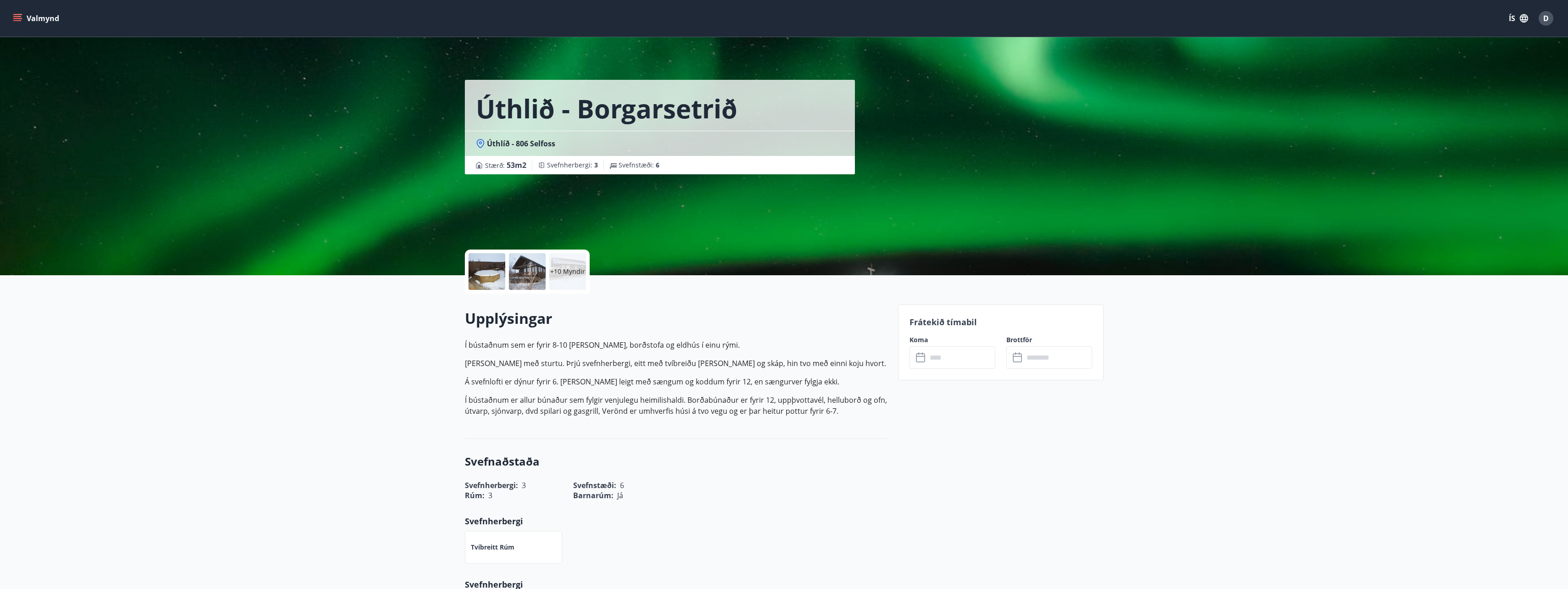
click at [567, 266] on div "+10 Myndir" at bounding box center [567, 272] width 37 height 37
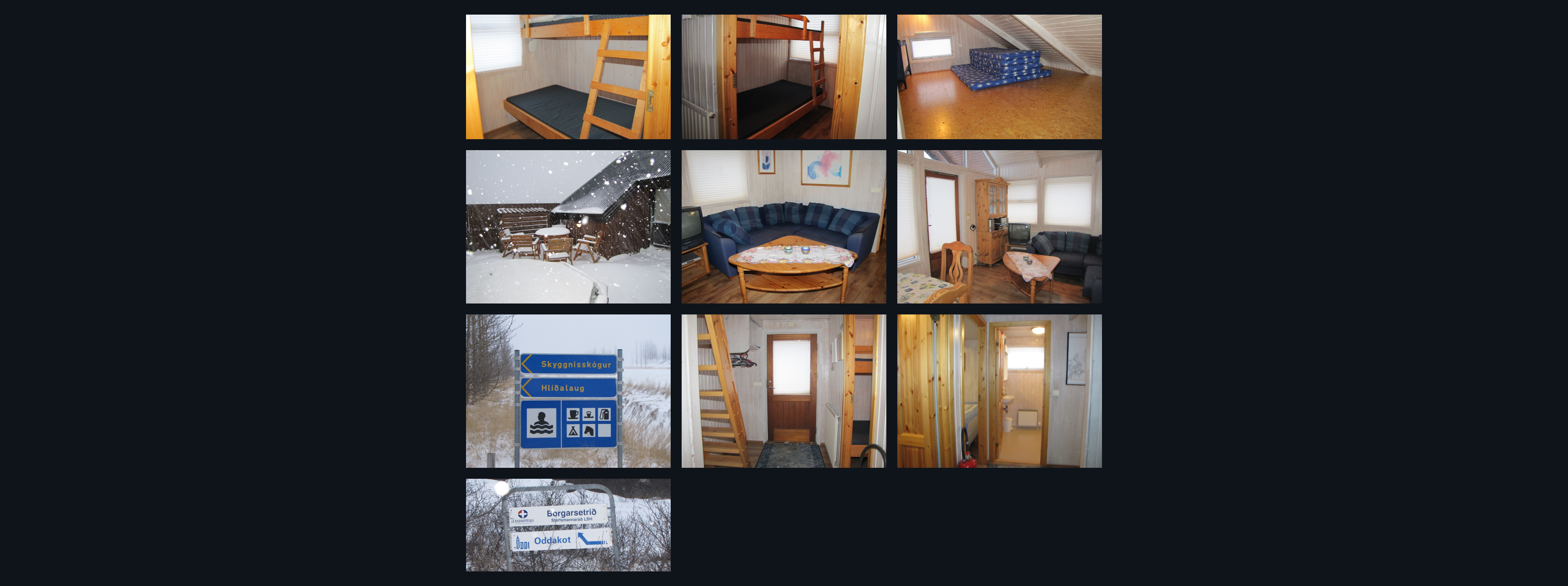
scroll to position [457, 0]
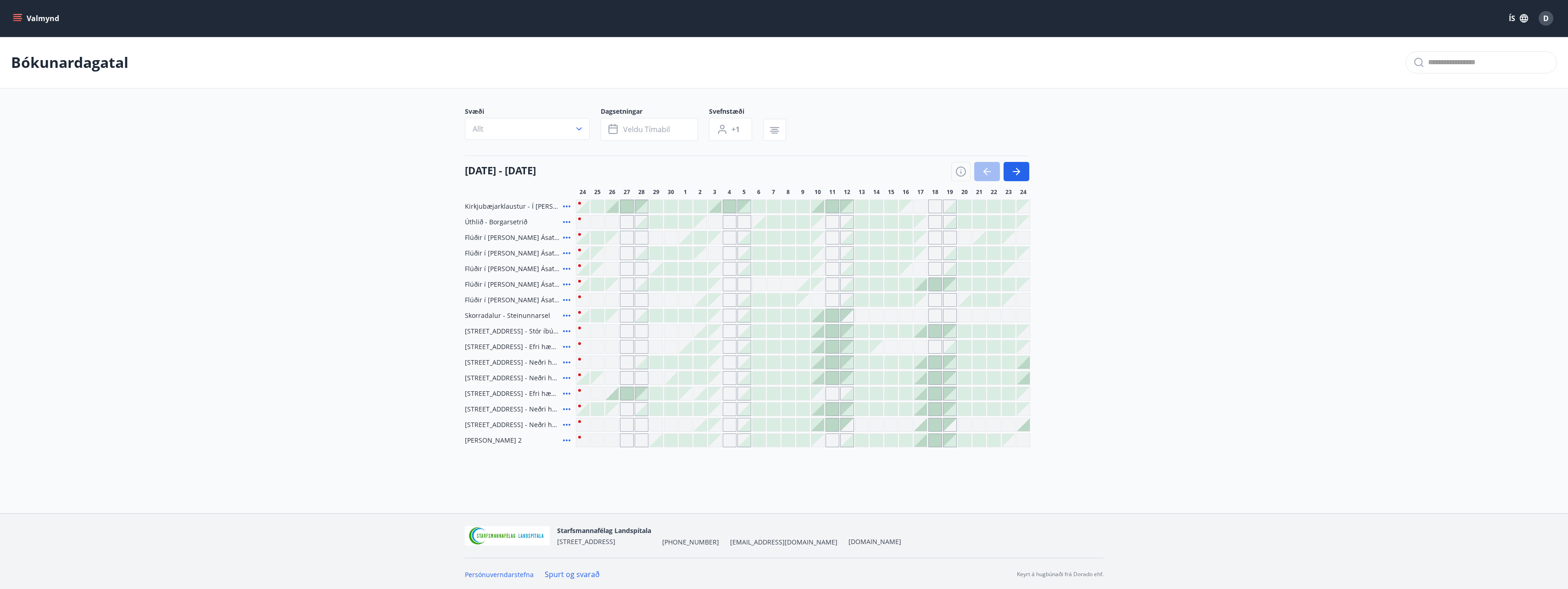
click at [14, 18] on icon "menu" at bounding box center [18, 18] width 10 height 1
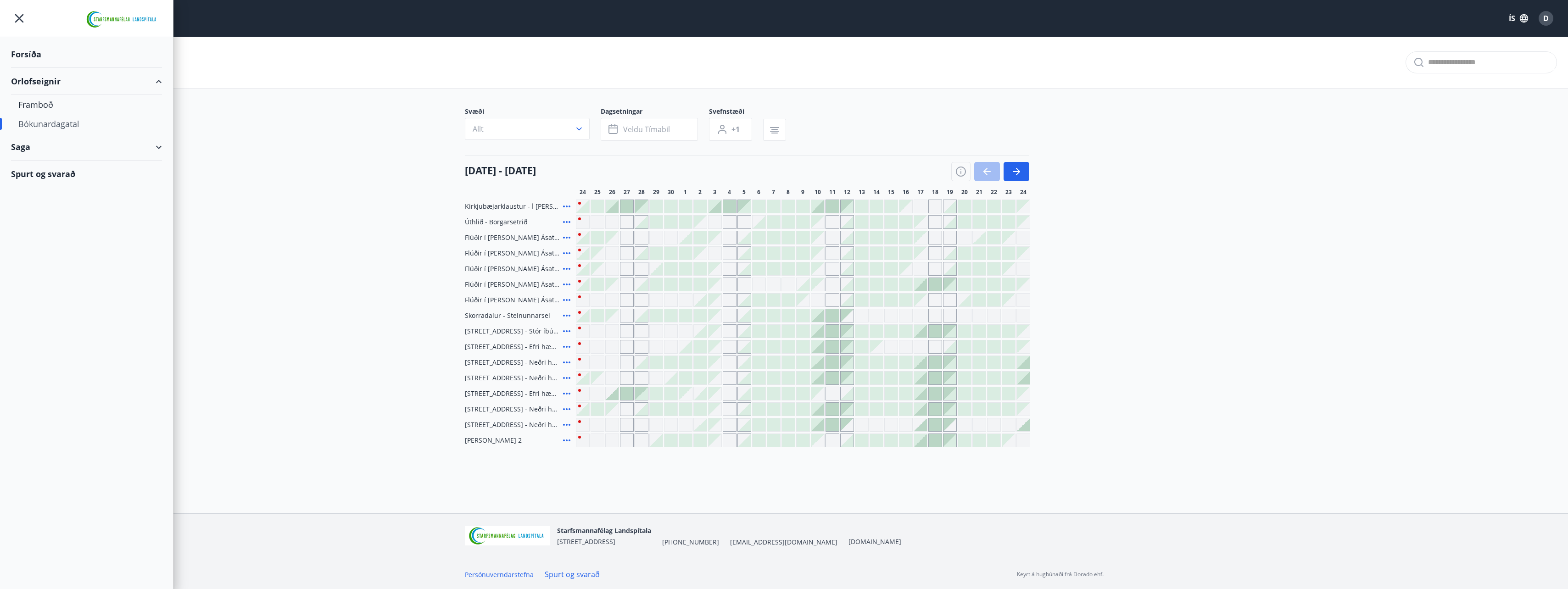
click at [65, 173] on div "Spurt og svarað" at bounding box center [86, 174] width 151 height 27
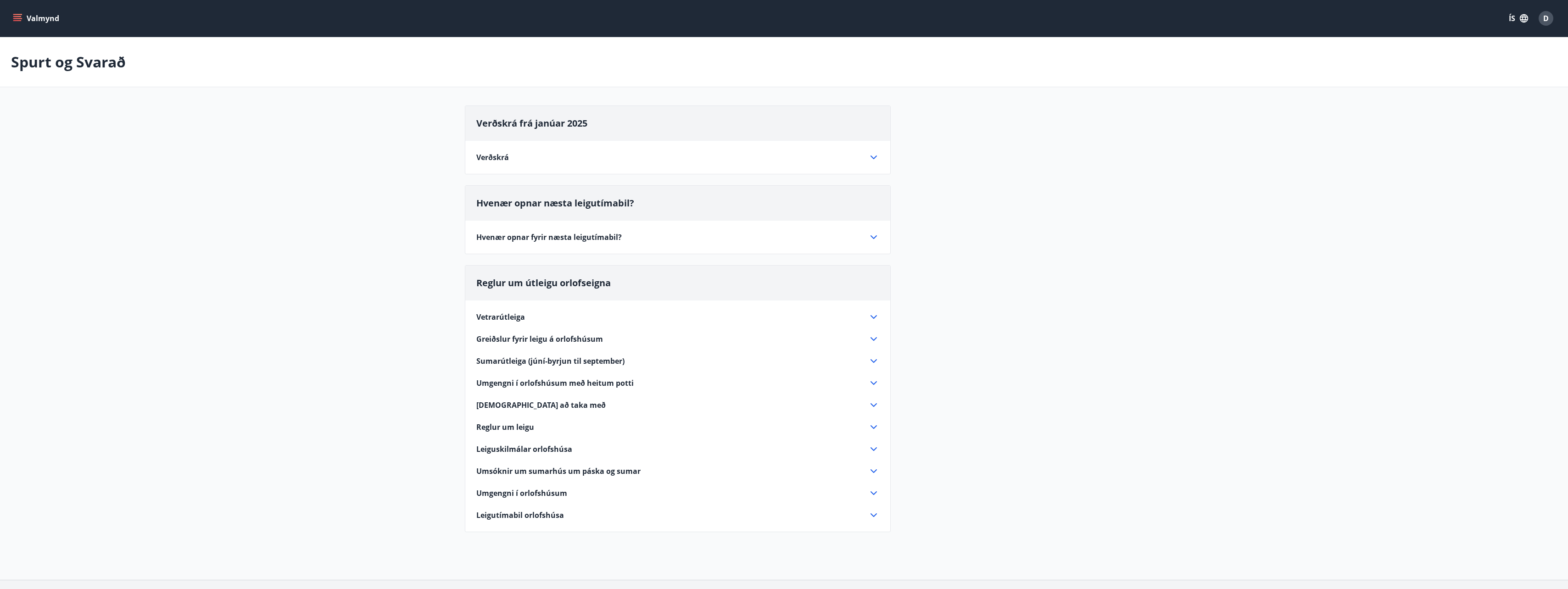
click at [871, 159] on icon at bounding box center [873, 157] width 11 height 11
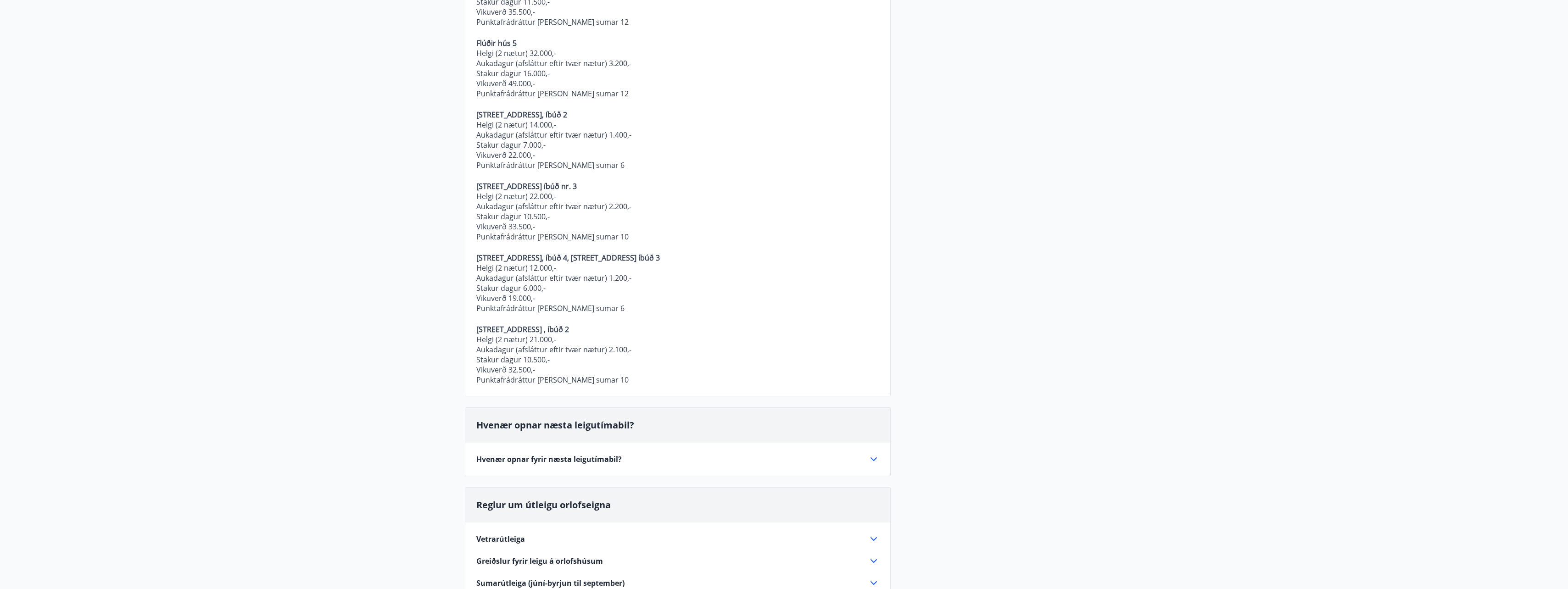
scroll to position [230, 0]
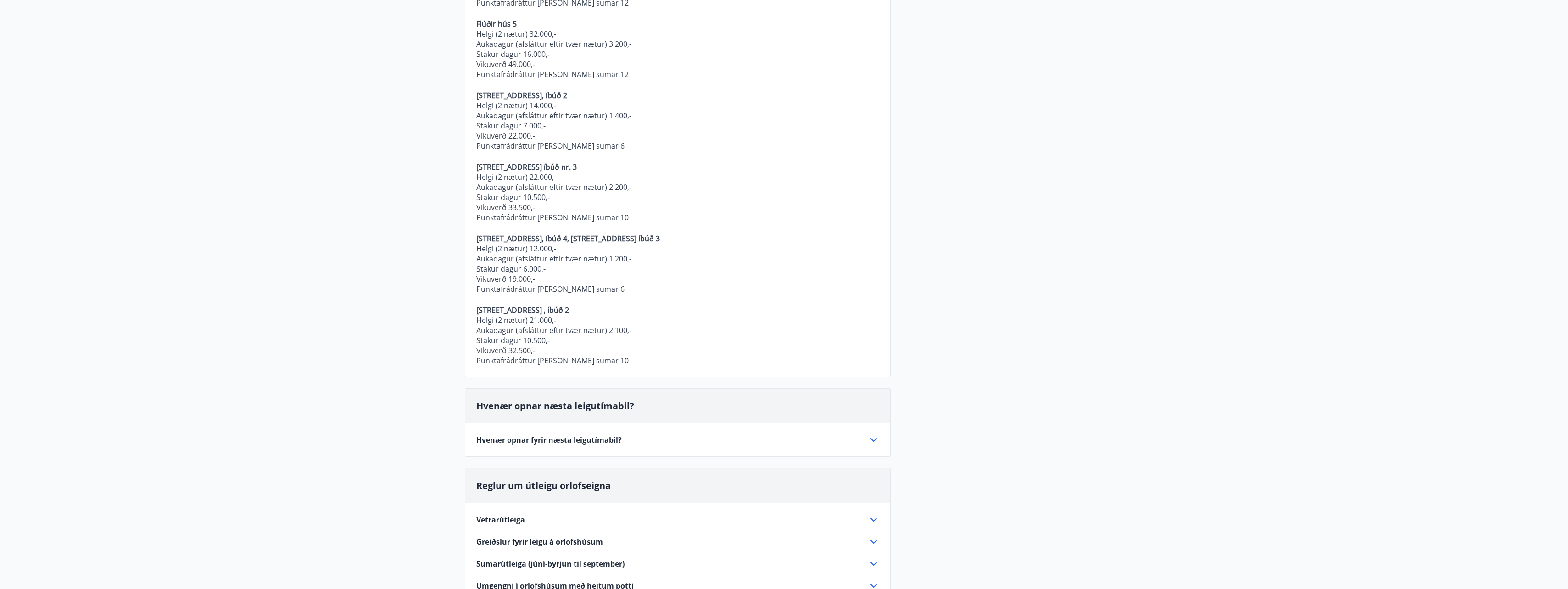
click at [557, 131] on p "Vikuverð 22.000,-" at bounding box center [677, 136] width 403 height 10
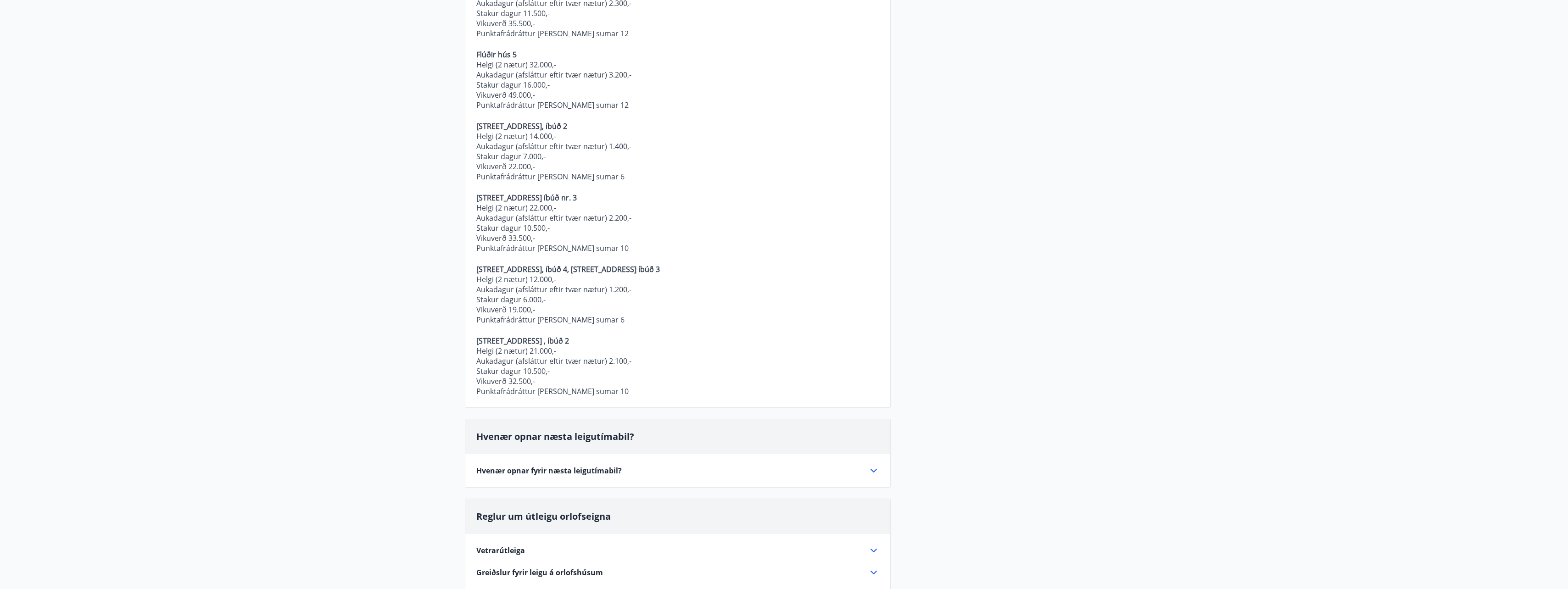
scroll to position [138, 0]
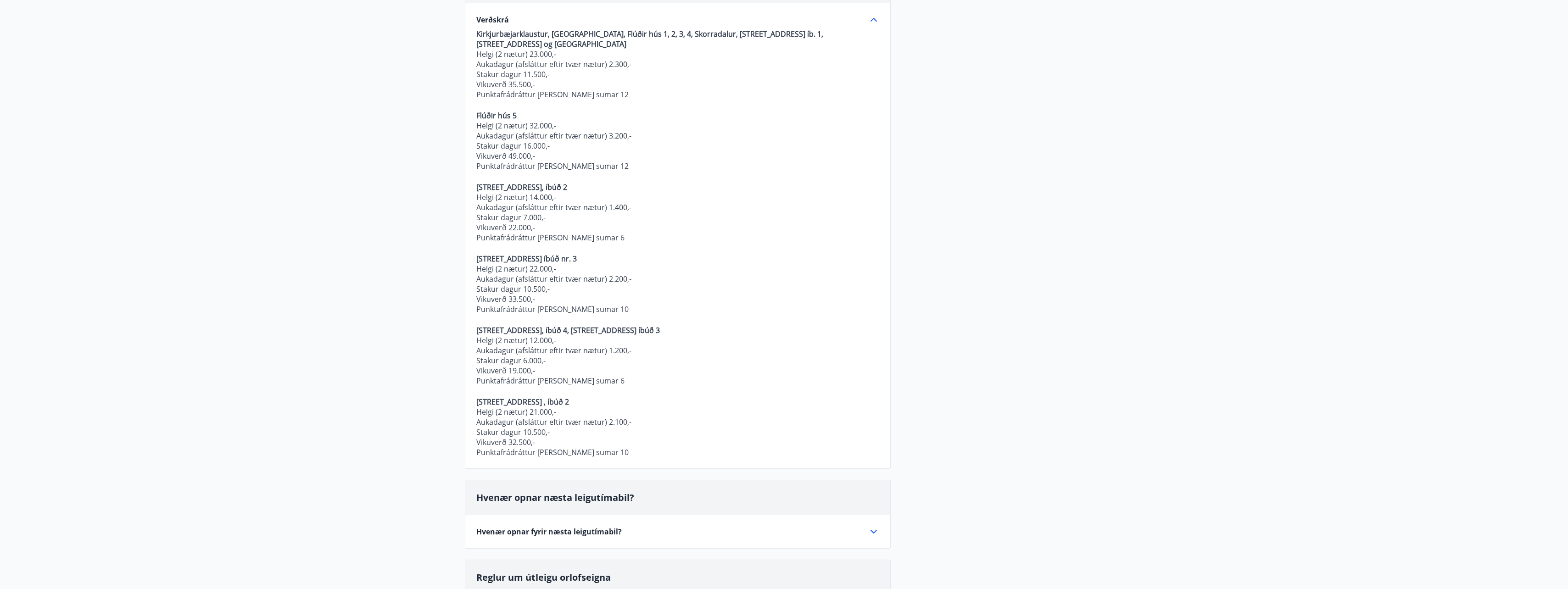
drag, startPoint x: 563, startPoint y: 332, endPoint x: 663, endPoint y: 334, distance: 100.0
click at [663, 334] on p "Hrafnagilsstræti 23, íbúð 4, Hrafnagilsstræti 26 íbúð 3" at bounding box center [677, 331] width 403 height 10
drag, startPoint x: 663, startPoint y: 335, endPoint x: 556, endPoint y: 337, distance: 107.0
click at [556, 337] on p "Helgi (2 nætur) 12.000,-" at bounding box center [677, 341] width 403 height 10
drag, startPoint x: 556, startPoint y: 337, endPoint x: 443, endPoint y: 394, distance: 126.6
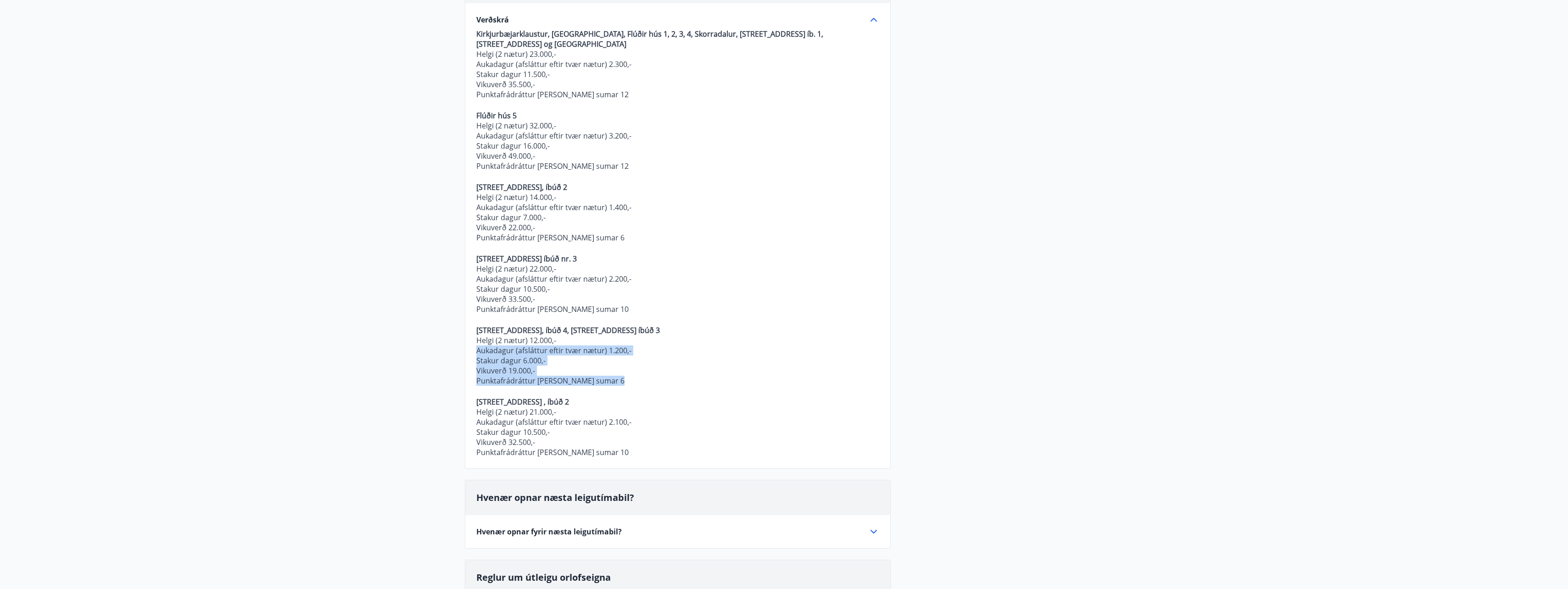
click at [443, 394] on main "Spurt og Svarað Verðskrá frá janúar 2025 Verðskrá Kirkjurbæjarklaustur, Úthlíð,…" at bounding box center [784, 369] width 1568 height 939
drag, startPoint x: 480, startPoint y: 375, endPoint x: 540, endPoint y: 372, distance: 60.1
click at [540, 372] on p "Vikuverð 19.000,-" at bounding box center [677, 371] width 403 height 10
drag, startPoint x: 540, startPoint y: 372, endPoint x: 557, endPoint y: 370, distance: 17.1
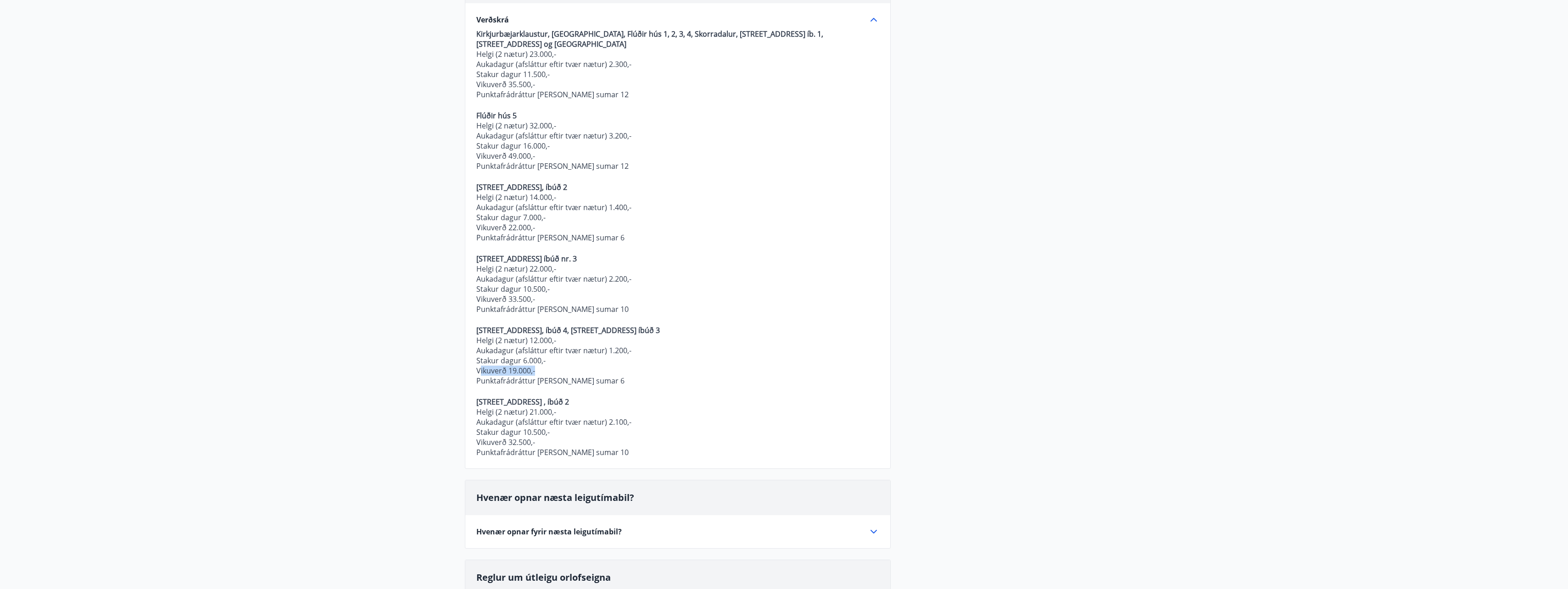
click at [557, 370] on p "Vikuverð 19.000,-" at bounding box center [677, 371] width 403 height 10
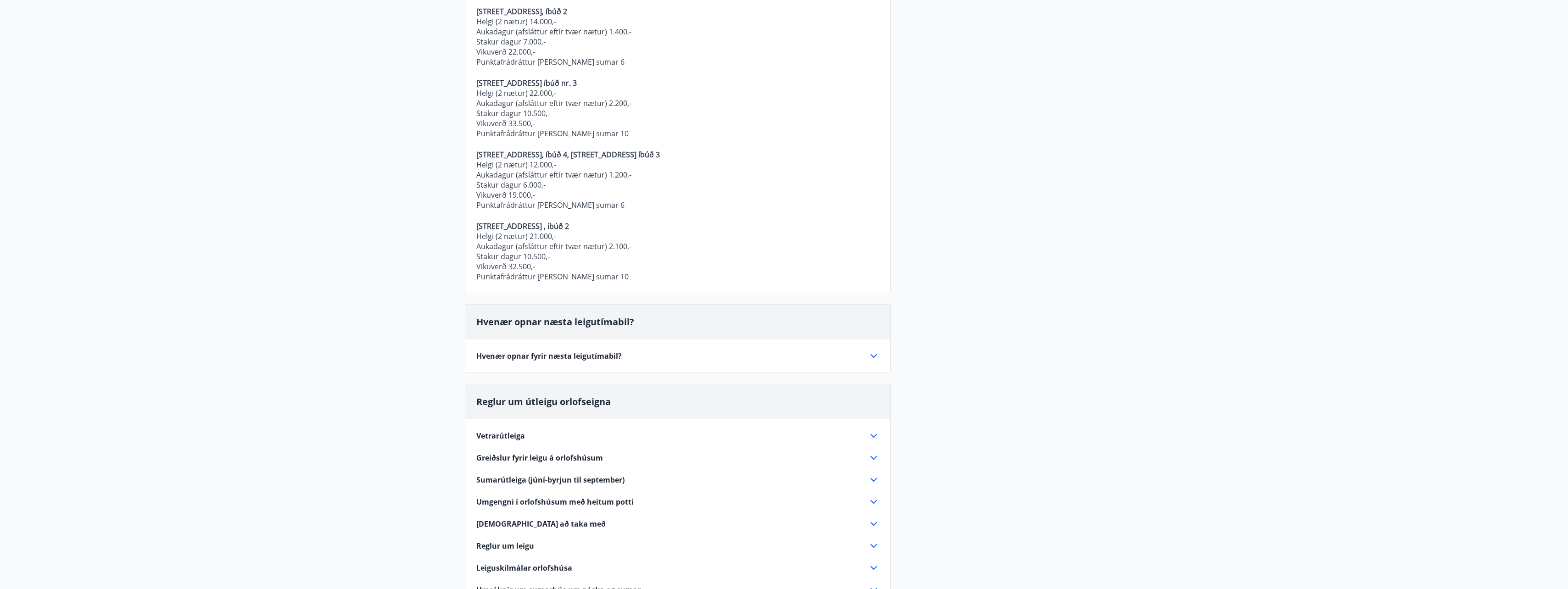
scroll to position [321, 0]
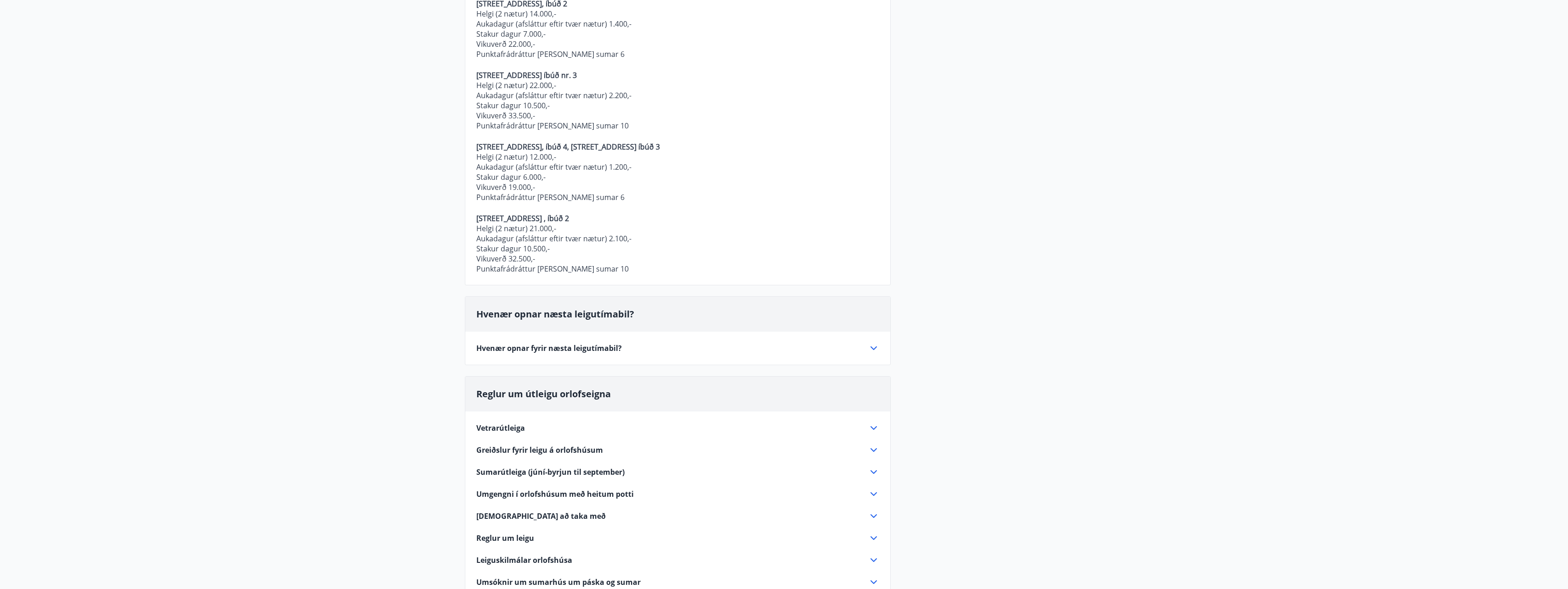
click at [818, 353] on div "Hvenær opnar fyrir næsta leigutímabil?" at bounding box center [671, 348] width 392 height 10
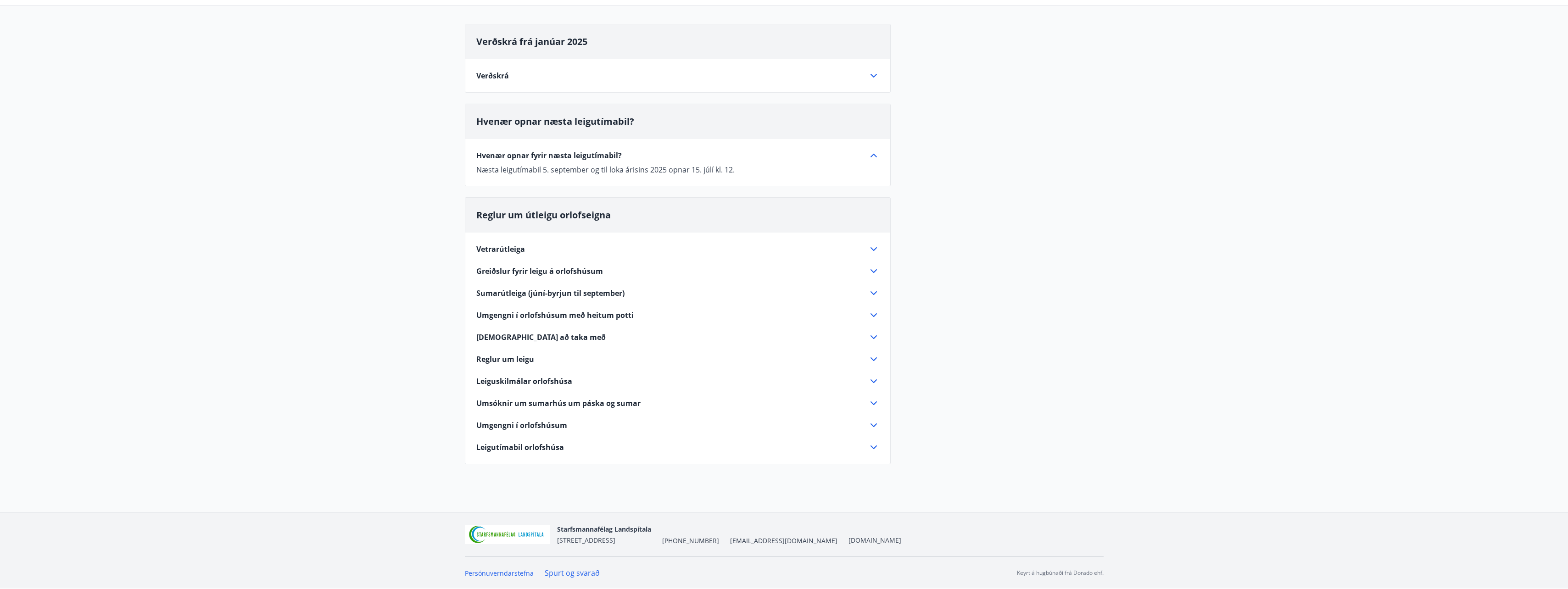
scroll to position [82, 0]
click at [871, 250] on icon at bounding box center [873, 249] width 11 height 11
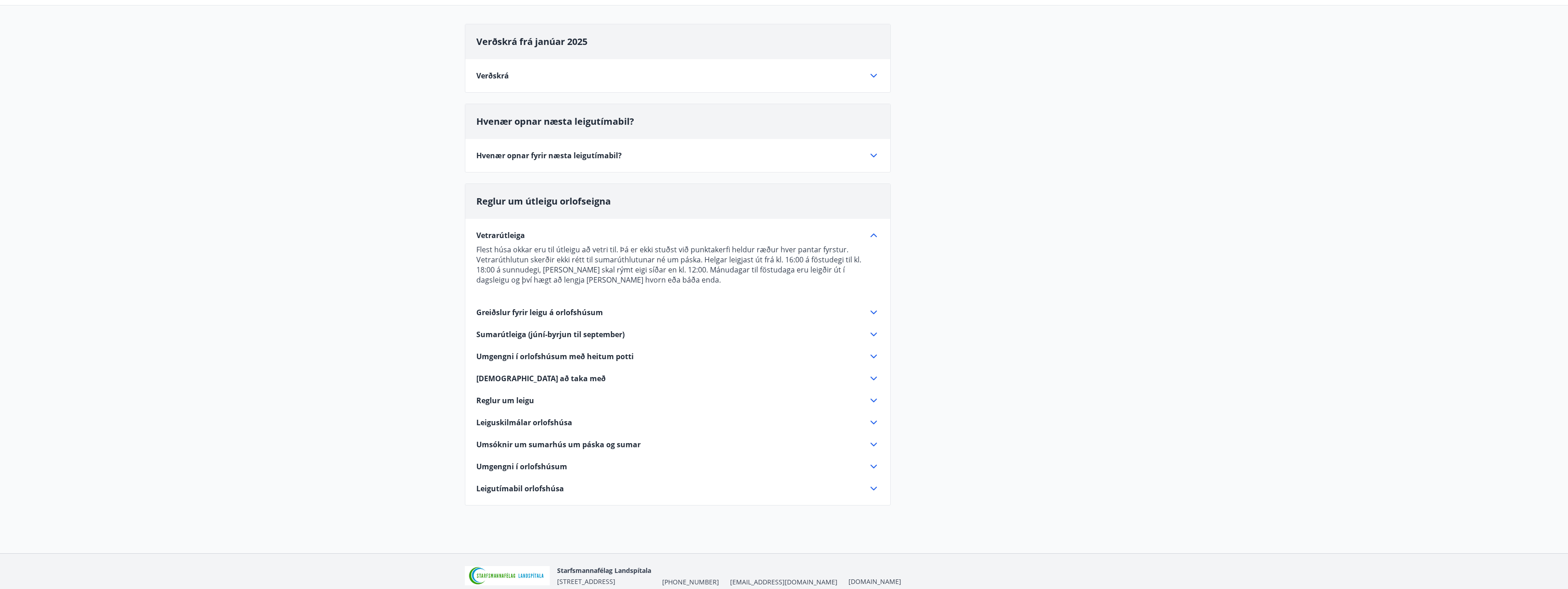
click at [871, 310] on icon at bounding box center [873, 312] width 11 height 11
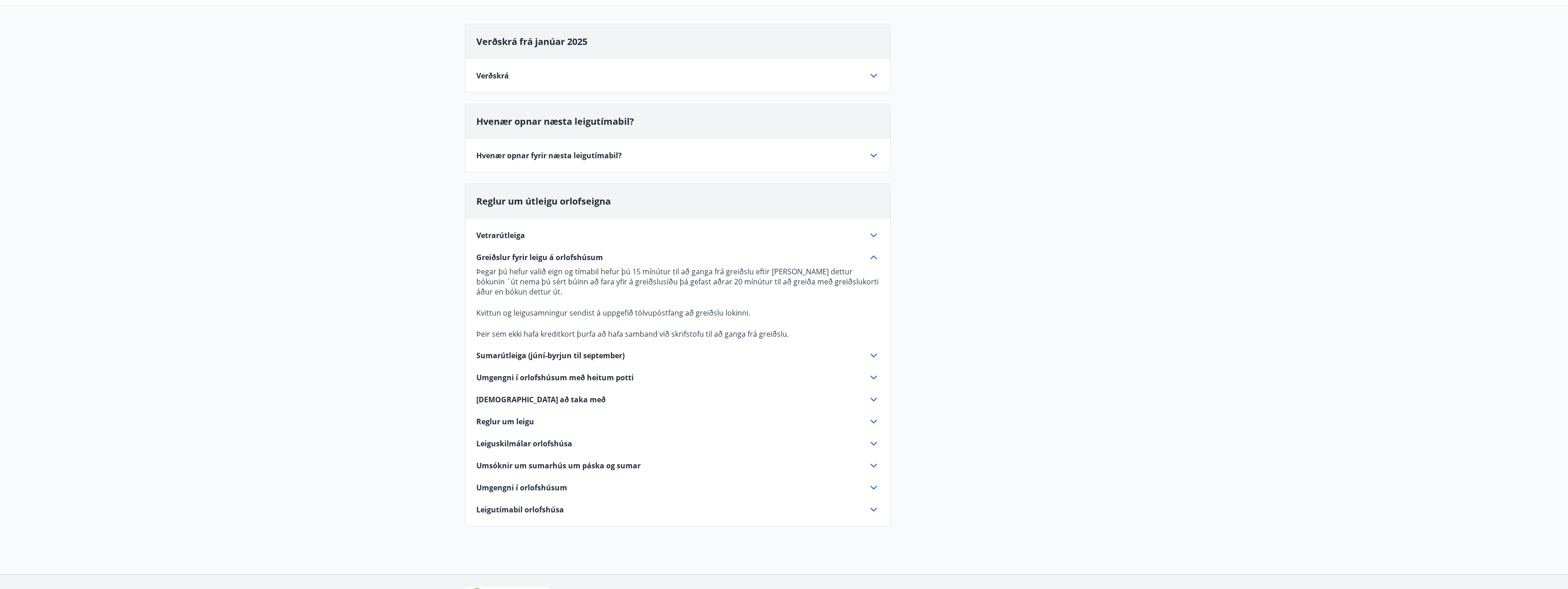
scroll to position [128, 0]
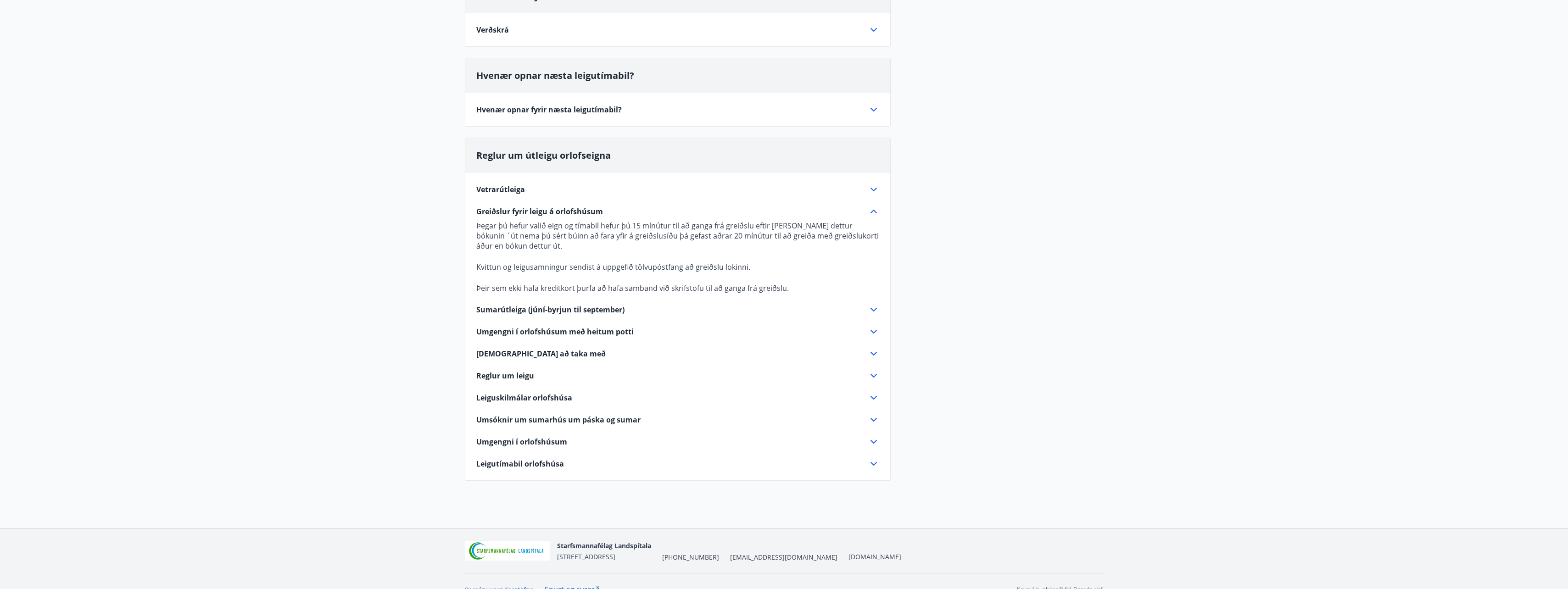
click at [870, 311] on icon at bounding box center [873, 309] width 11 height 11
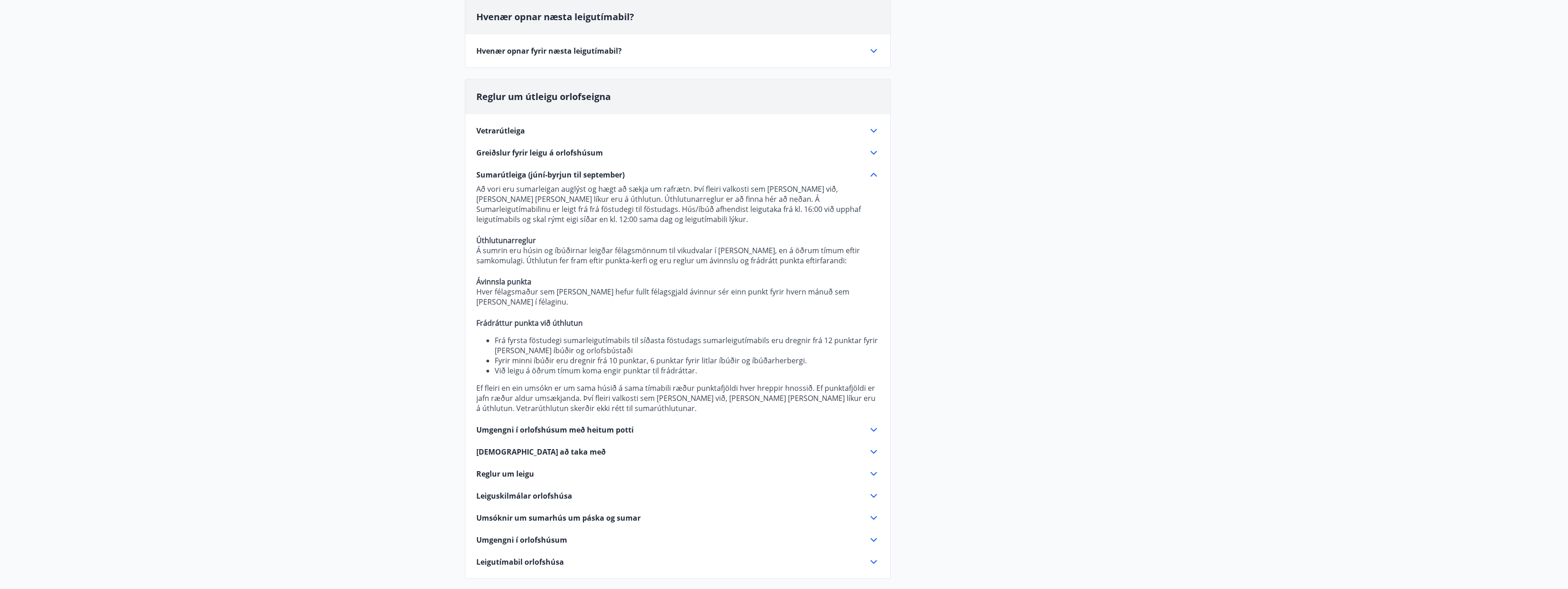
scroll to position [291, 0]
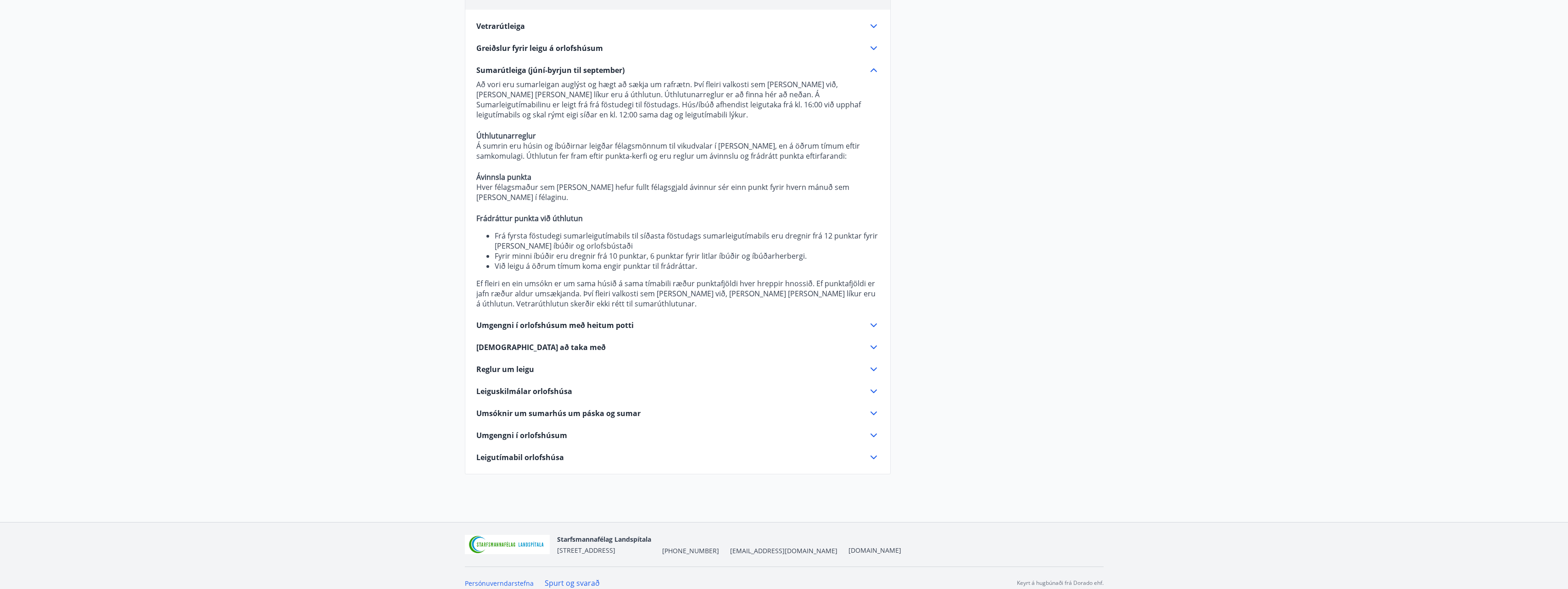
click at [877, 364] on icon at bounding box center [873, 369] width 11 height 11
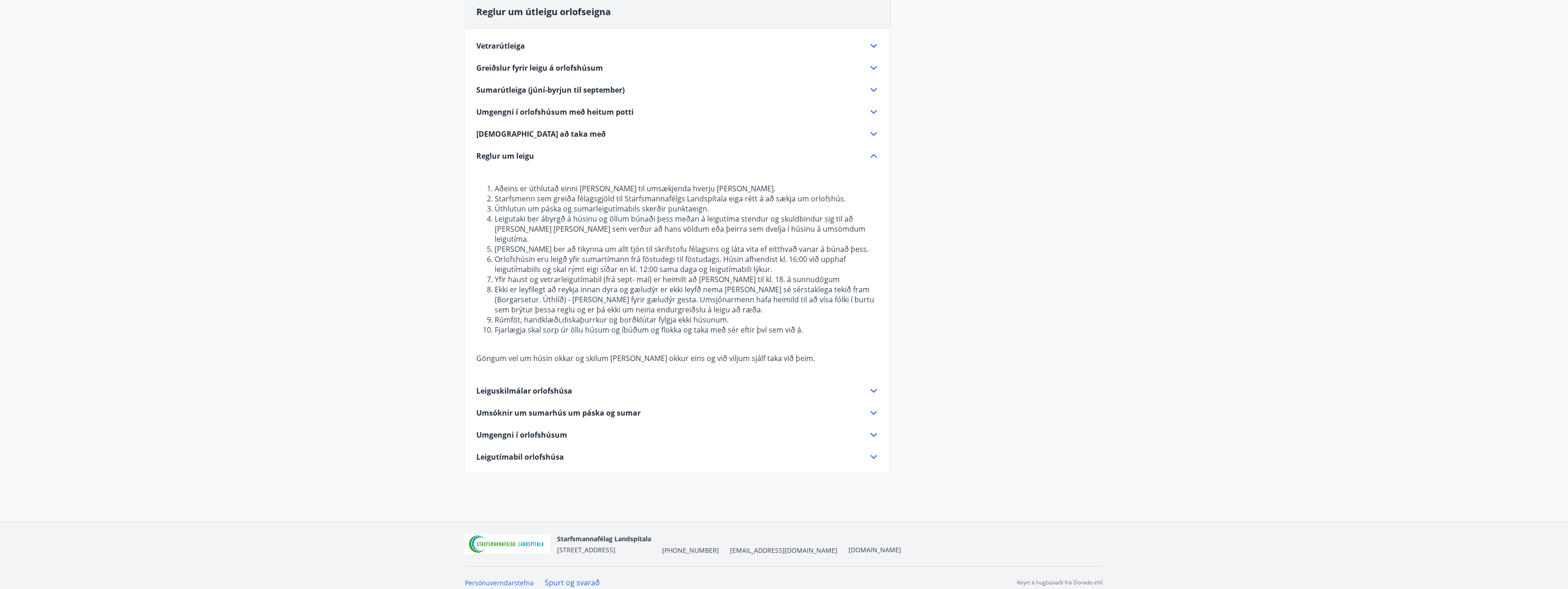
scroll to position [271, 0]
click at [873, 408] on icon at bounding box center [873, 413] width 11 height 11
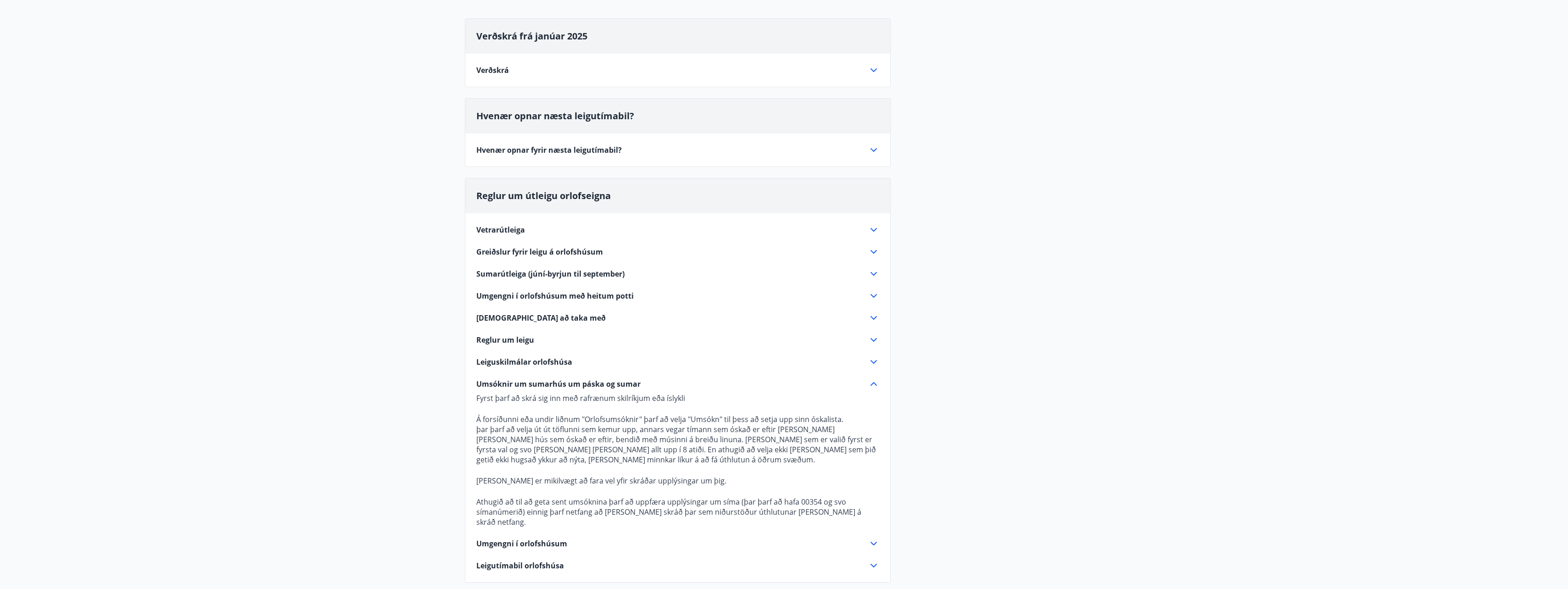
scroll to position [0, 0]
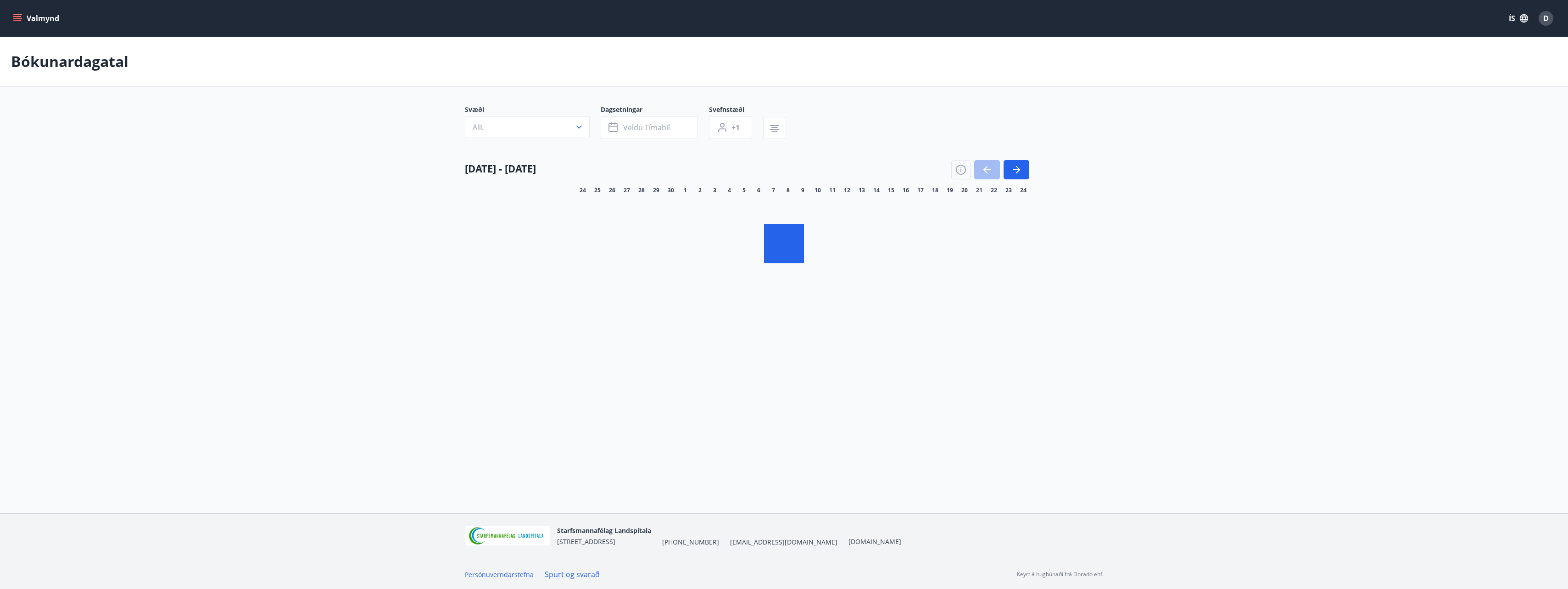
scroll to position [1, 0]
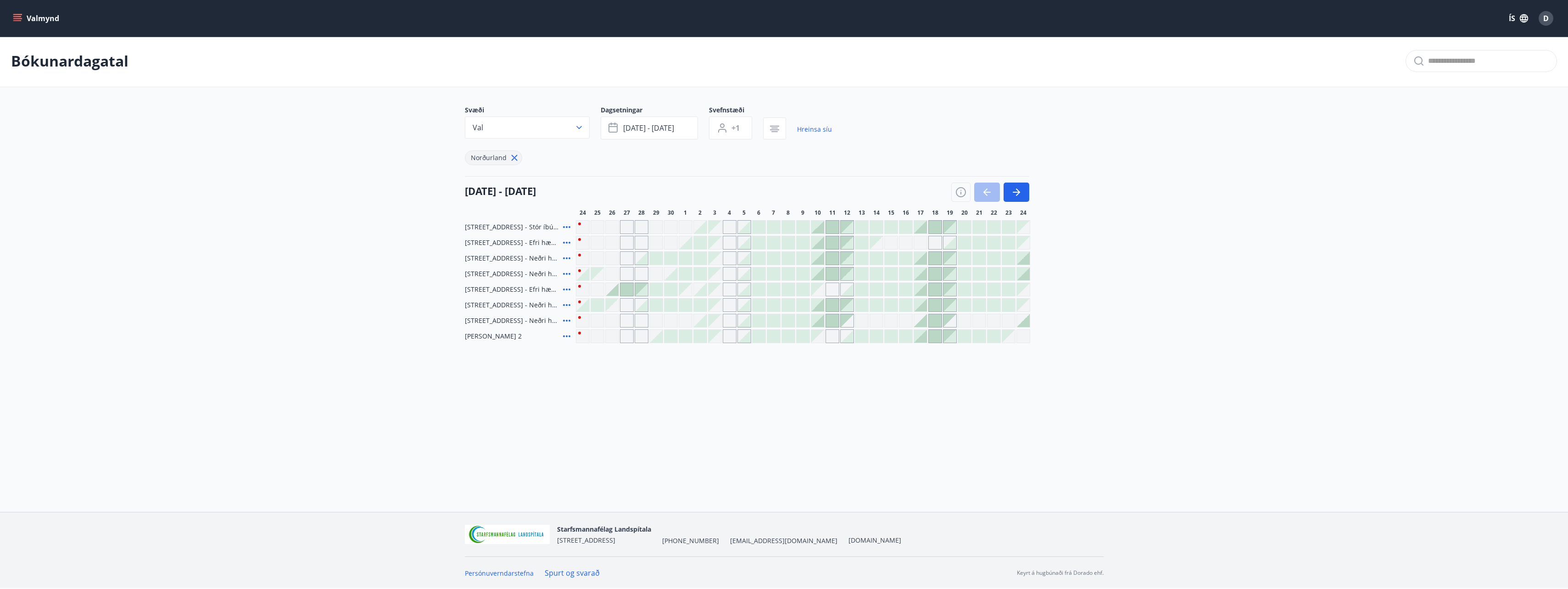
click at [511, 155] on icon at bounding box center [514, 158] width 10 height 10
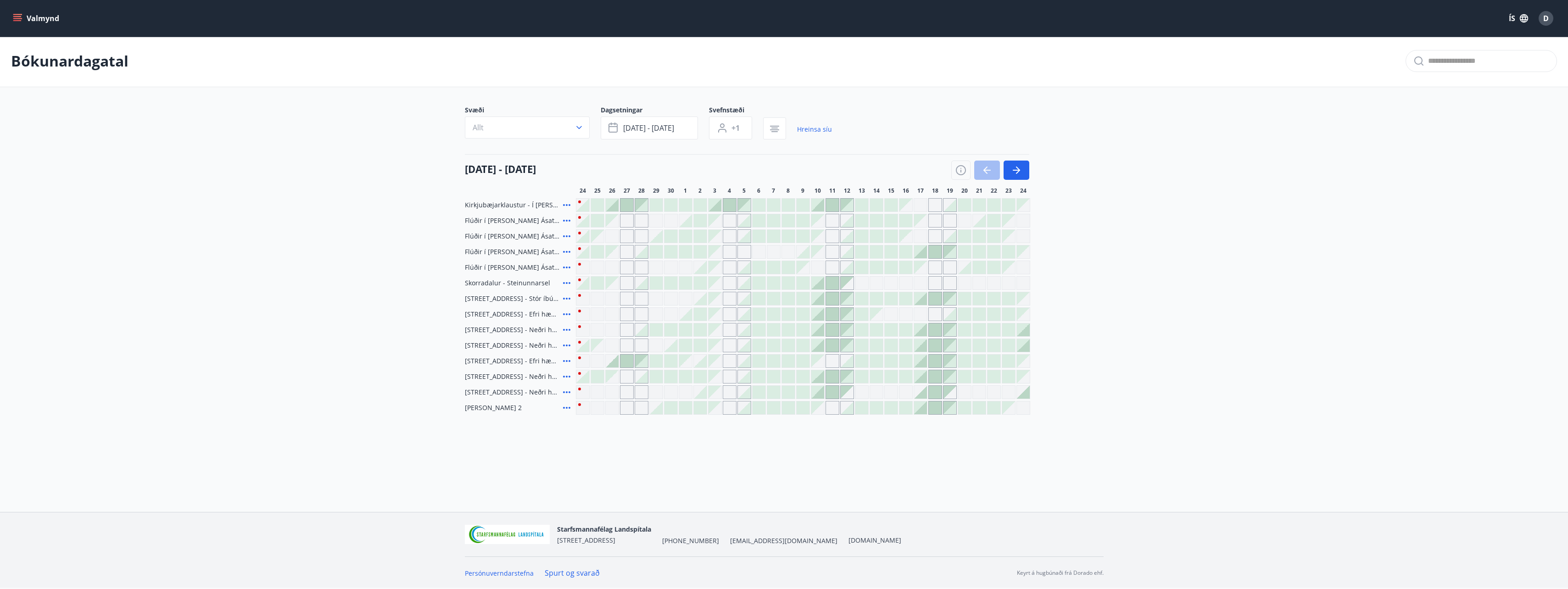
click at [568, 233] on icon at bounding box center [566, 236] width 11 height 11
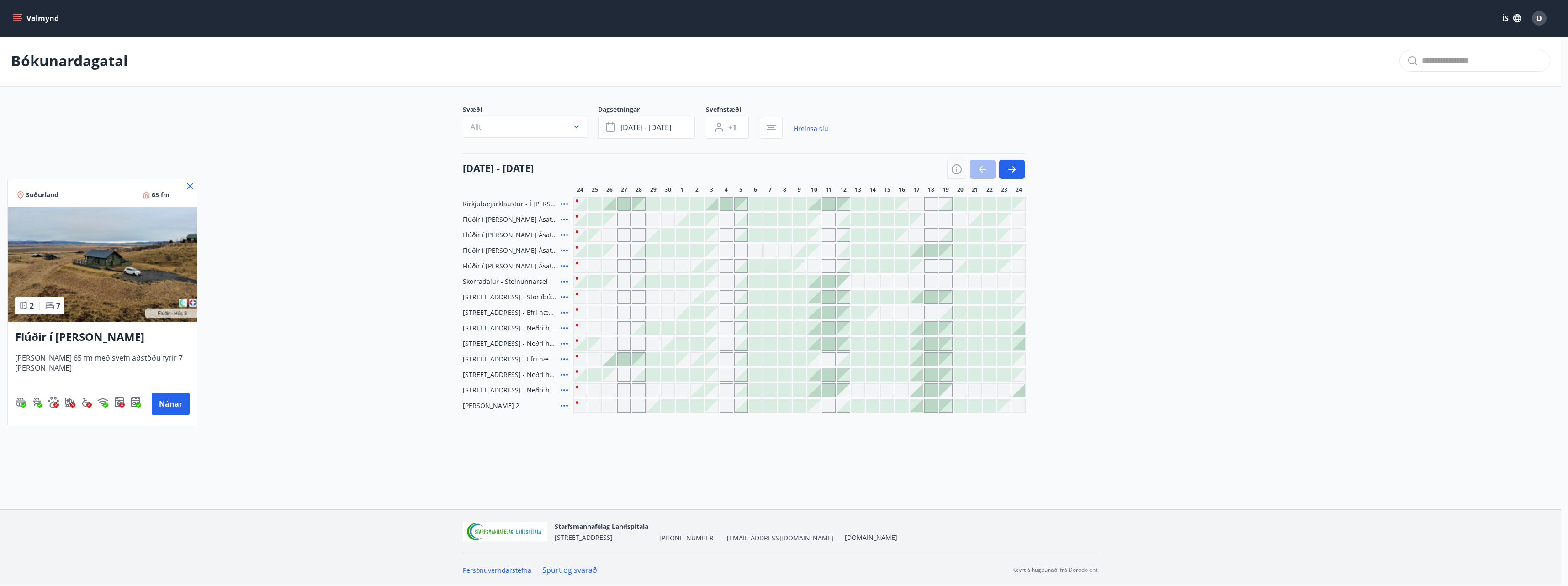
click at [94, 279] on img at bounding box center [102, 264] width 189 height 115
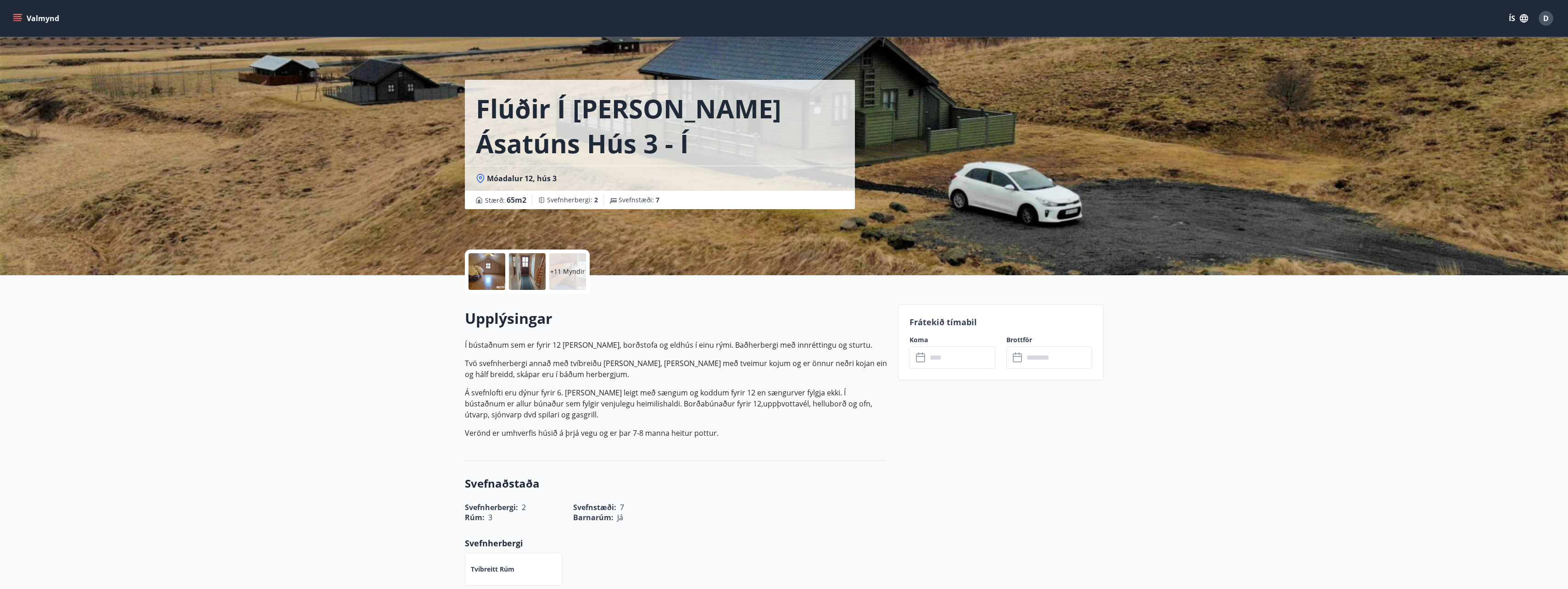
click at [526, 269] on div at bounding box center [528, 272] width 37 height 37
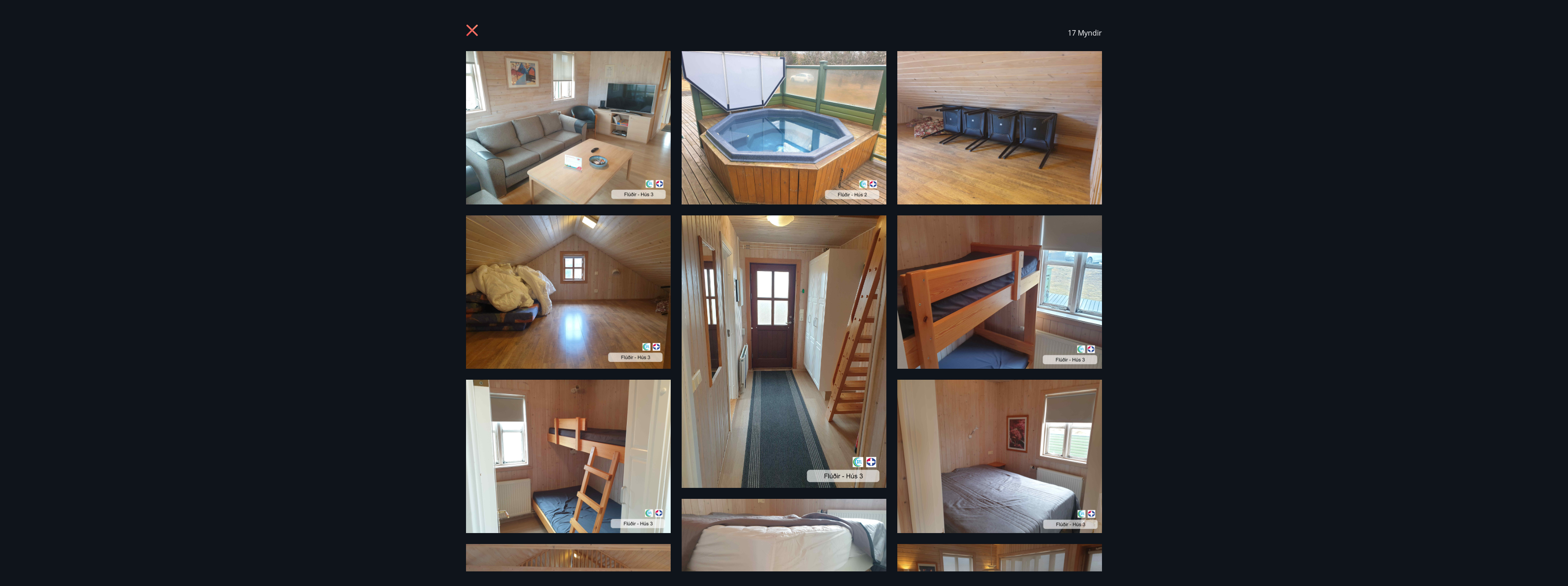
click at [339, 229] on div "17 Myndir" at bounding box center [784, 293] width 1568 height 586
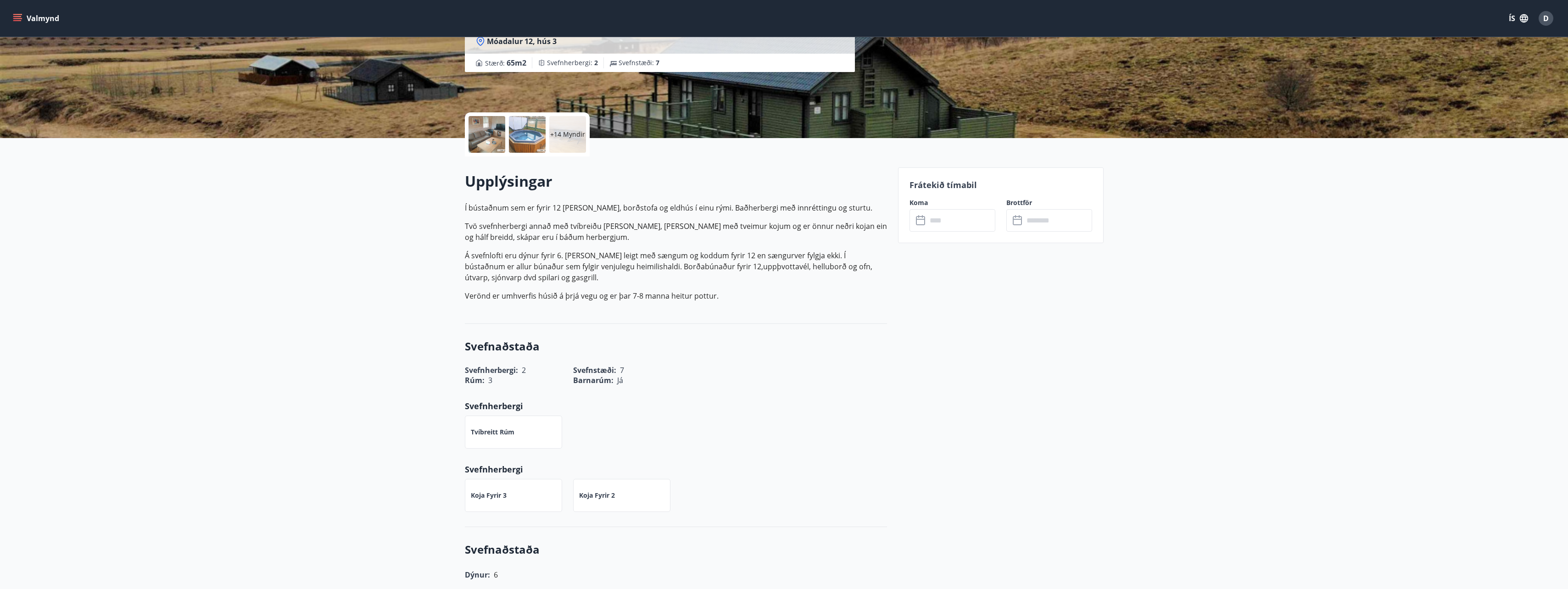
scroll to position [138, 0]
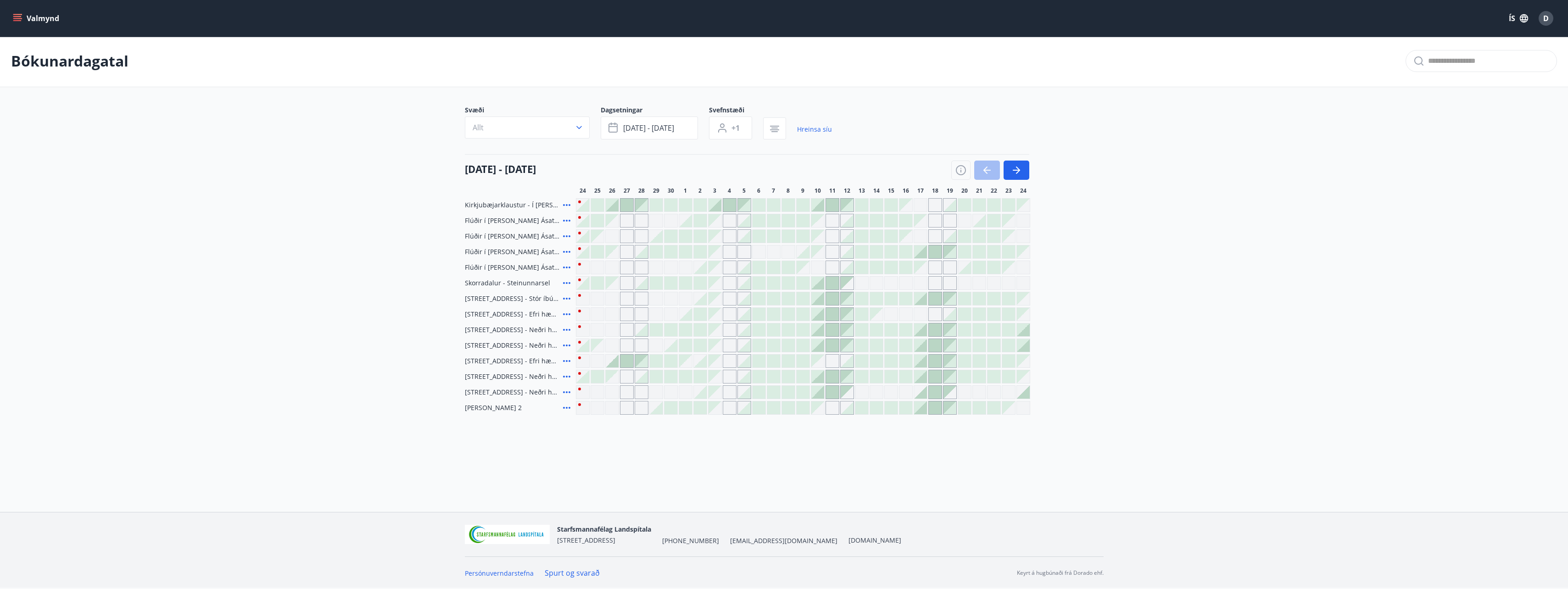
click at [566, 264] on icon at bounding box center [566, 267] width 11 height 11
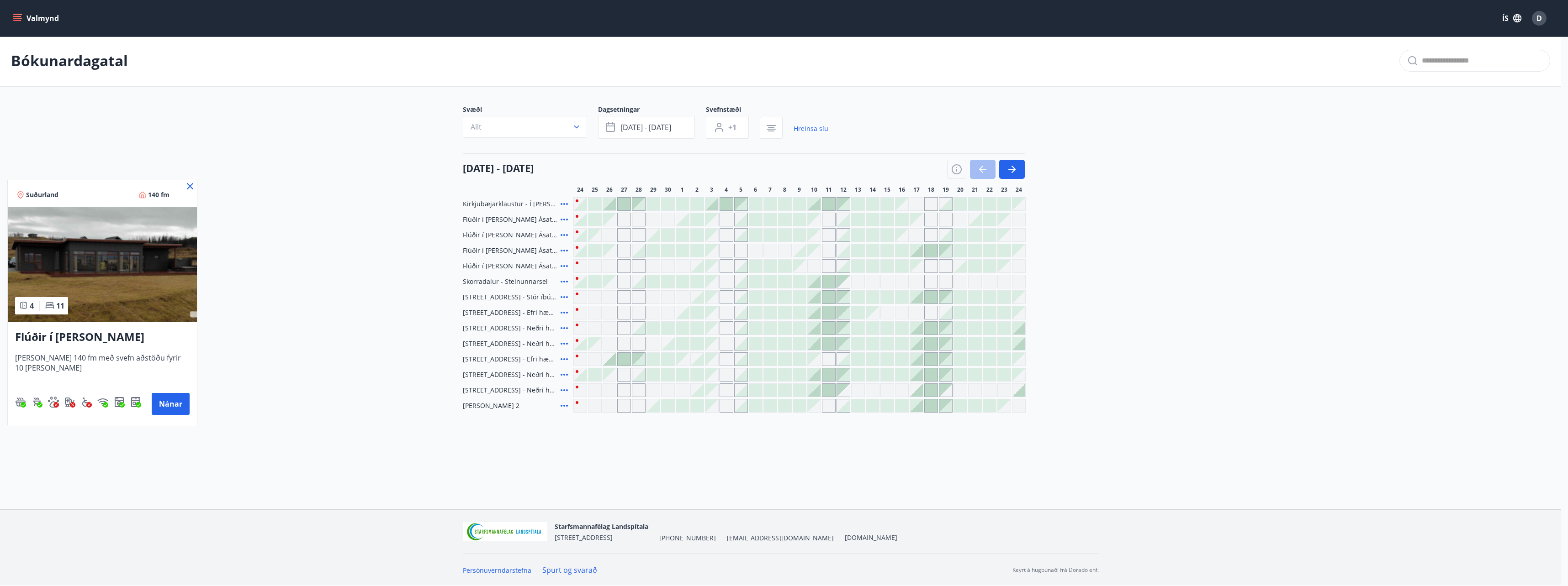
click at [144, 294] on img at bounding box center [102, 264] width 189 height 115
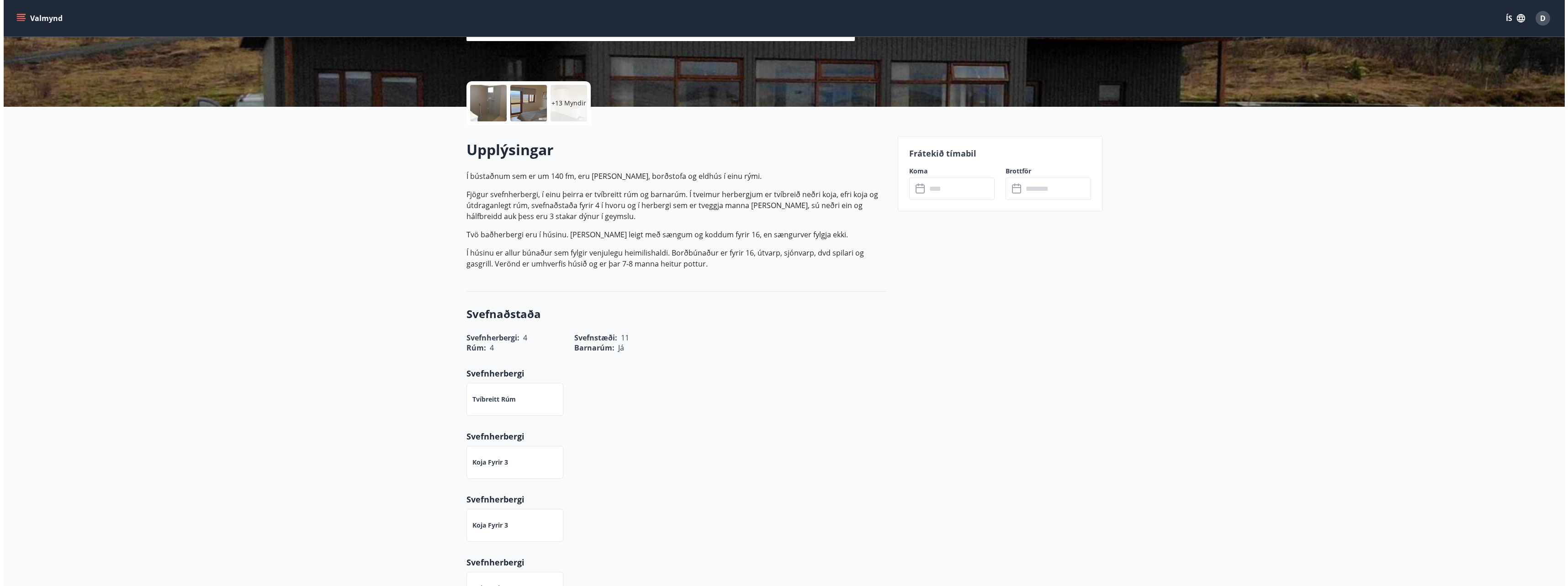
scroll to position [183, 0]
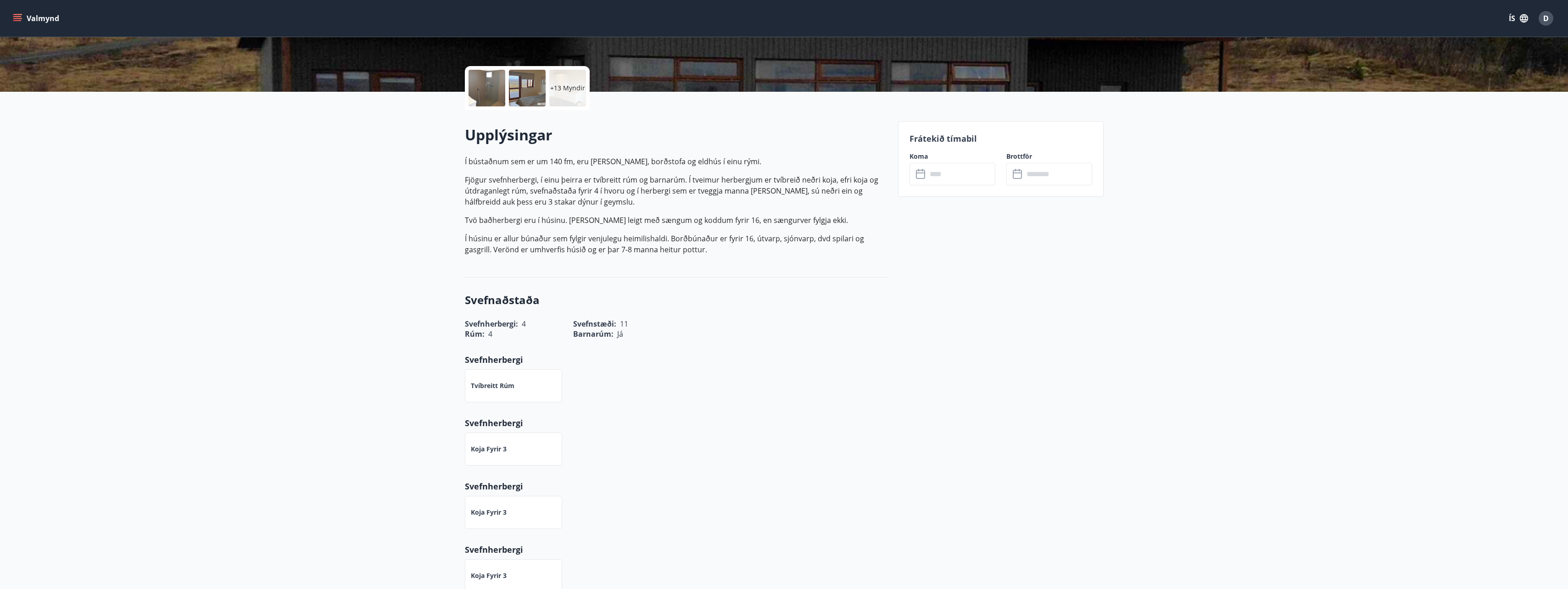
click at [555, 87] on p "+13 Myndir" at bounding box center [567, 88] width 35 height 9
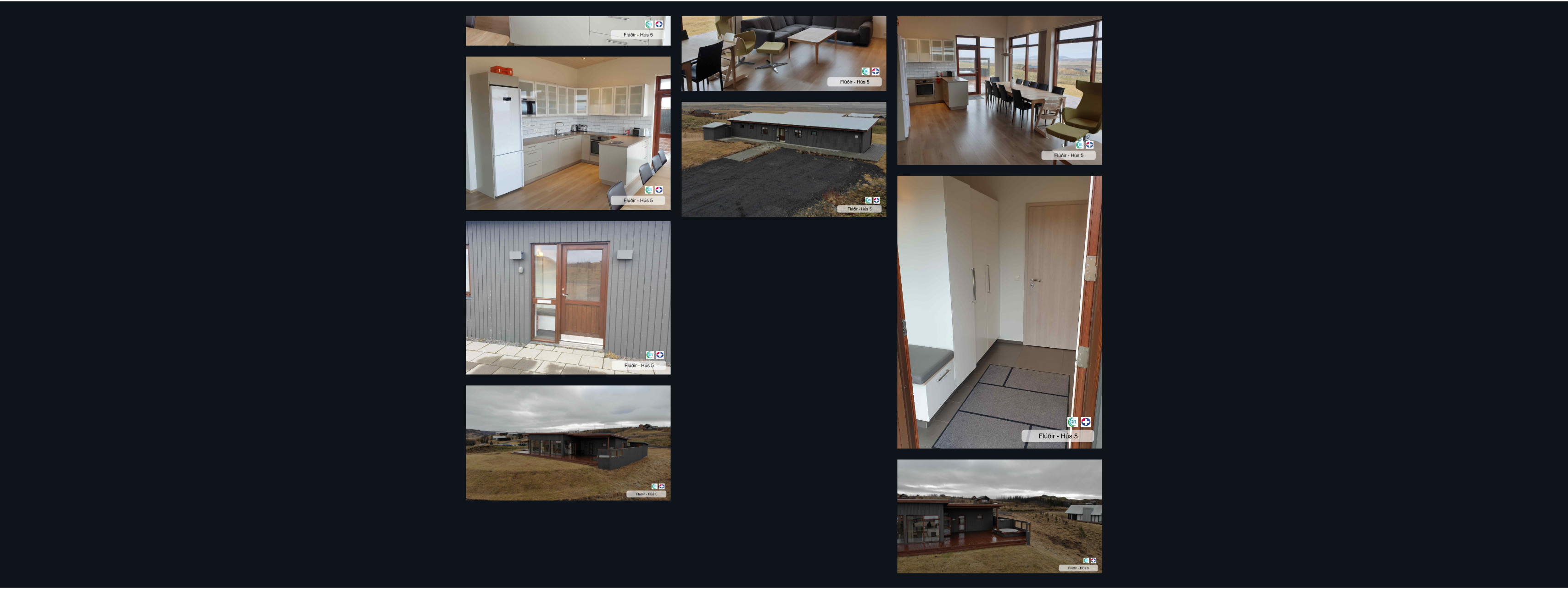
scroll to position [781, 0]
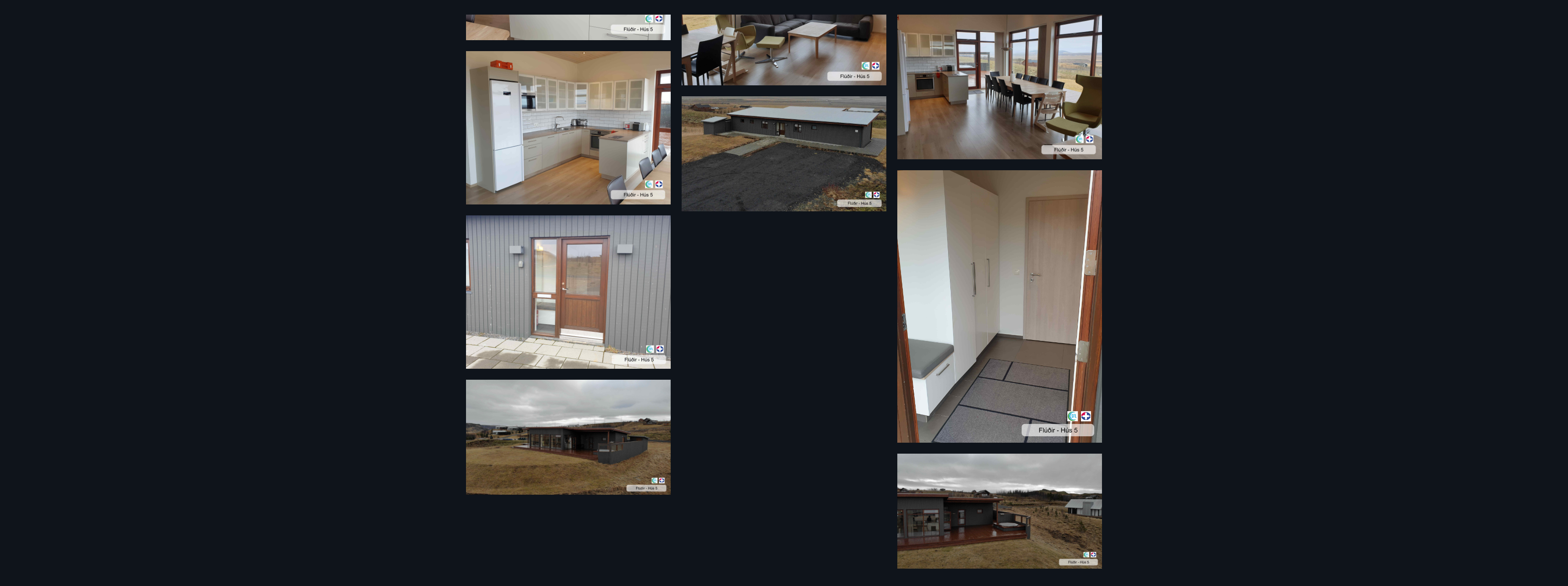
click at [1184, 258] on div "19 Myndir" at bounding box center [784, 293] width 1568 height 586
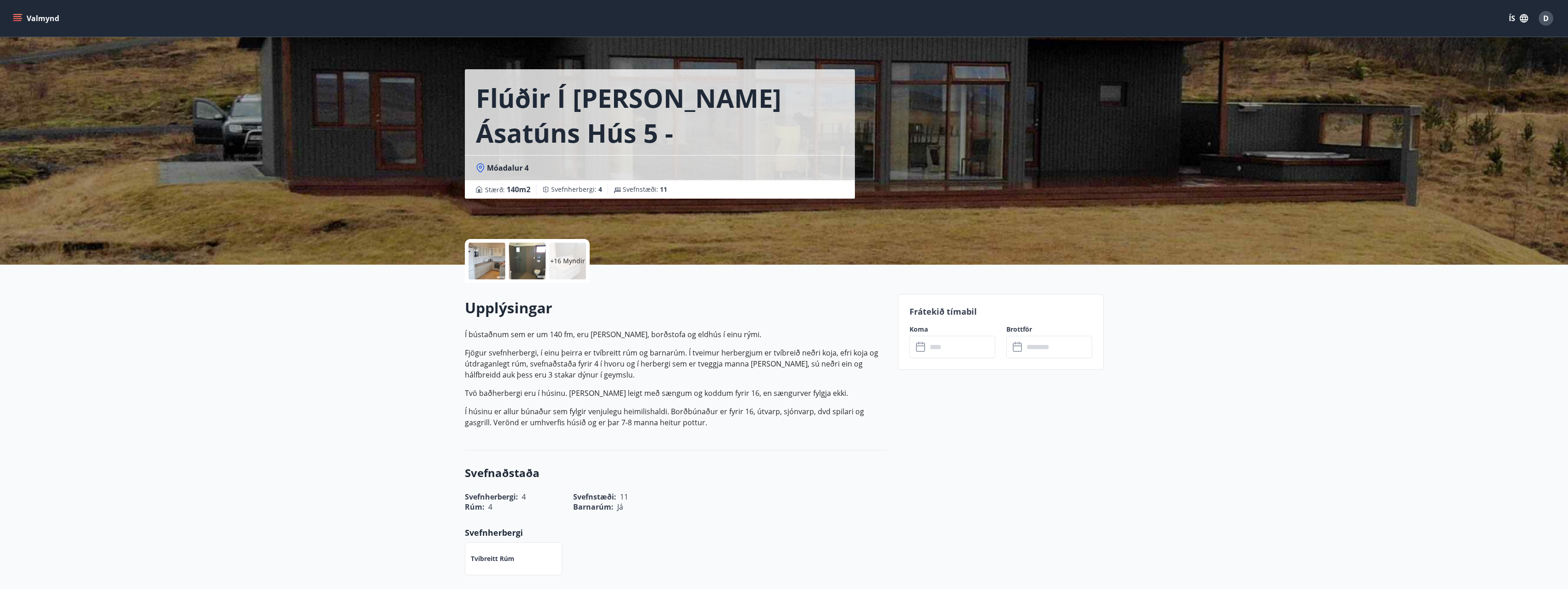
scroll to position [0, 0]
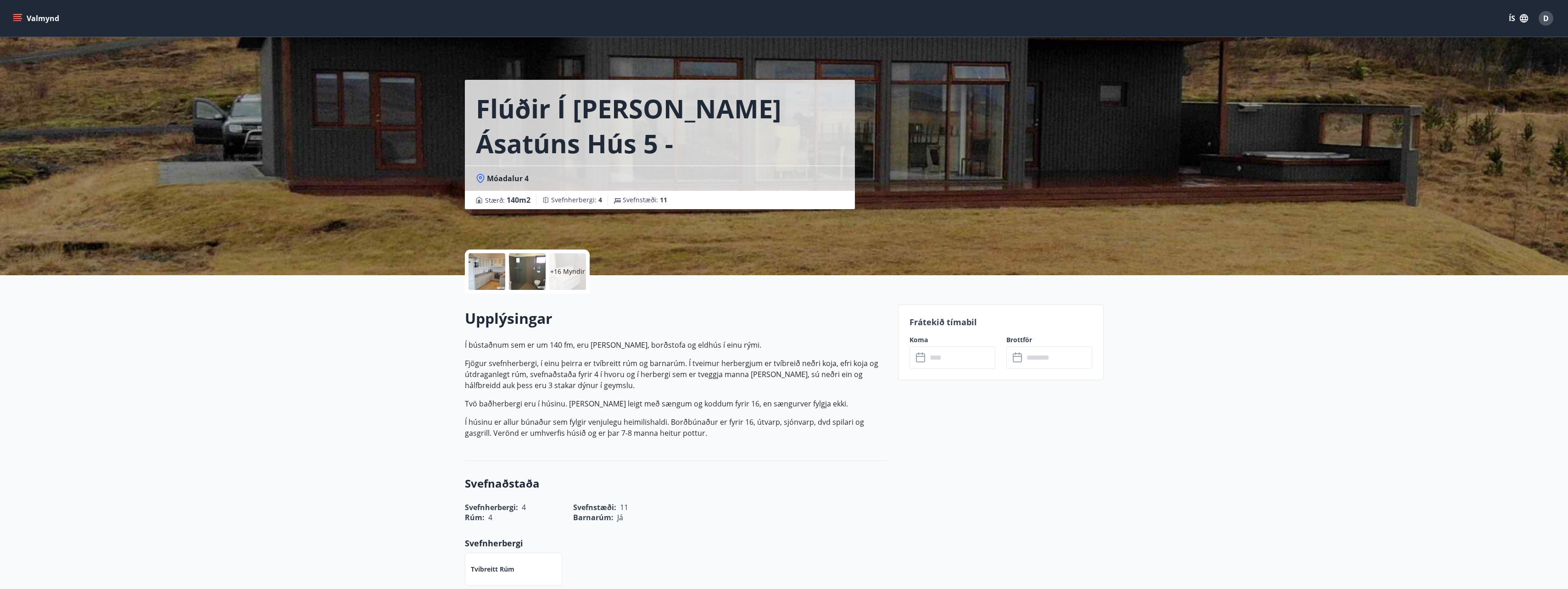
scroll to position [1, 0]
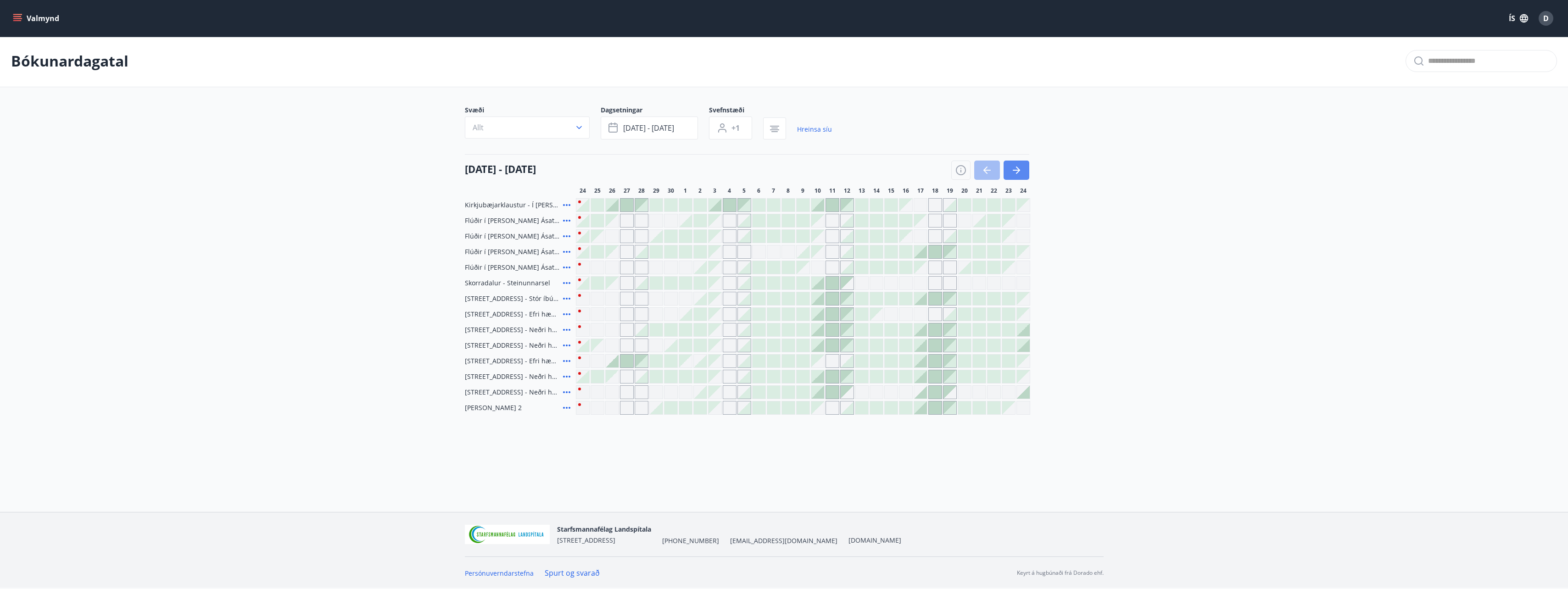
click at [1015, 168] on icon "button" at bounding box center [1016, 170] width 11 height 11
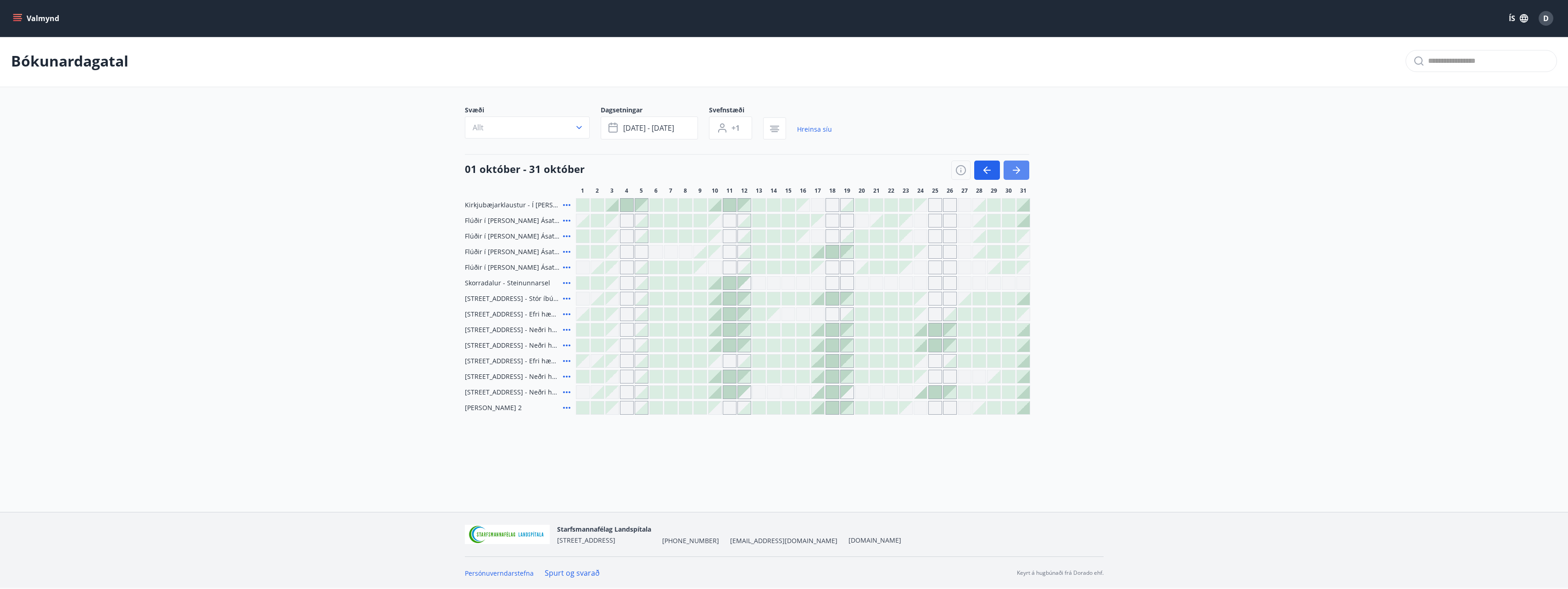
click at [1015, 168] on icon "button" at bounding box center [1016, 170] width 11 height 11
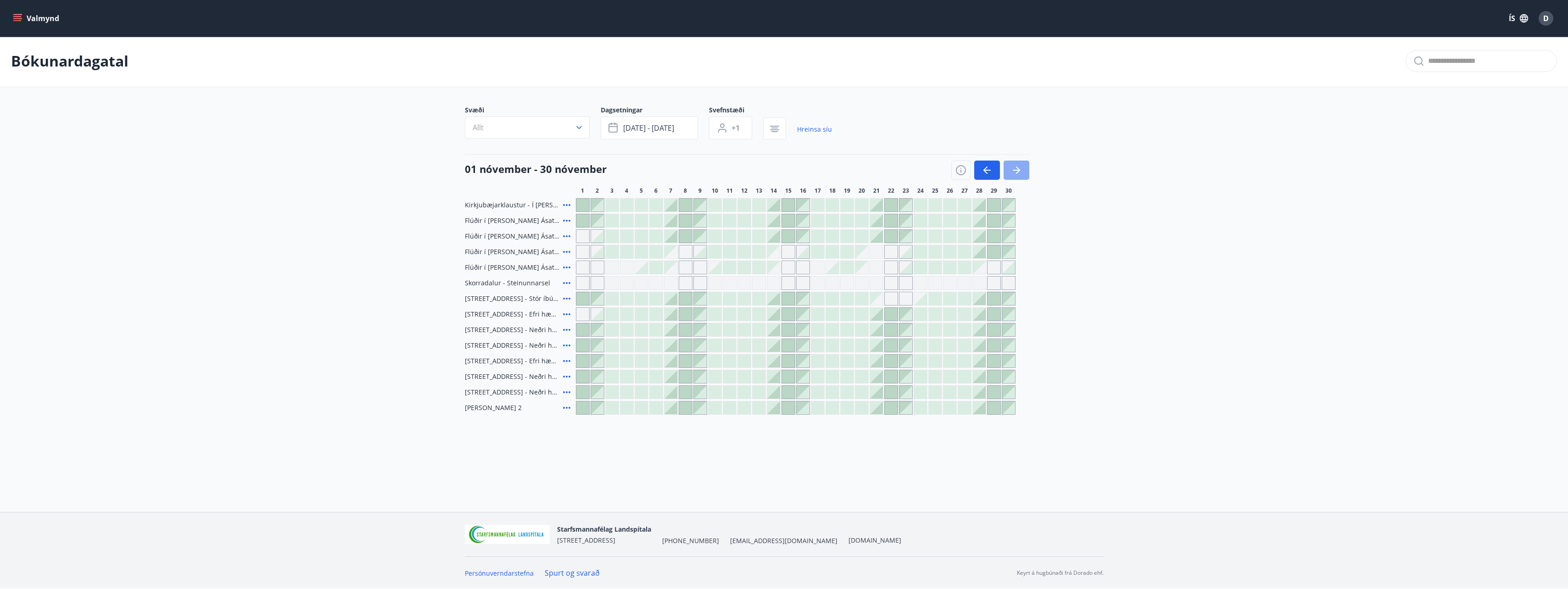
click at [1015, 168] on icon "button" at bounding box center [1016, 170] width 11 height 11
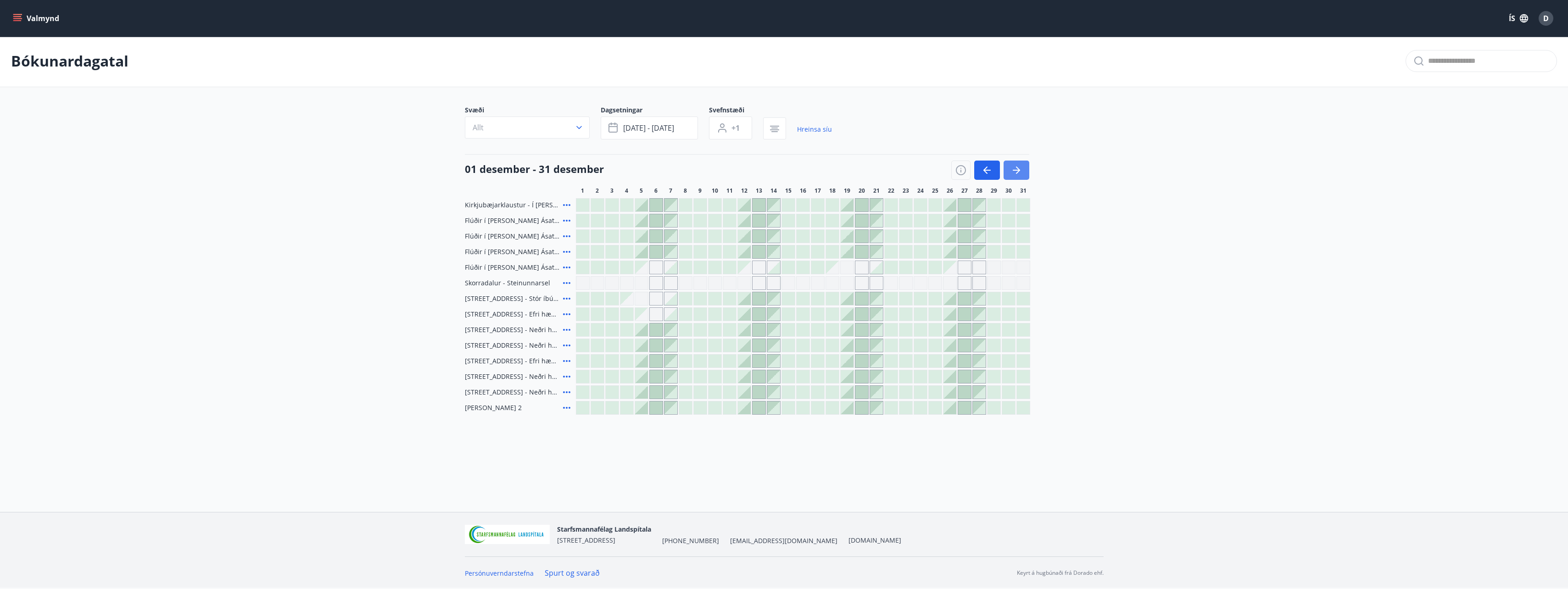
click at [1015, 168] on icon "button" at bounding box center [1016, 170] width 11 height 11
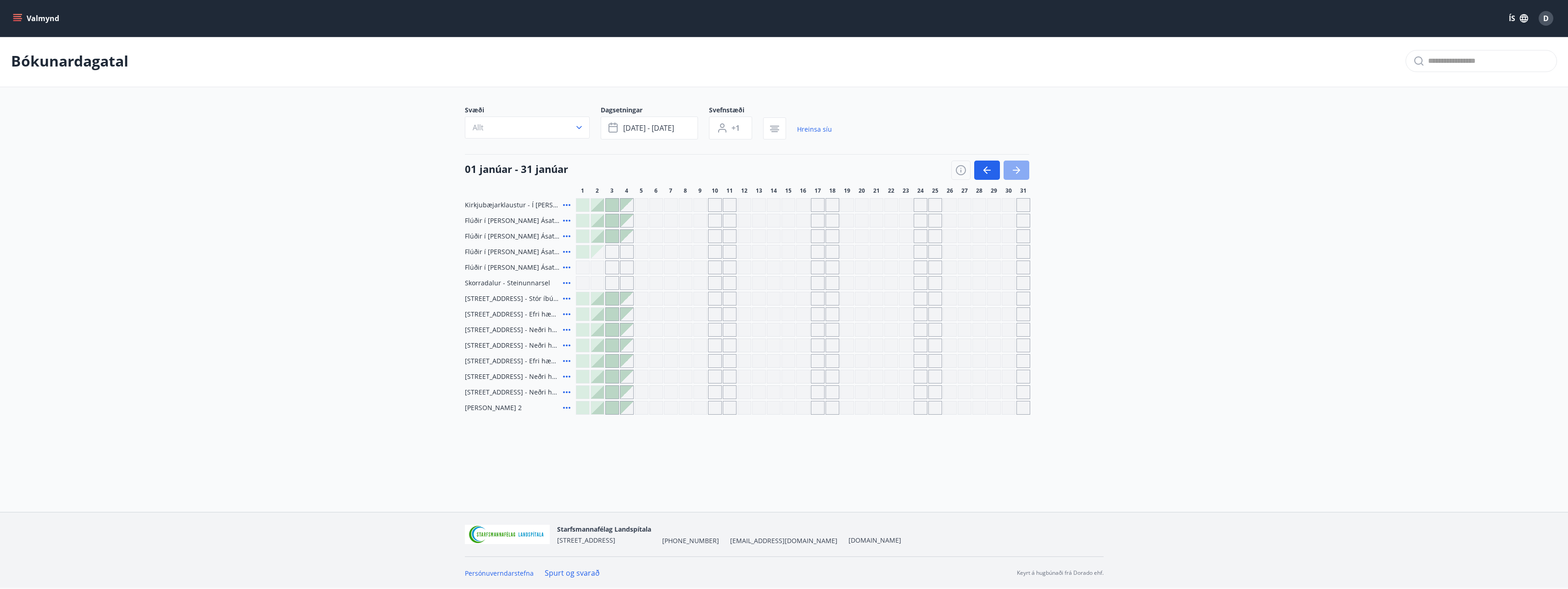
click at [1015, 168] on icon "button" at bounding box center [1016, 170] width 11 height 11
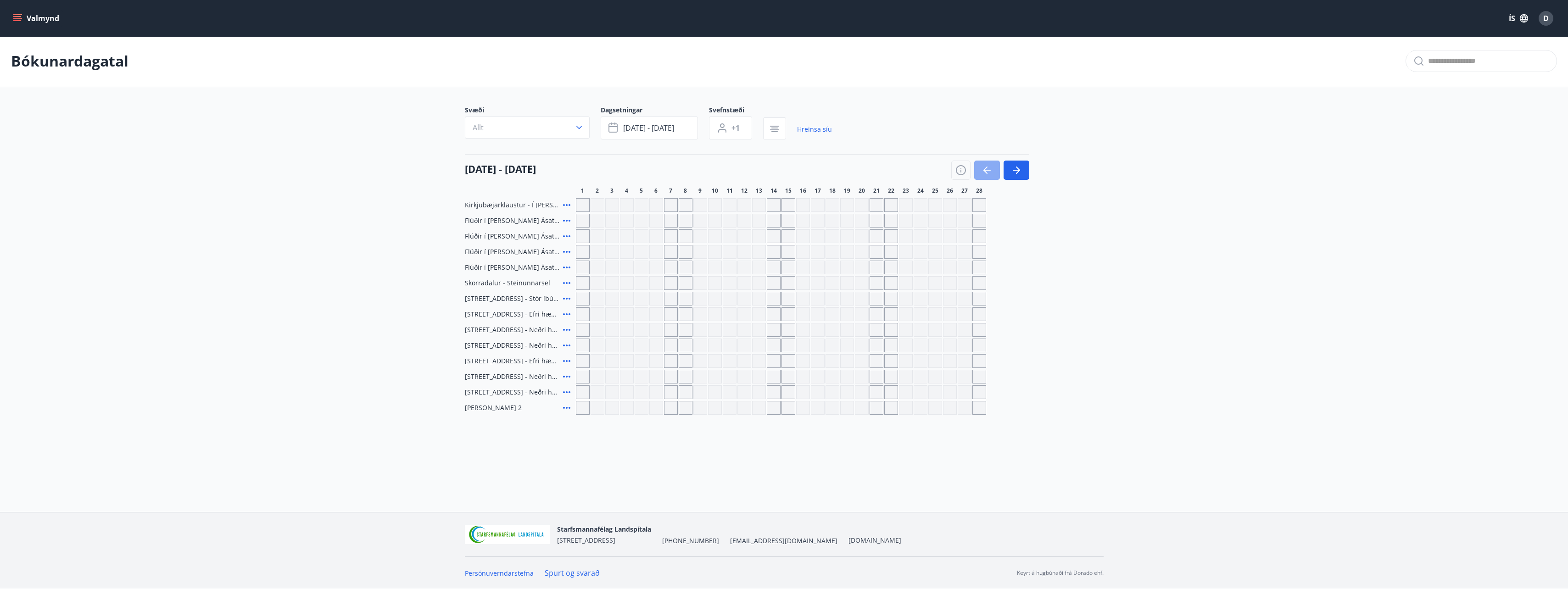
click at [990, 171] on icon "button" at bounding box center [987, 170] width 11 height 11
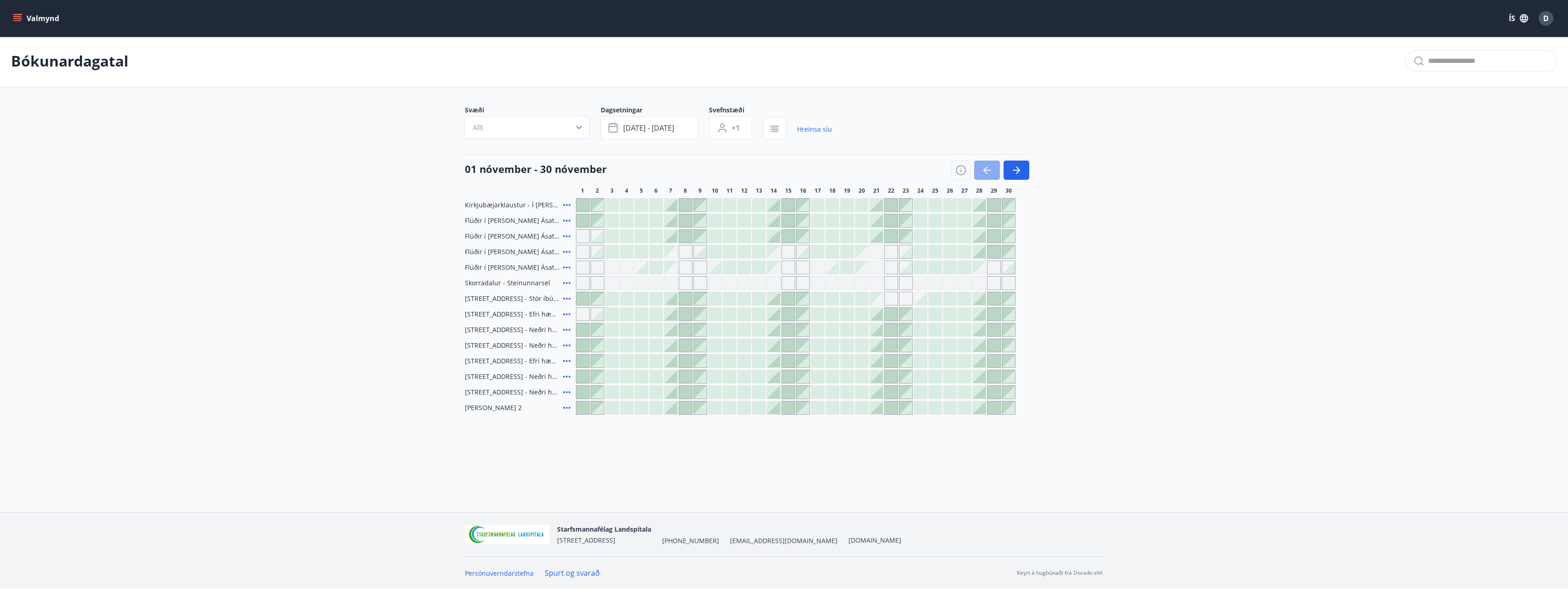
click at [990, 171] on icon "button" at bounding box center [987, 170] width 11 height 11
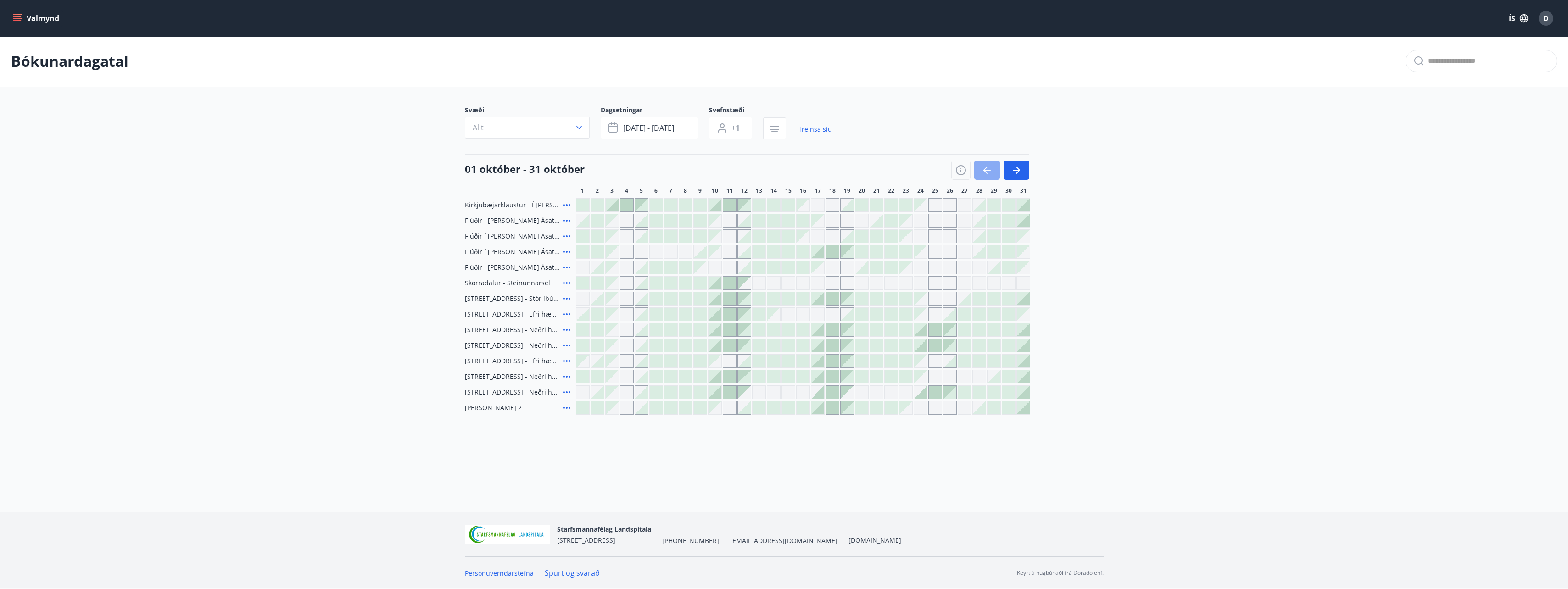
click at [990, 171] on icon "button" at bounding box center [987, 170] width 11 height 11
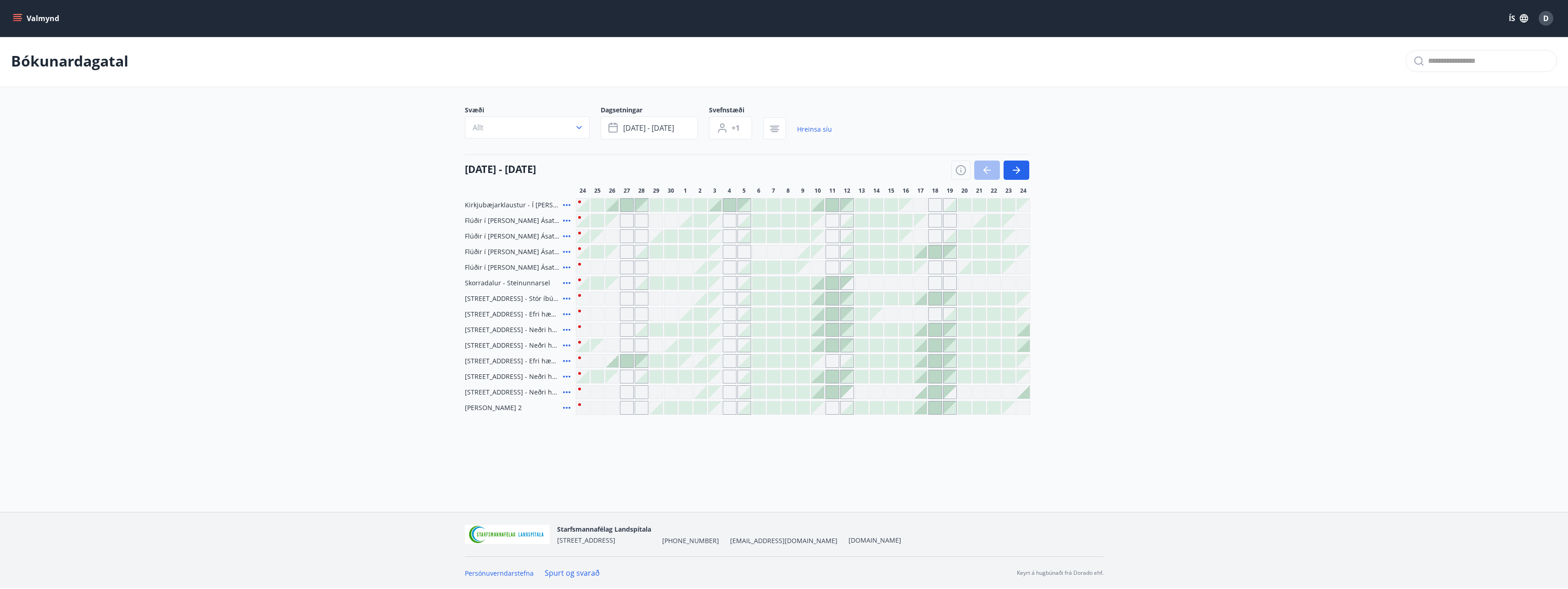
click at [762, 271] on div at bounding box center [759, 267] width 13 height 13
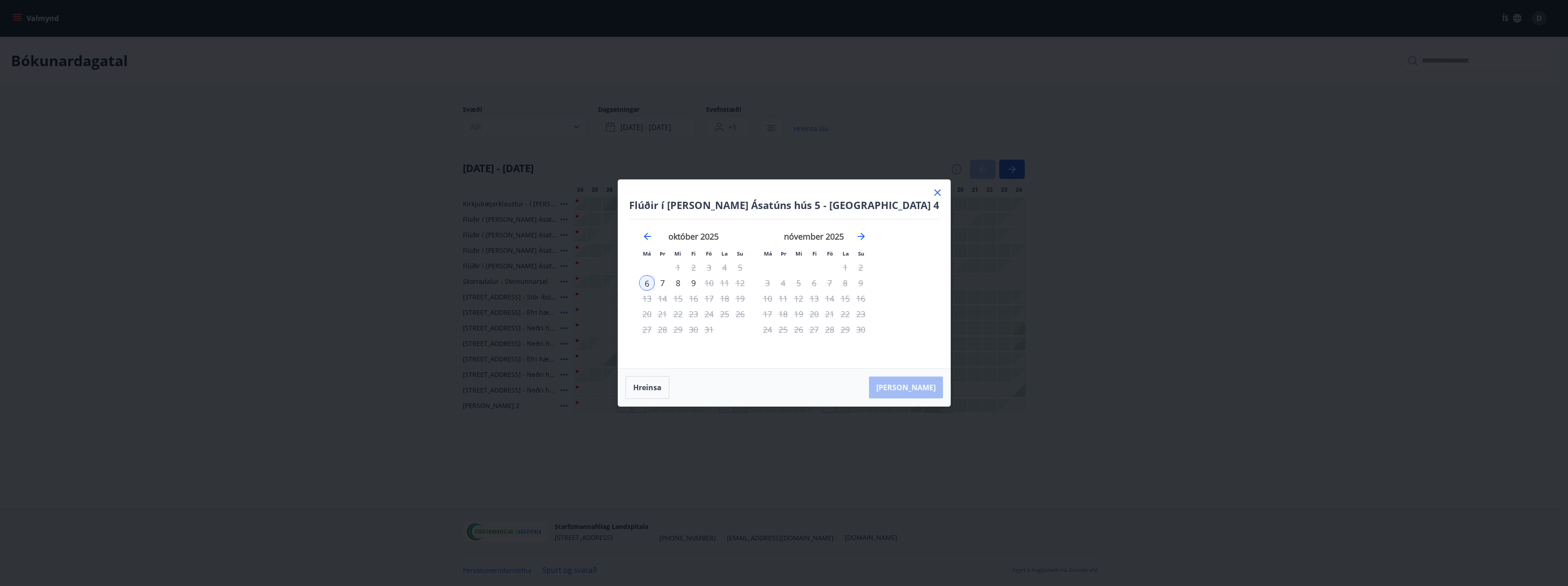
click at [932, 195] on icon at bounding box center [937, 192] width 11 height 11
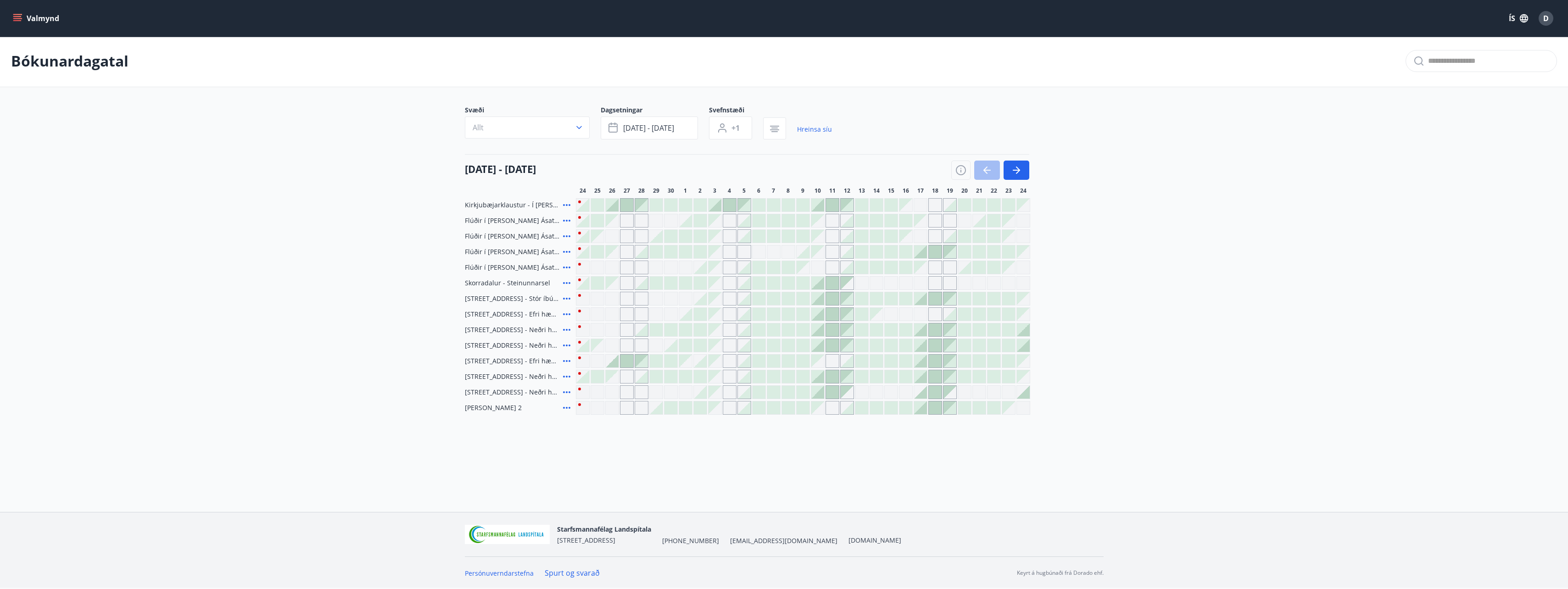
click at [4, 9] on div "Valmynd ÍS D" at bounding box center [784, 18] width 1568 height 37
click at [14, 13] on button "Valmynd" at bounding box center [37, 18] width 52 height 16
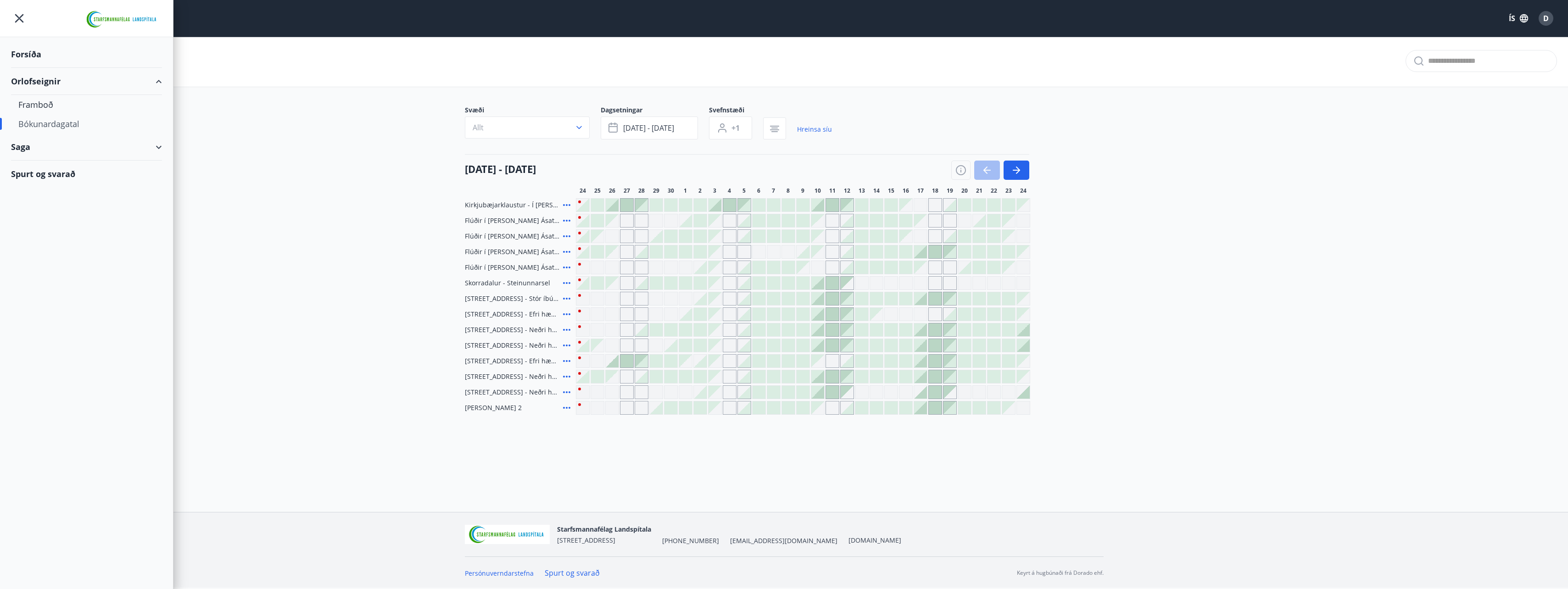
click at [265, 176] on main "Bókunardagatal Svæði Allt Dagsetningar okt 02 - okt 05 Svefnstæði +1 Hreinsa sí…" at bounding box center [784, 225] width 1568 height 379
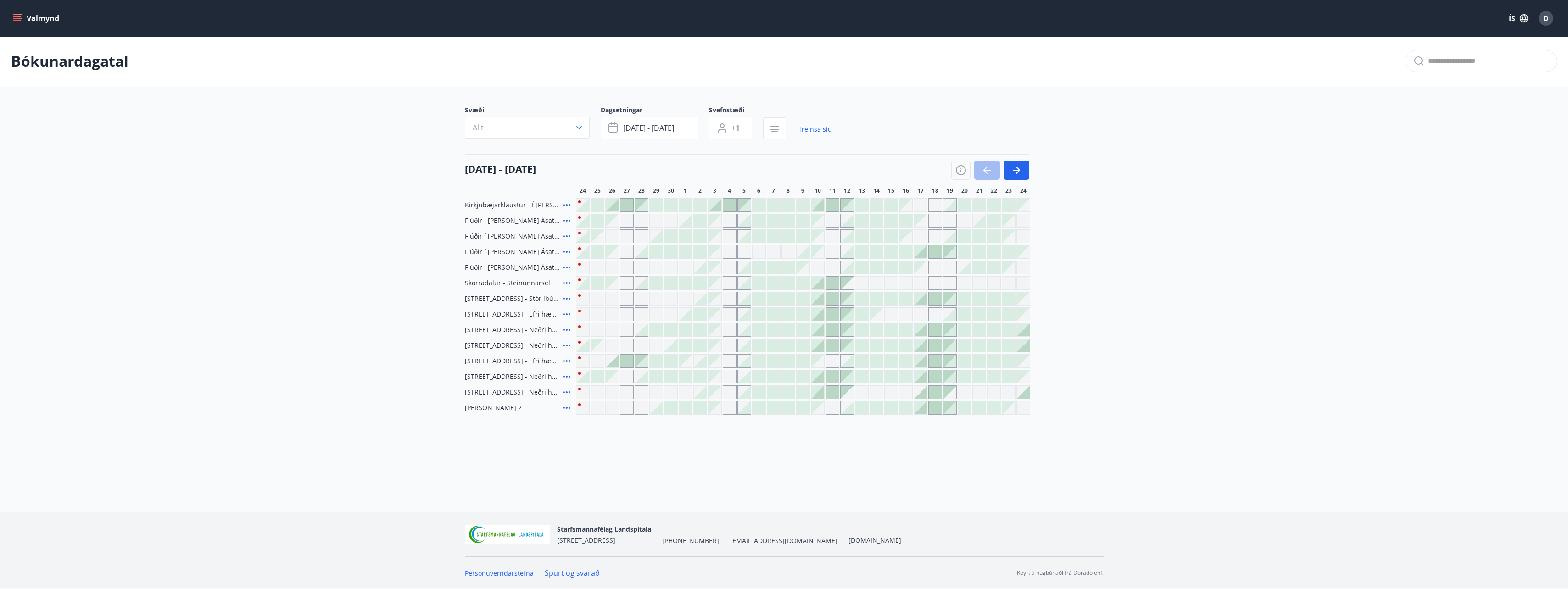
click at [30, 14] on button "Valmynd" at bounding box center [37, 18] width 52 height 16
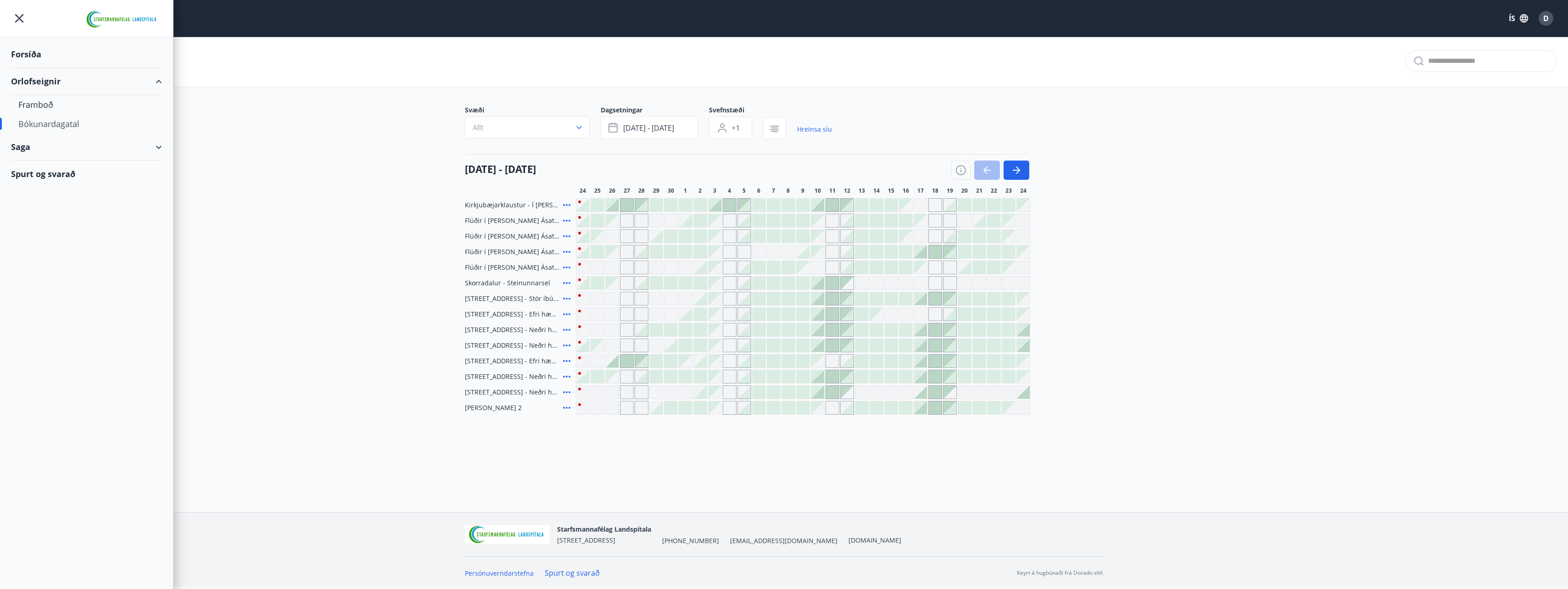
click at [48, 76] on div "Orlofseignir" at bounding box center [86, 81] width 151 height 27
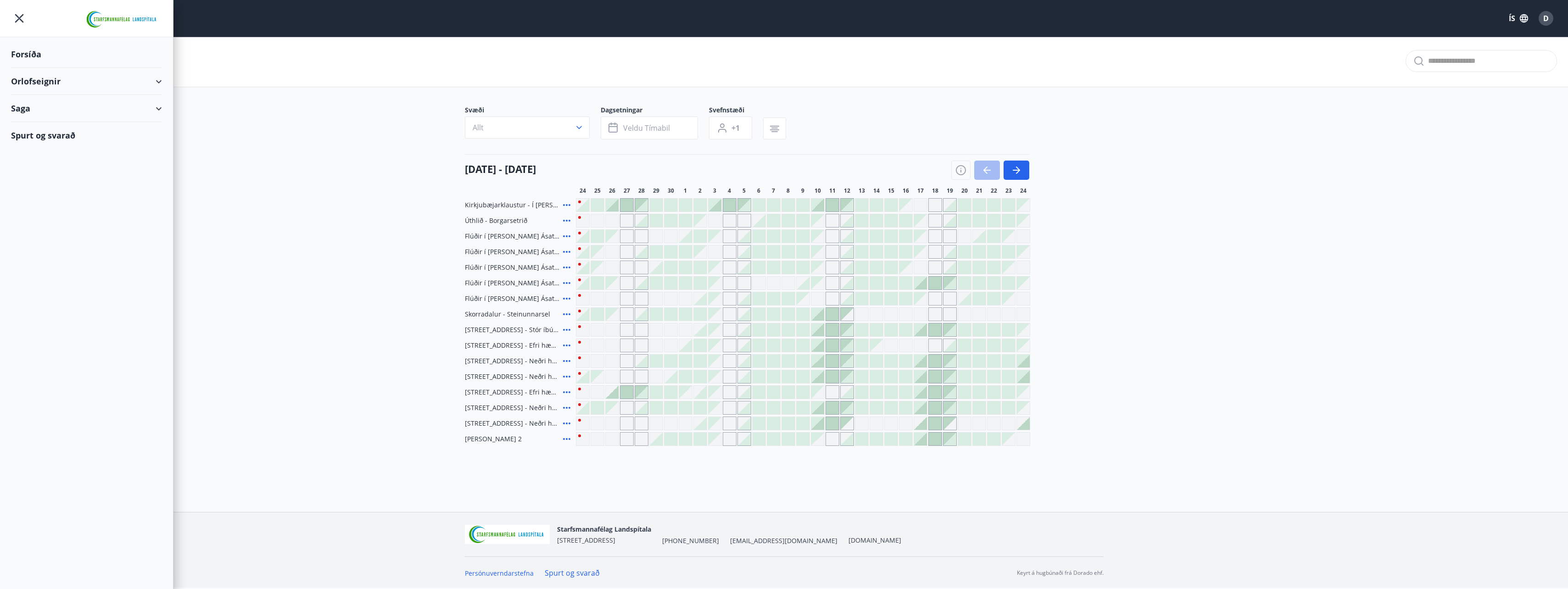
click at [33, 49] on div "Forsíða" at bounding box center [86, 54] width 151 height 27
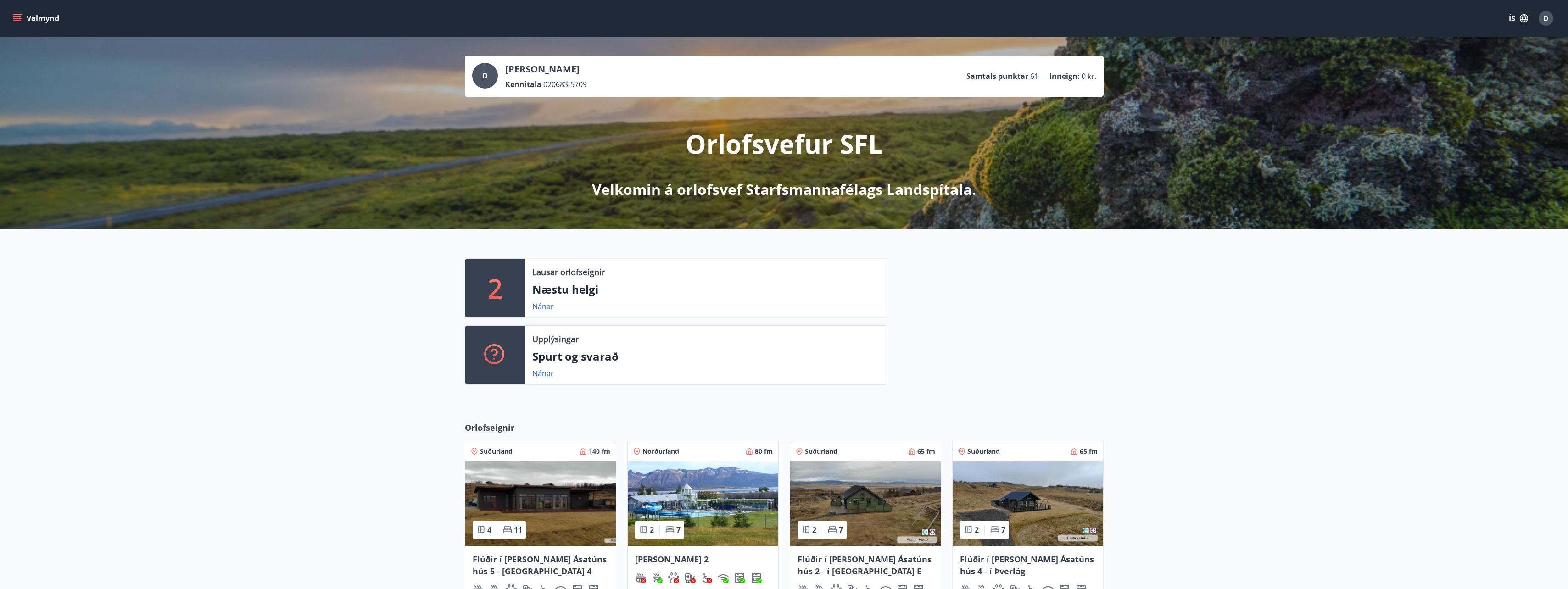
click at [480, 80] on div "D" at bounding box center [485, 75] width 26 height 26
click at [295, 370] on div "2 Lausar orlofseignir Næstu helgi Nánar Upplýsingar Spurt og svarað Nánar" at bounding box center [784, 317] width 1568 height 178
drag, startPoint x: 996, startPoint y: 73, endPoint x: 1035, endPoint y: 80, distance: 39.6
click at [1035, 80] on li "Samtals punktar 61" at bounding box center [1003, 76] width 72 height 10
drag, startPoint x: 1035, startPoint y: 80, endPoint x: 1039, endPoint y: 78, distance: 4.5
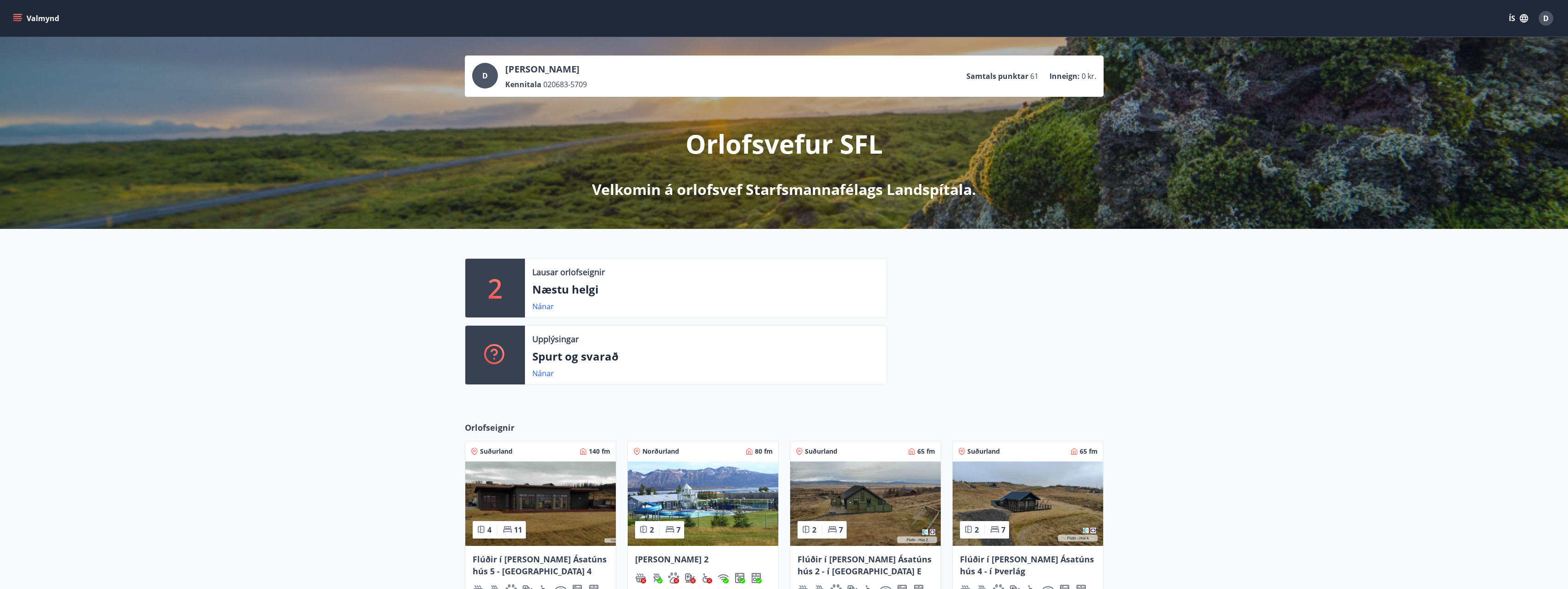
click at [1039, 78] on ul "Samtals punktar 61 Inneign : 0 kr." at bounding box center [1032, 76] width 130 height 18
drag, startPoint x: 1040, startPoint y: 77, endPoint x: 1030, endPoint y: 77, distance: 10.0
click at [1030, 77] on ul "Samtals punktar 61 Inneign : 0 kr." at bounding box center [1032, 76] width 130 height 18
drag, startPoint x: 1030, startPoint y: 77, endPoint x: 1023, endPoint y: 103, distance: 26.9
click at [1023, 103] on div "Orlofsvefur SFL Velkomin á orlofsvef Starfsmannafélags Landspítala." at bounding box center [784, 148] width 514 height 103
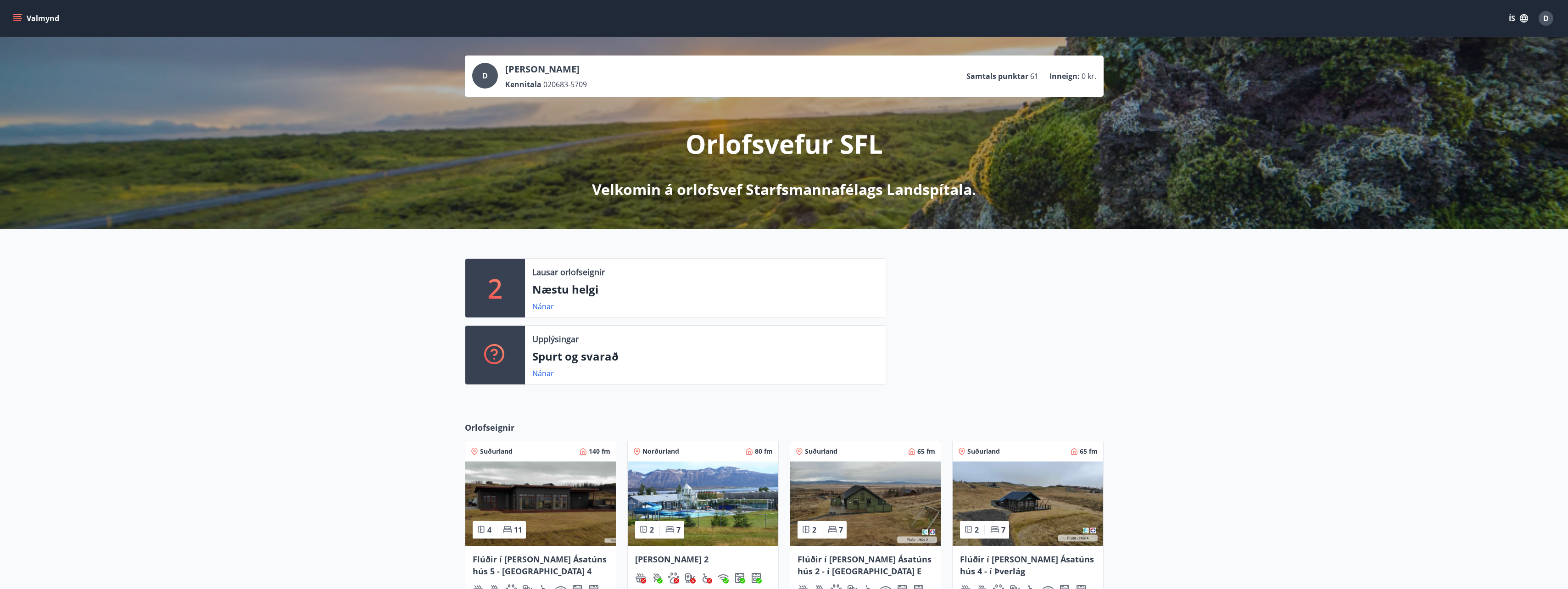
click at [971, 357] on div at bounding box center [995, 326] width 216 height 134
click at [32, 14] on button "Valmynd" at bounding box center [37, 18] width 52 height 16
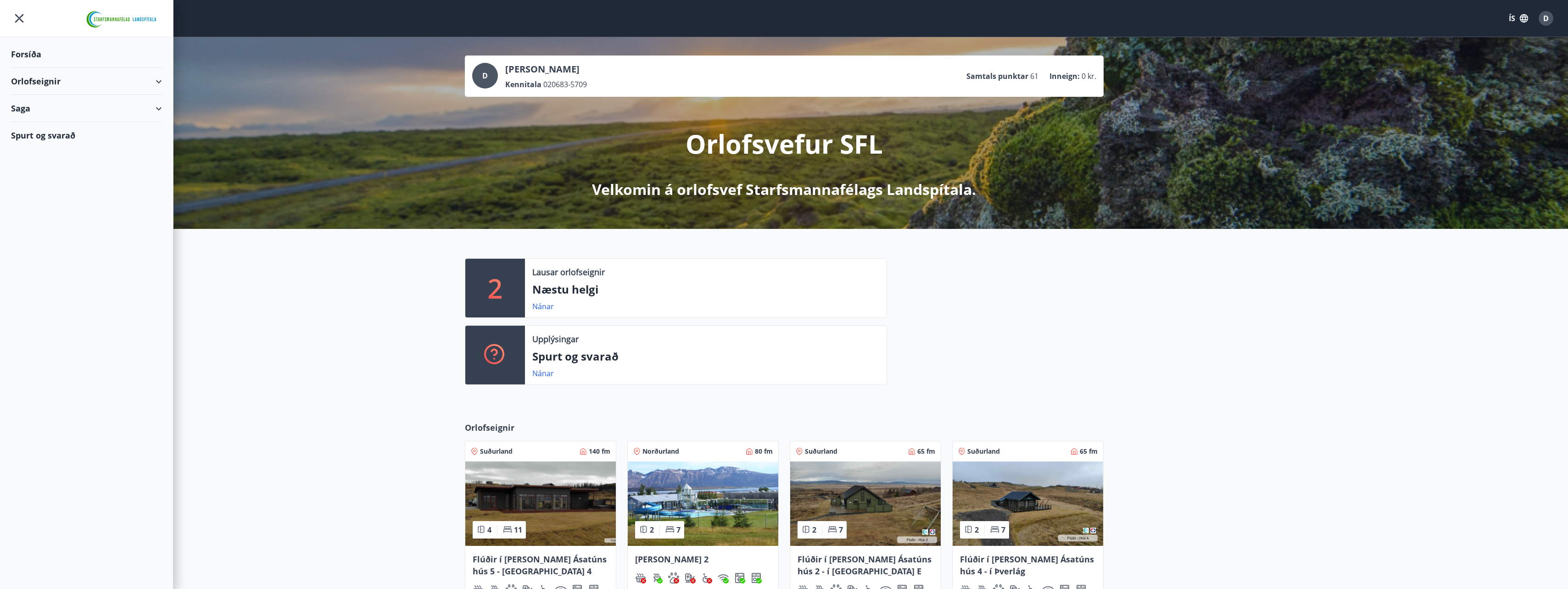
click at [56, 104] on div "Saga" at bounding box center [86, 108] width 151 height 27
click at [59, 172] on div "Punktar" at bounding box center [86, 170] width 137 height 19
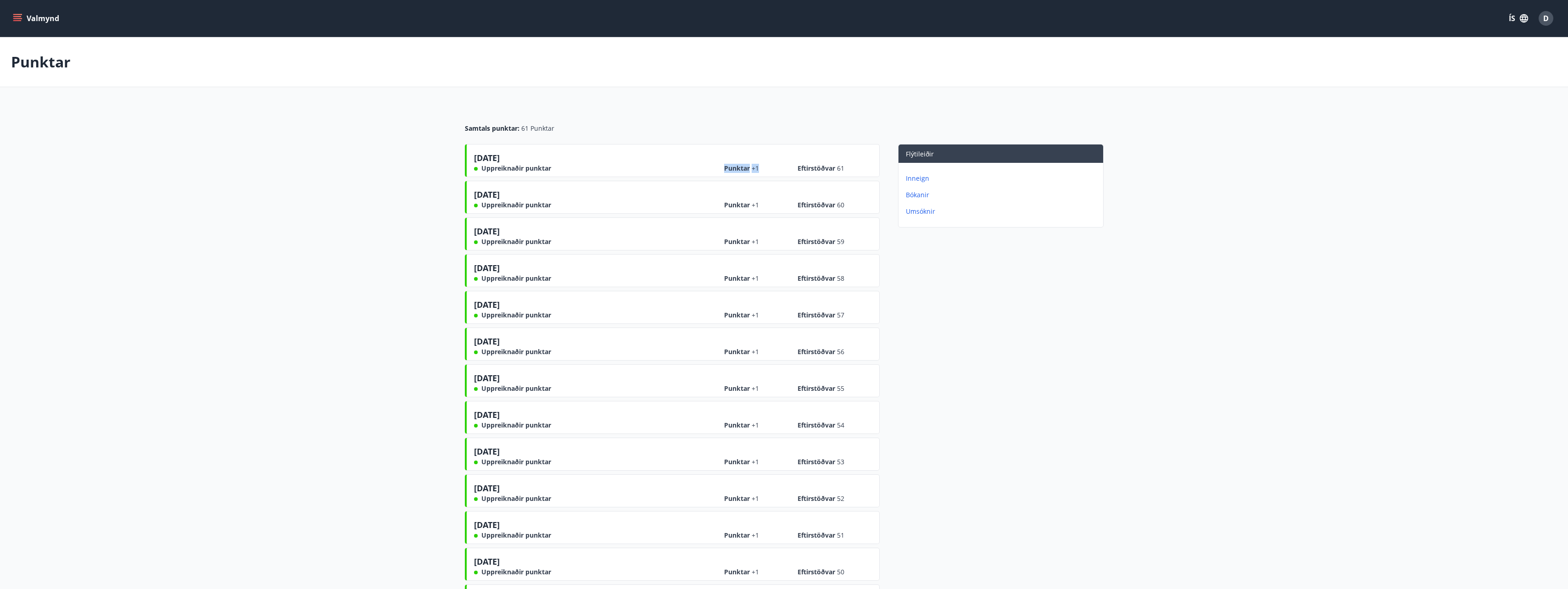
drag, startPoint x: 759, startPoint y: 165, endPoint x: 717, endPoint y: 170, distance: 42.3
click at [717, 170] on div "02.09.2025 Uppreiknaðir punktar Punktar +1 Eftirstöðvar 61" at bounding box center [672, 162] width 398 height 21
click at [926, 300] on div "Flýtileiðir Inneign Bókanir Umsóknir" at bounding box center [991, 382] width 224 height 478
click at [922, 212] on p "Umsóknir" at bounding box center [1002, 211] width 193 height 9
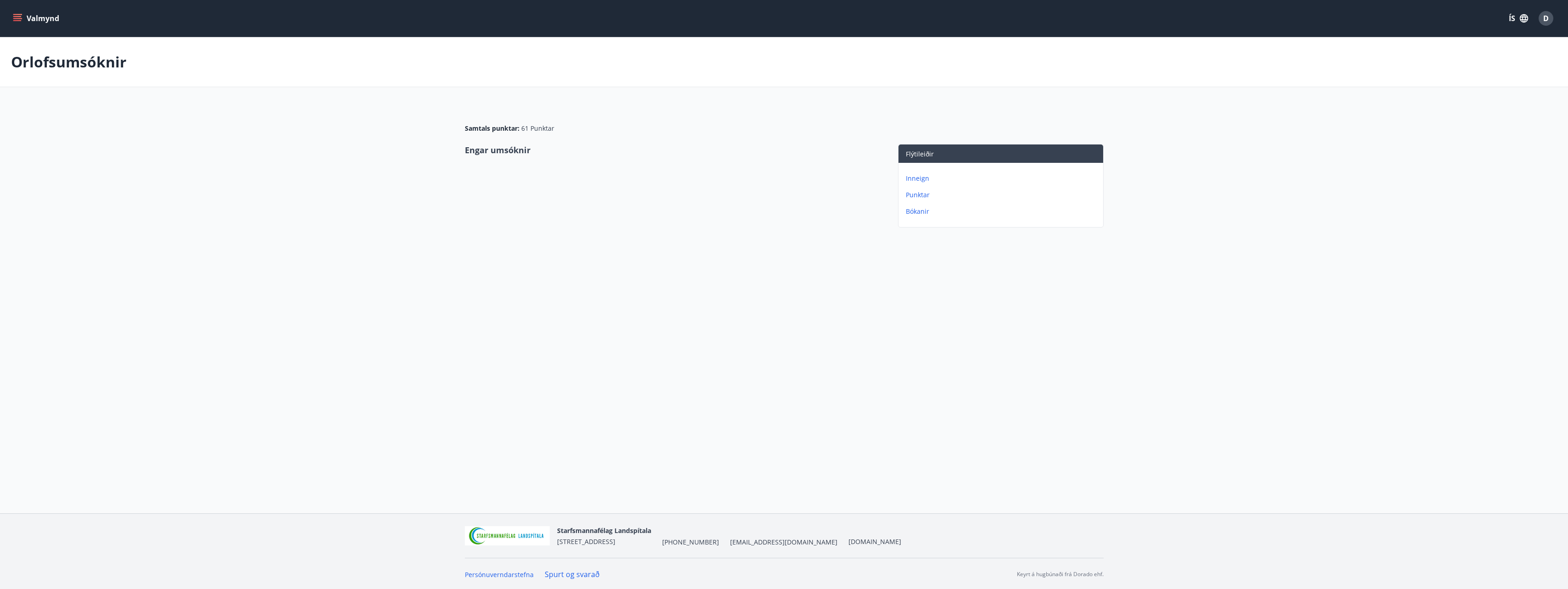
click at [925, 193] on p "Punktar" at bounding box center [1002, 195] width 193 height 9
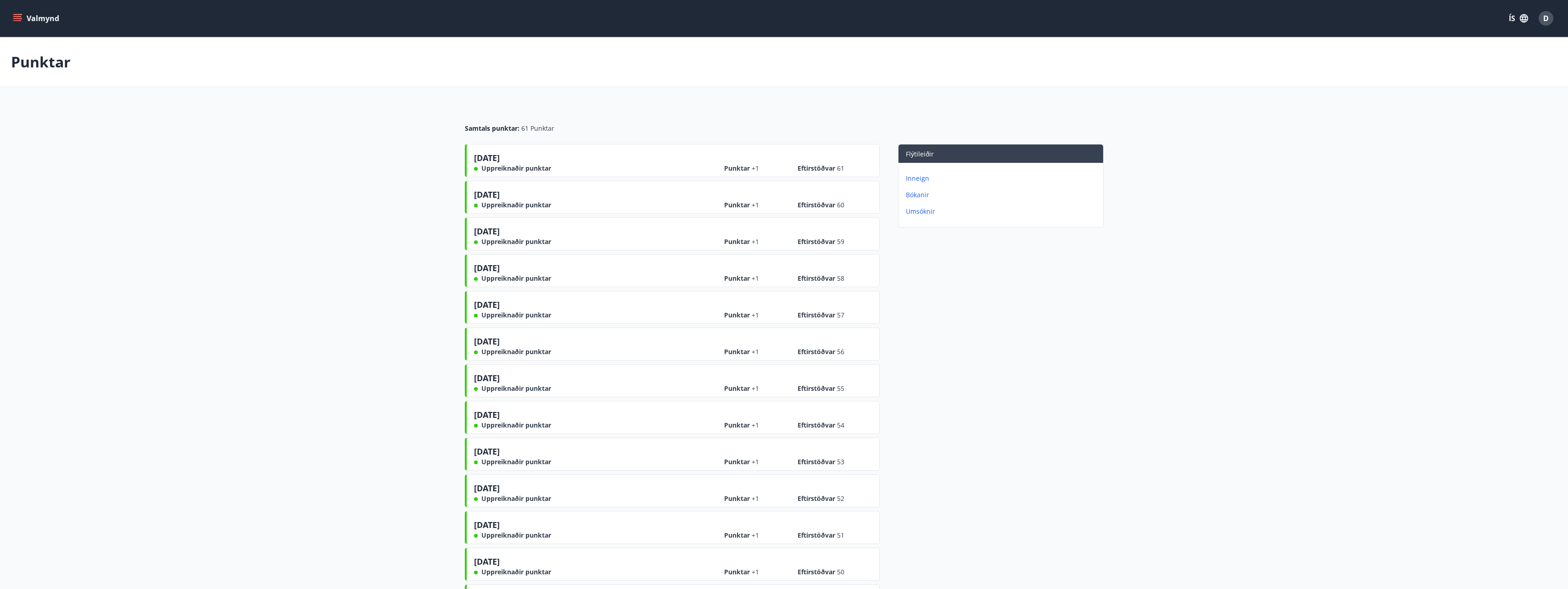
drag, startPoint x: 751, startPoint y: 231, endPoint x: 747, endPoint y: 239, distance: 8.9
click at [750, 231] on div "Punktar +1 Eftirstöðvar 59" at bounding box center [798, 238] width 148 height 16
click at [747, 240] on span "Punktar +1" at bounding box center [747, 241] width 46 height 9
drag, startPoint x: 747, startPoint y: 240, endPoint x: 641, endPoint y: 236, distance: 106.1
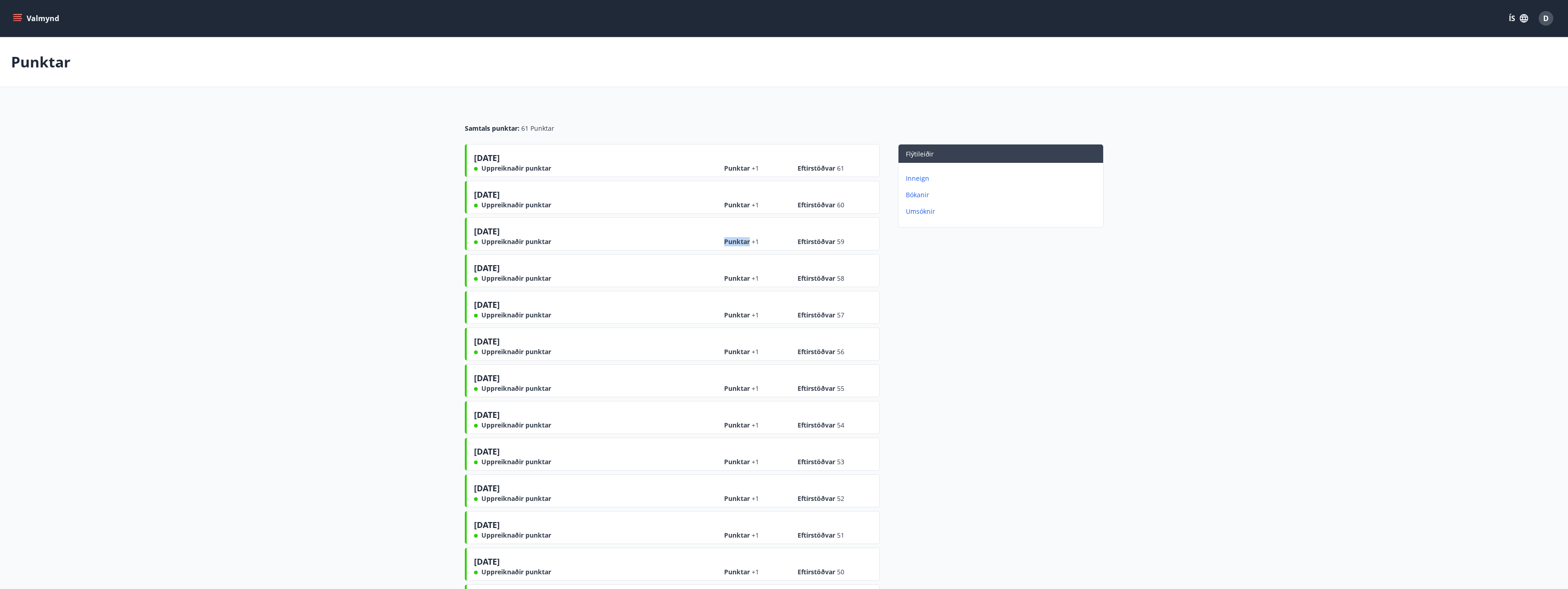
click at [641, 236] on div "03.07.2025 Uppreiknaðir punktar Punktar +1 Eftirstöðvar 59" at bounding box center [672, 235] width 398 height 21
click at [925, 177] on p "Inneign" at bounding box center [1002, 179] width 193 height 9
click at [44, 18] on button "Valmynd" at bounding box center [37, 18] width 52 height 16
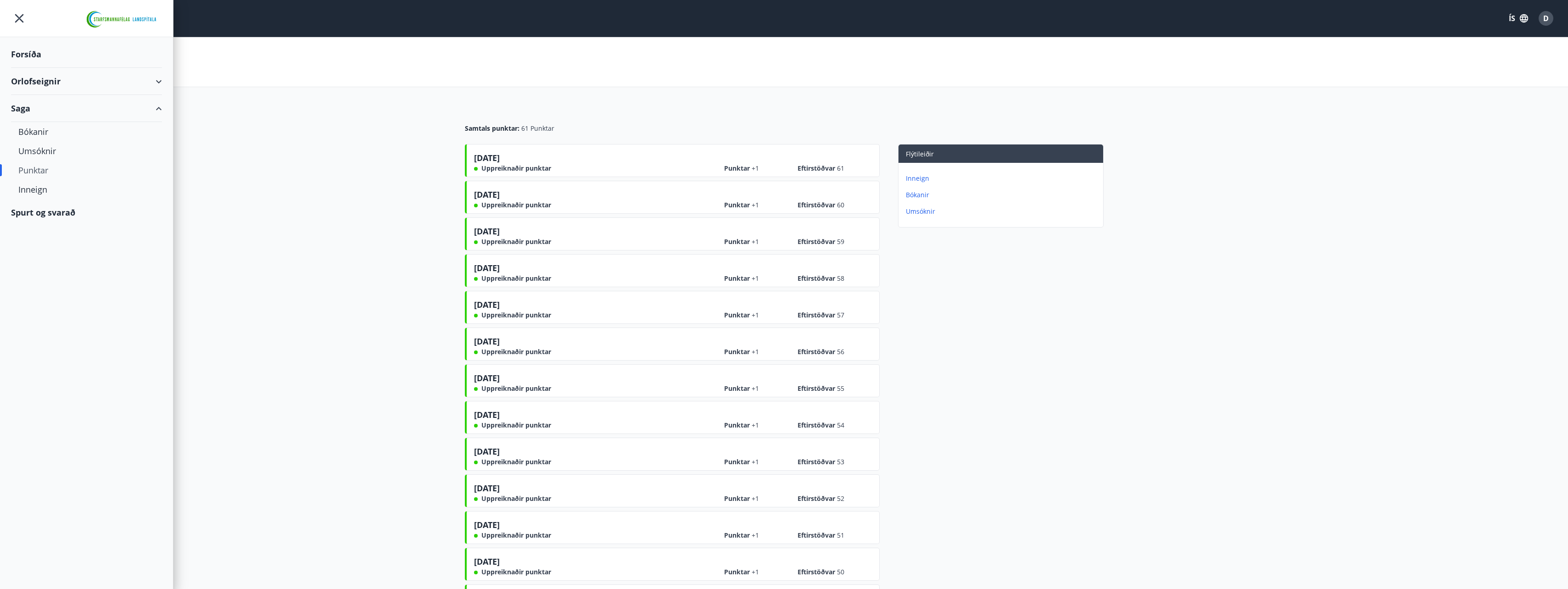
click at [41, 214] on div "Spurt og svarað" at bounding box center [86, 213] width 151 height 27
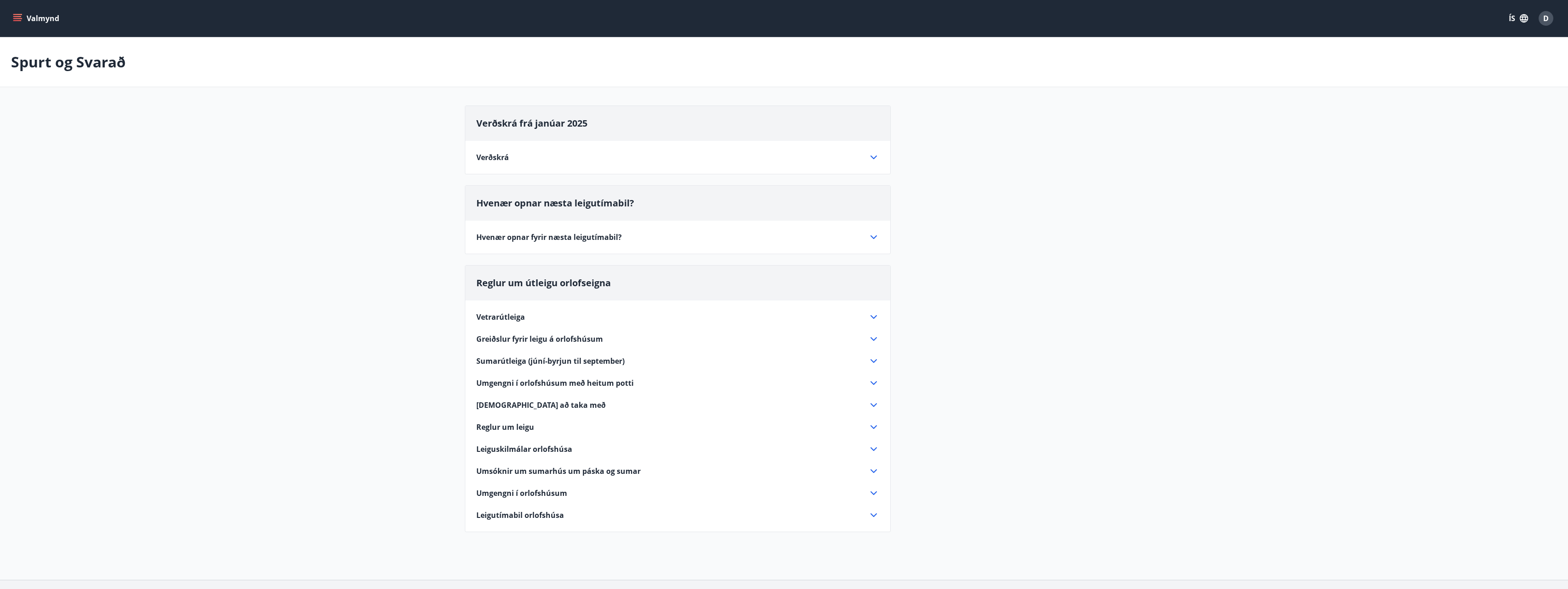
click at [553, 151] on div "Verðskrá Kirkjurbæjarklaustur, Úthlíð, Flúðir hús 1, 2, 3, 4, Skorradalur, Hraf…" at bounding box center [678, 152] width 425 height 22
click at [872, 161] on icon at bounding box center [873, 157] width 11 height 11
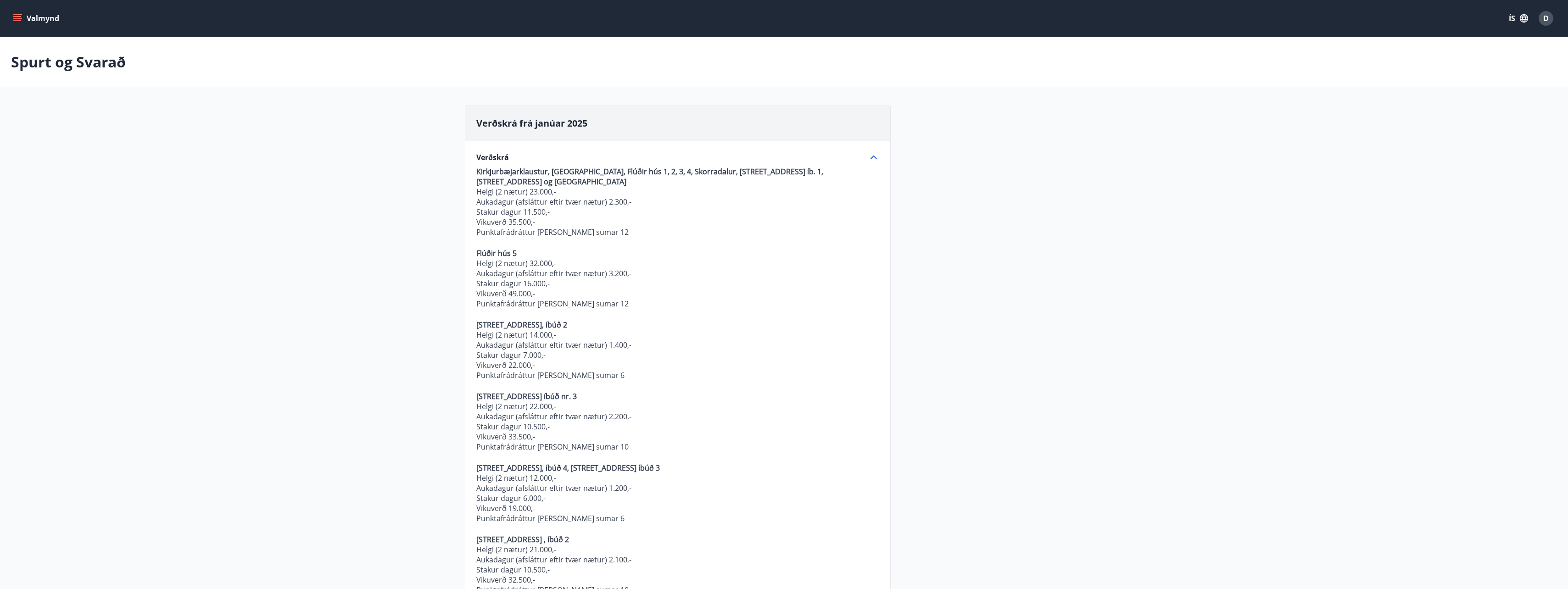
click at [872, 161] on icon at bounding box center [873, 157] width 11 height 11
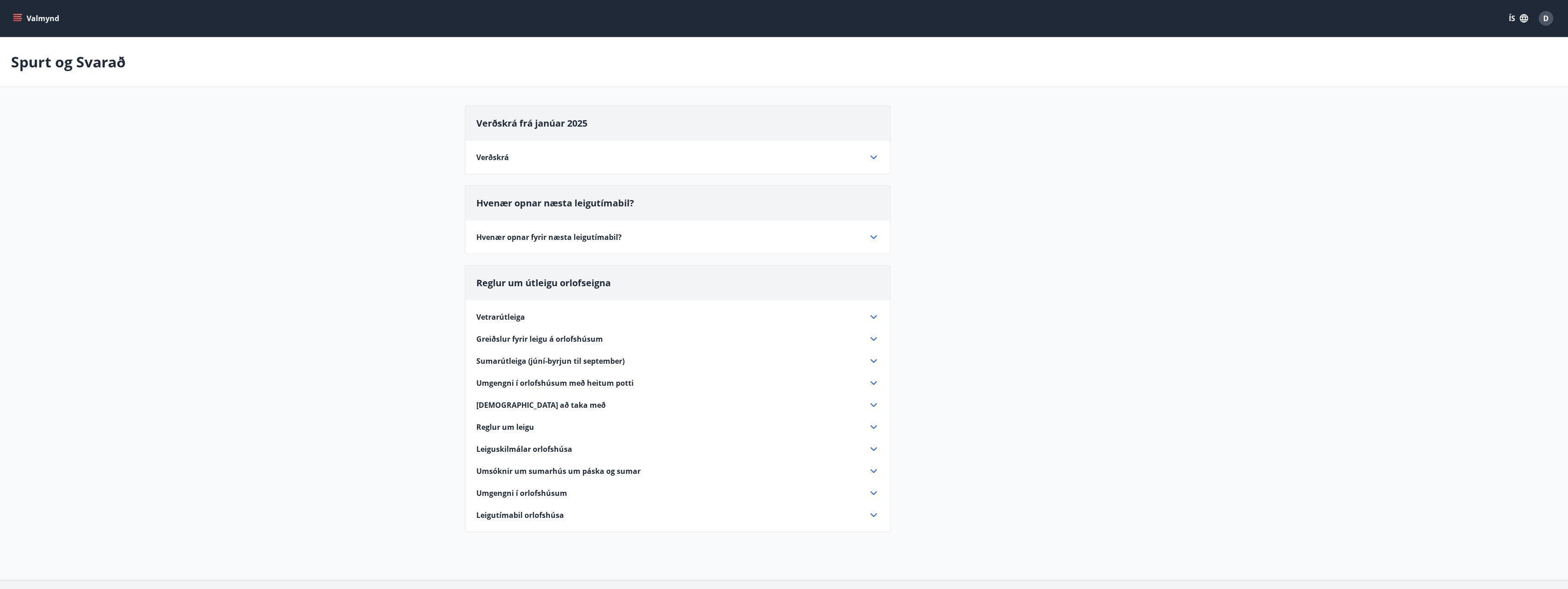
click at [874, 238] on icon at bounding box center [873, 237] width 11 height 11
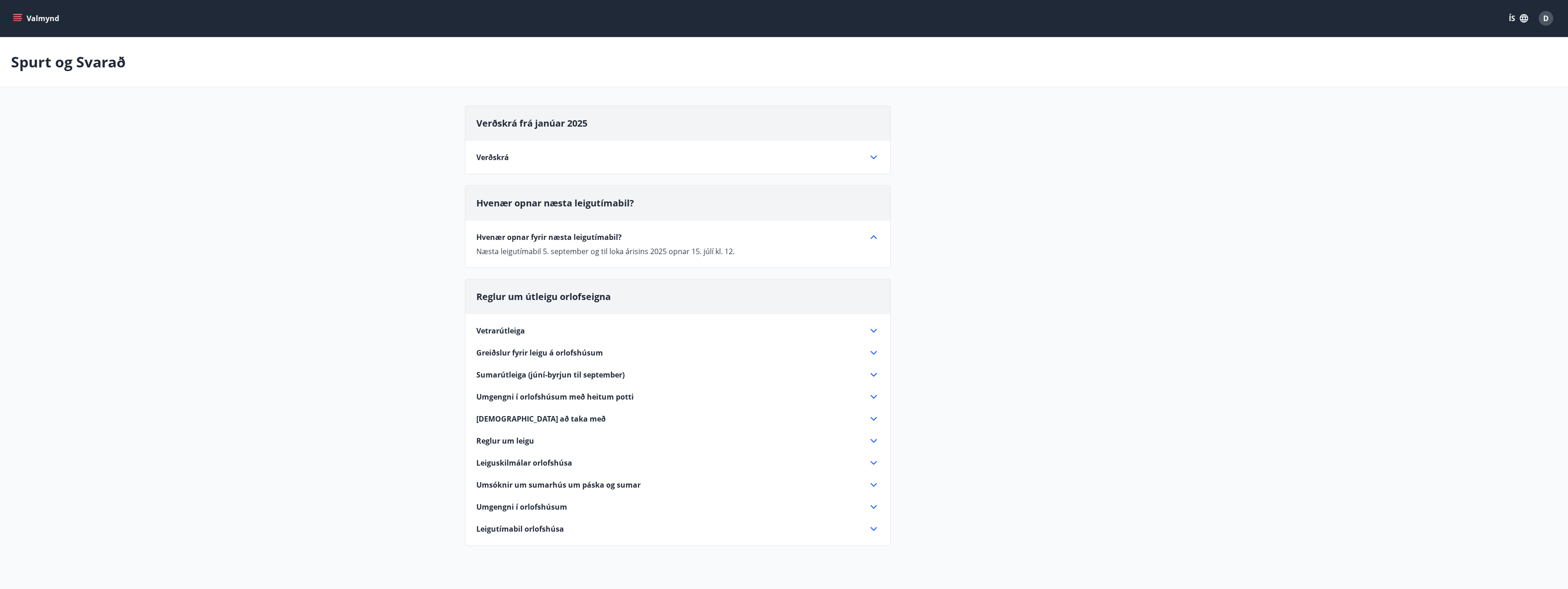
click at [874, 238] on icon at bounding box center [873, 237] width 11 height 11
